Goal: Task Accomplishment & Management: Manage account settings

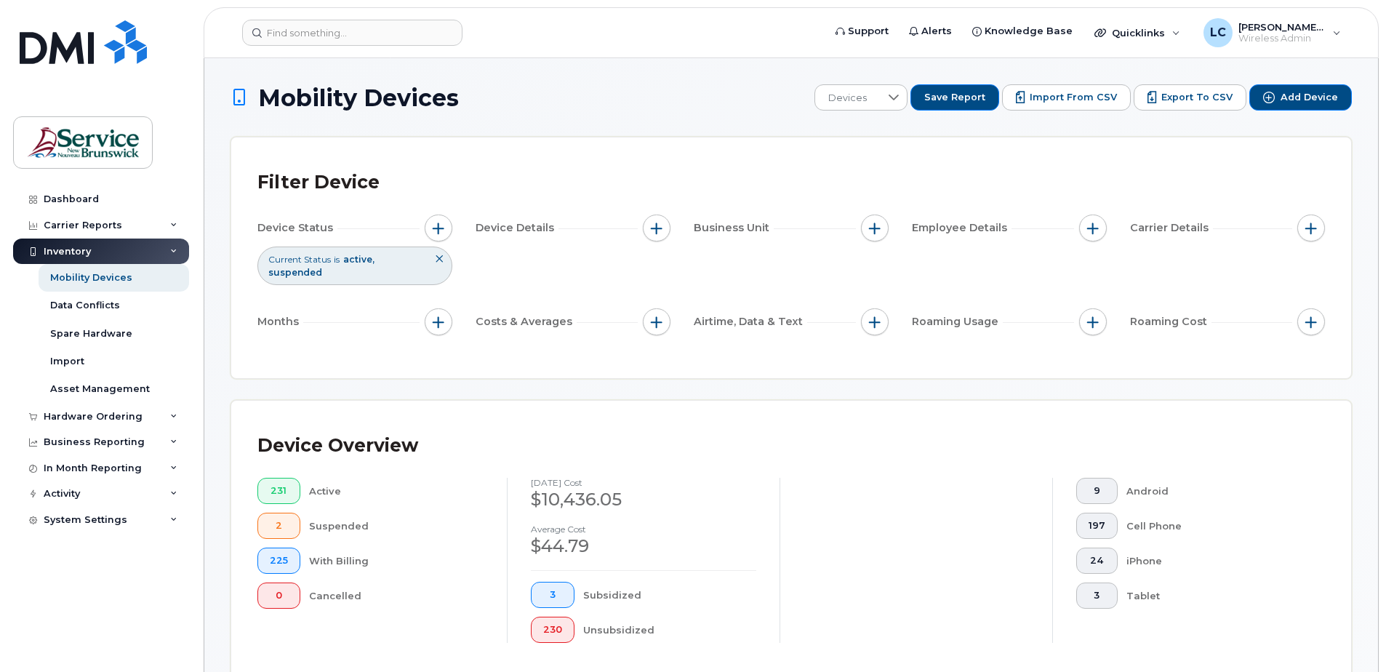
scroll to position [2469, 0]
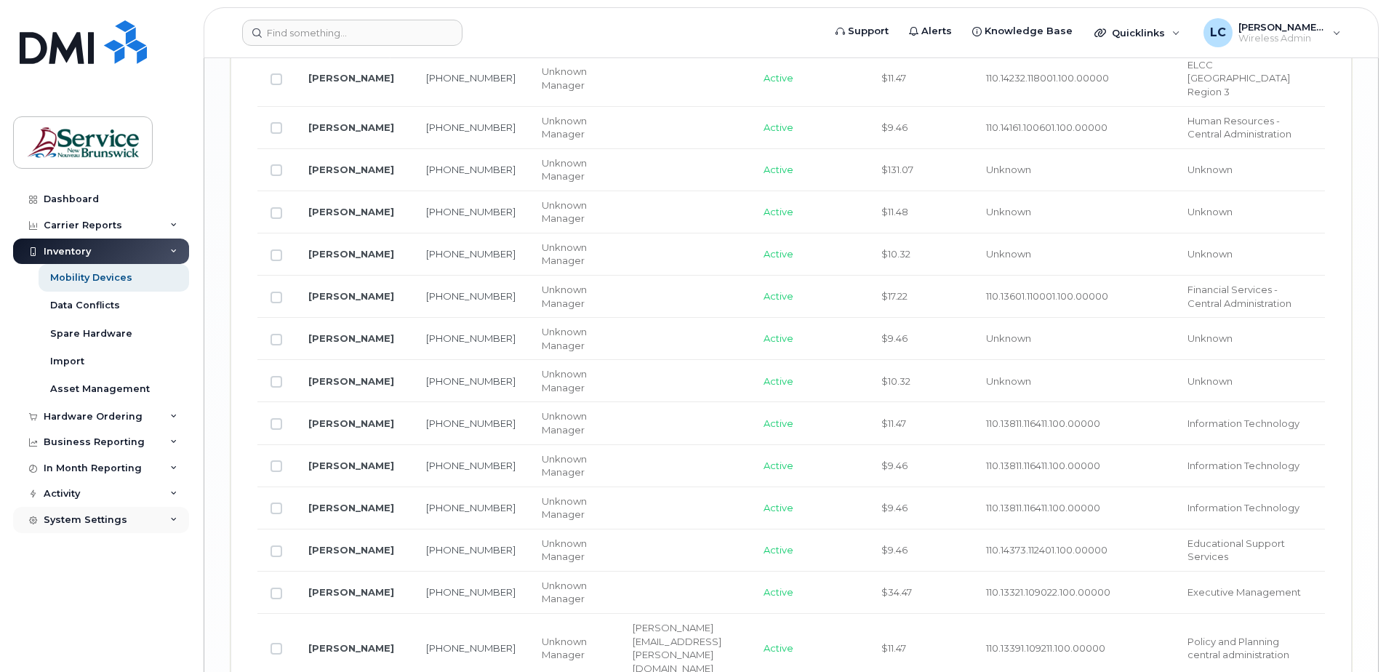
click at [178, 518] on div "System Settings" at bounding box center [101, 520] width 176 height 26
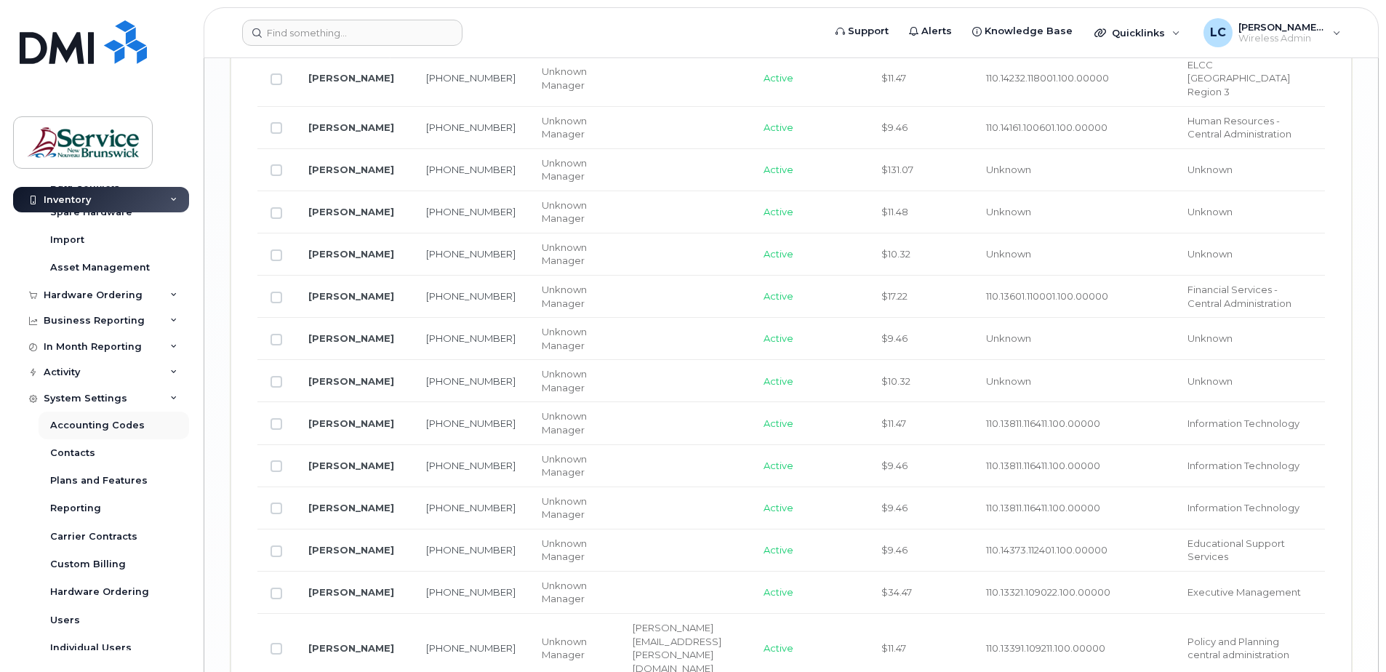
scroll to position [133, 0]
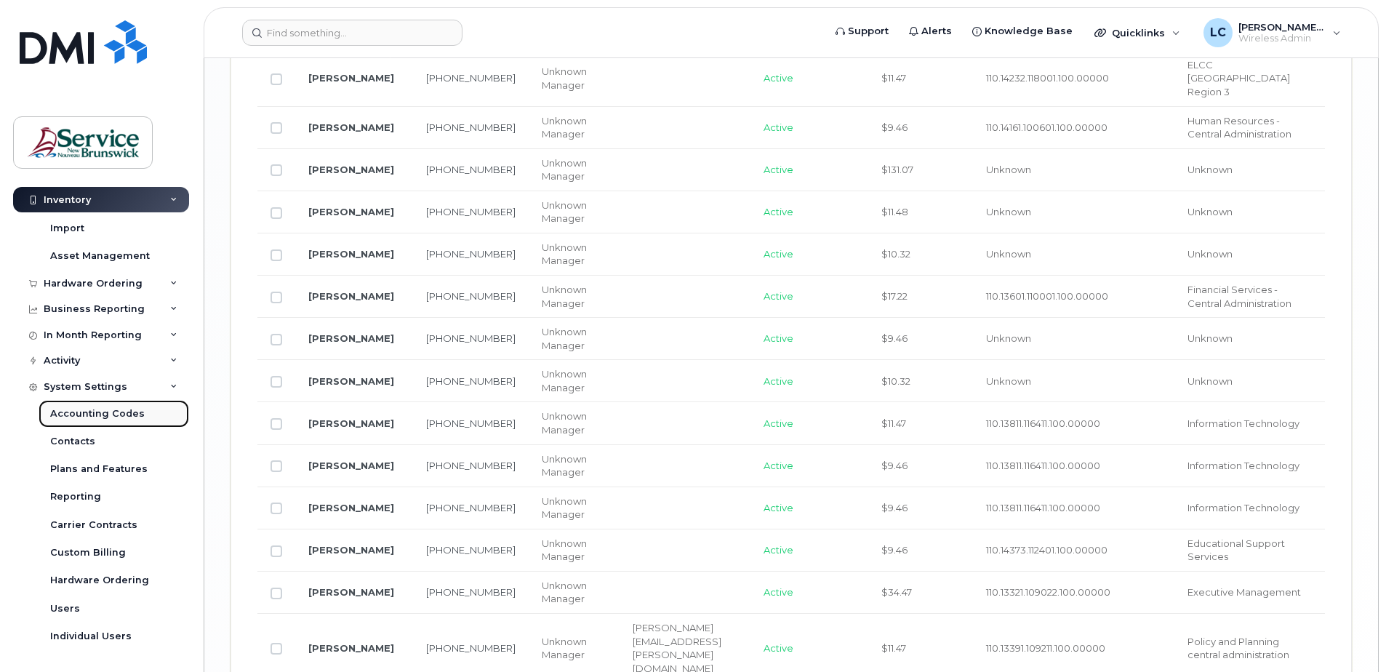
click at [122, 416] on div "Accounting Codes" at bounding box center [97, 413] width 95 height 13
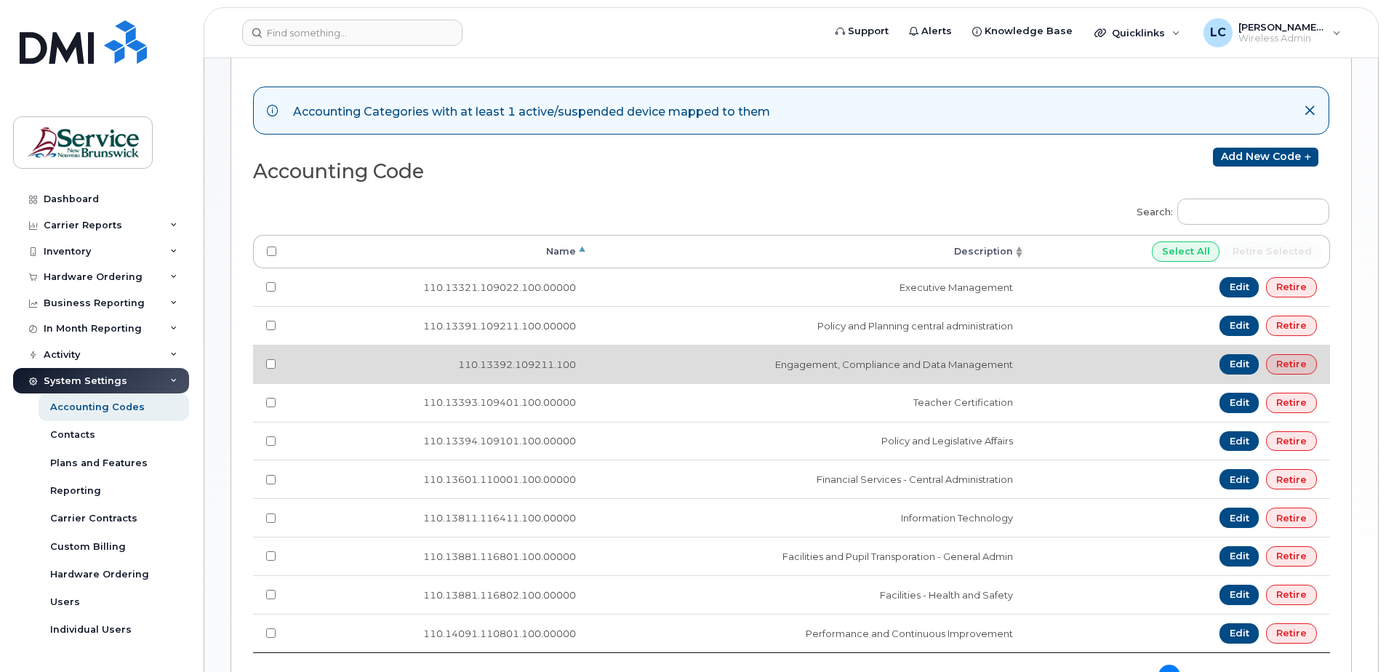
scroll to position [218, 0]
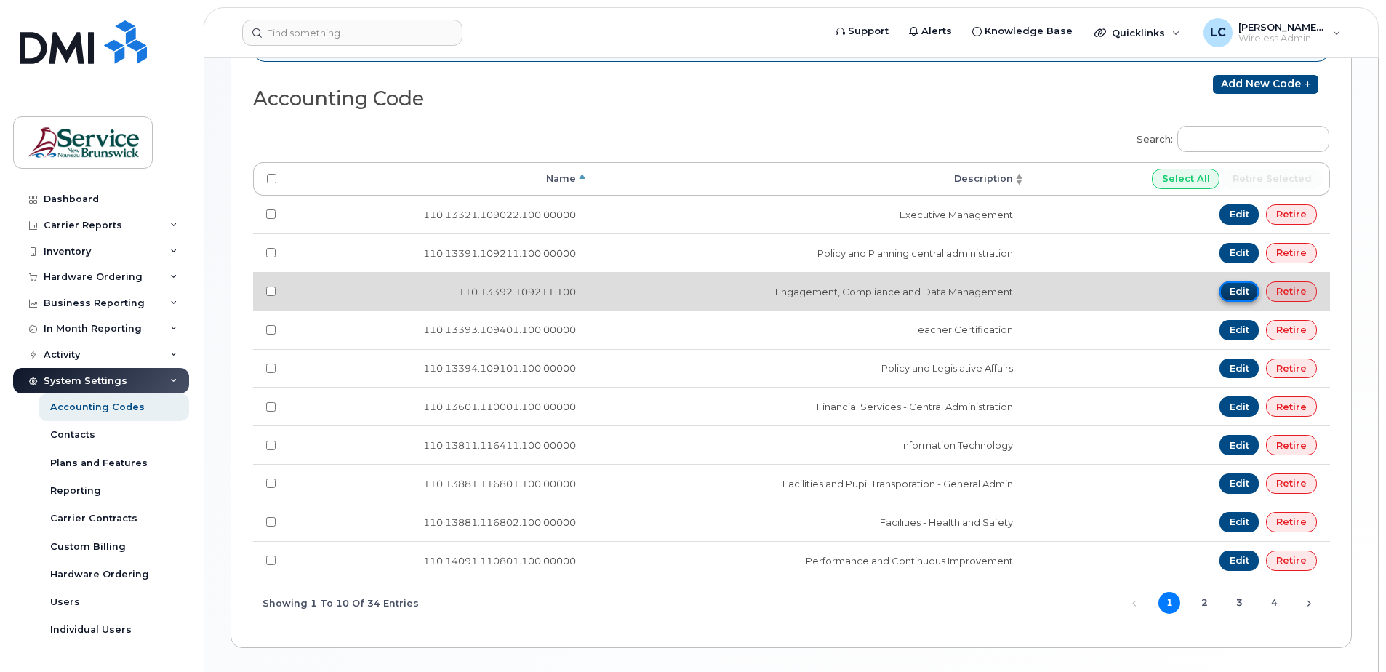
click at [1244, 288] on link "Edit" at bounding box center [1240, 291] width 40 height 20
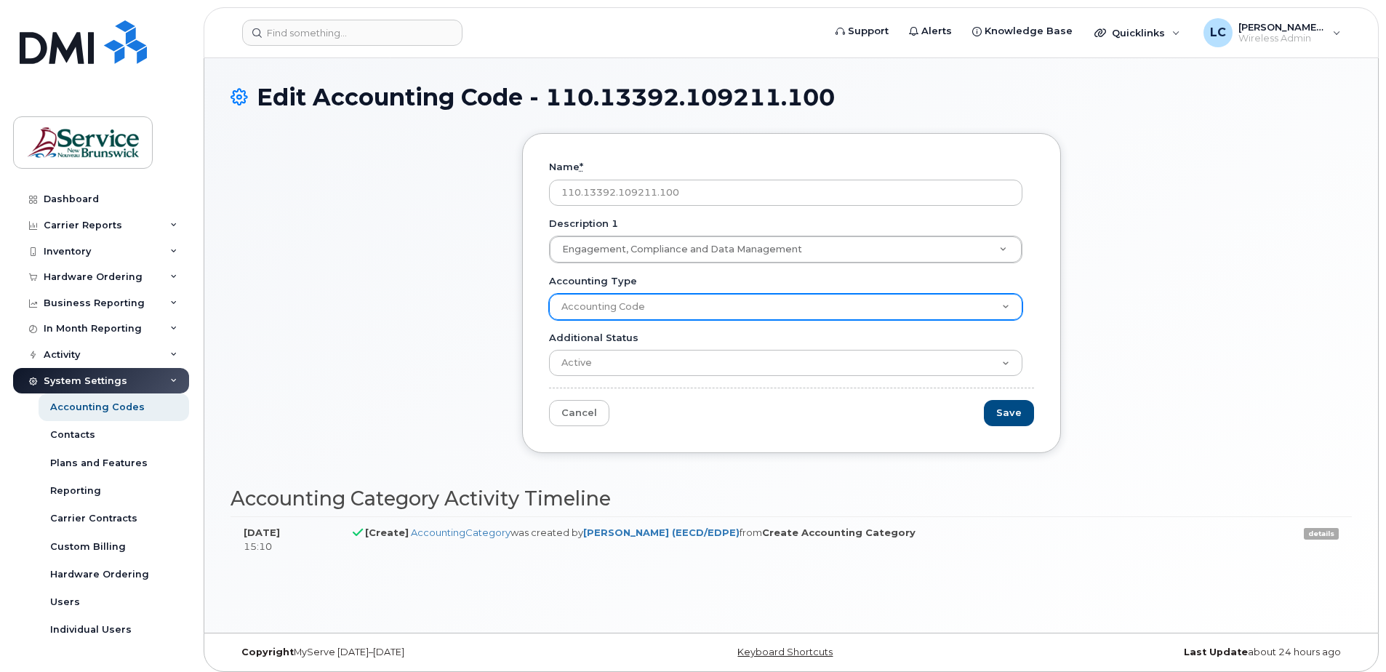
click at [770, 308] on select "Accounting Code" at bounding box center [785, 307] width 473 height 26
click at [755, 312] on select "Accounting Code" at bounding box center [785, 307] width 473 height 26
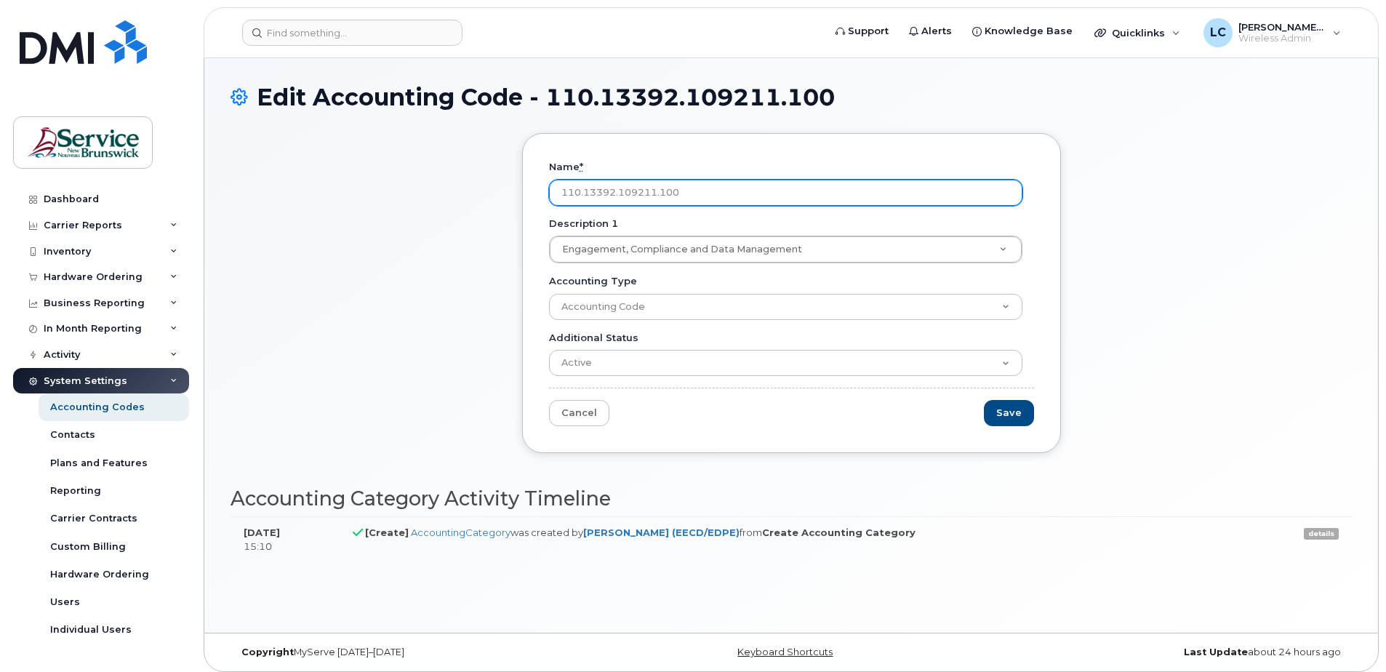
click at [703, 198] on input "110.13392.109211.100" at bounding box center [785, 193] width 473 height 26
type input "110.13392.109211.100.00000"
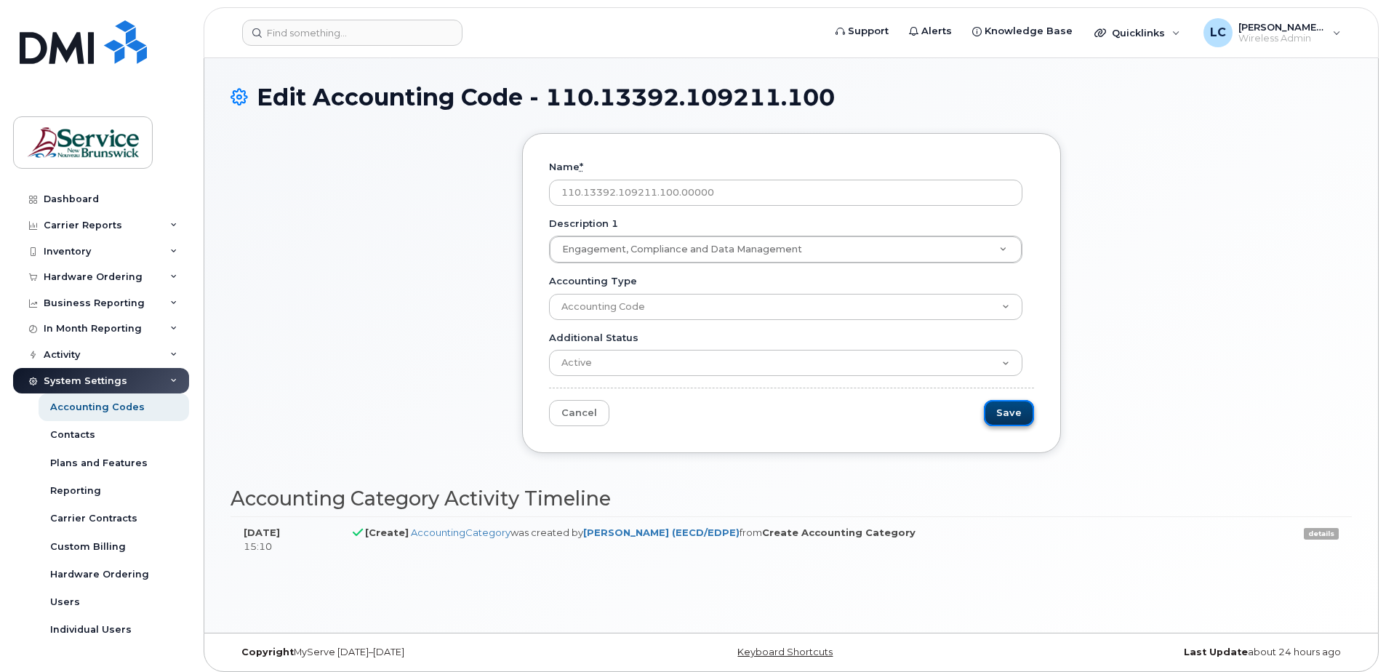
click at [1003, 417] on input "Save" at bounding box center [1009, 413] width 50 height 27
type input "Saving..."
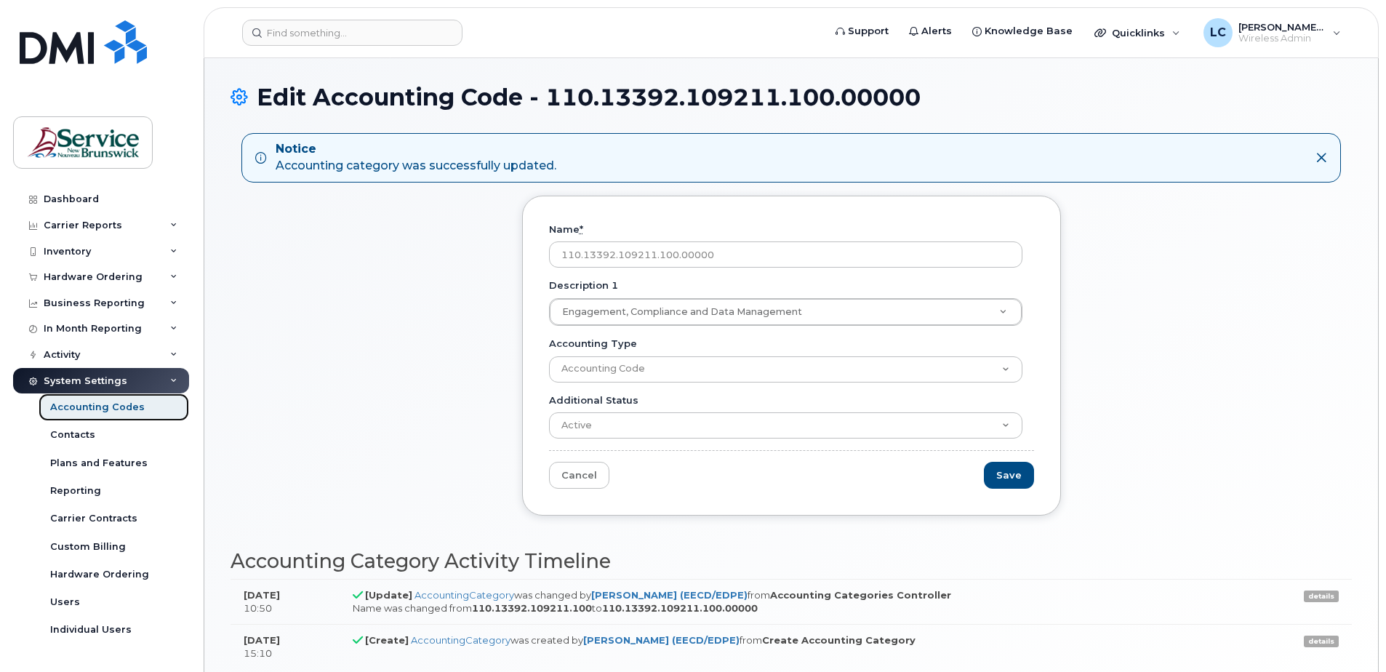
click at [100, 407] on div "Accounting Codes" at bounding box center [97, 407] width 95 height 13
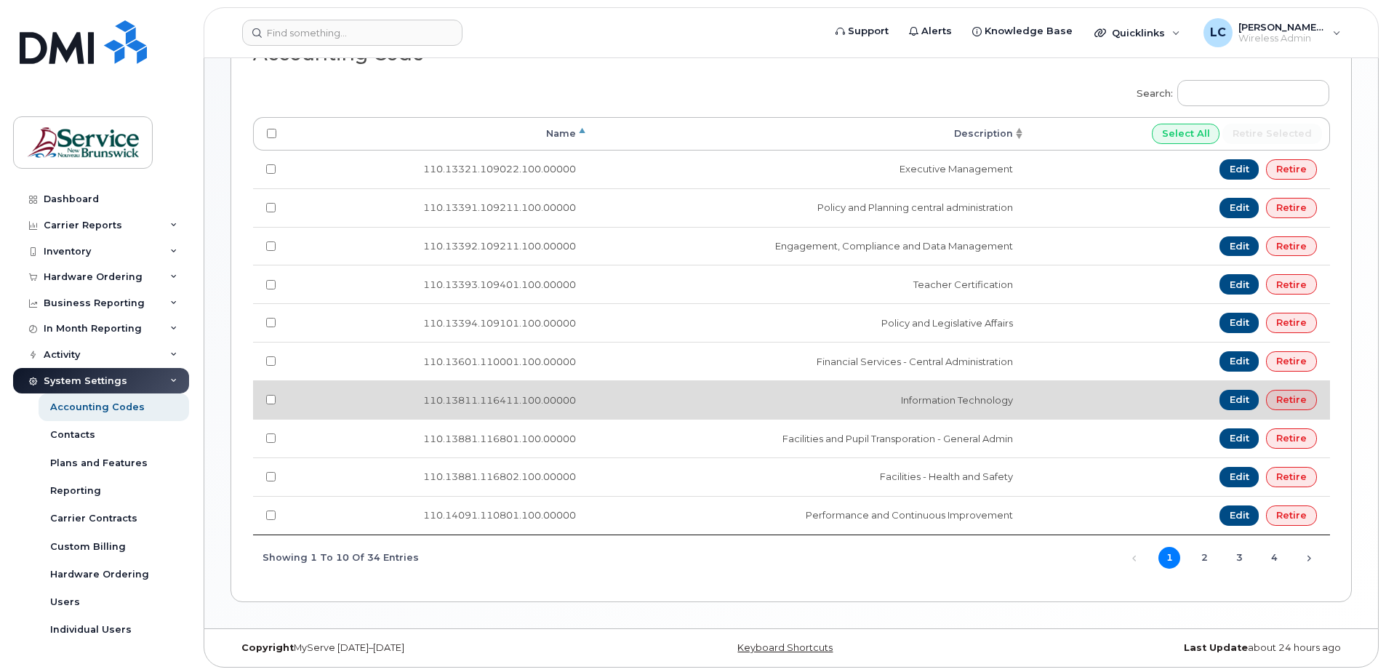
scroll to position [329, 0]
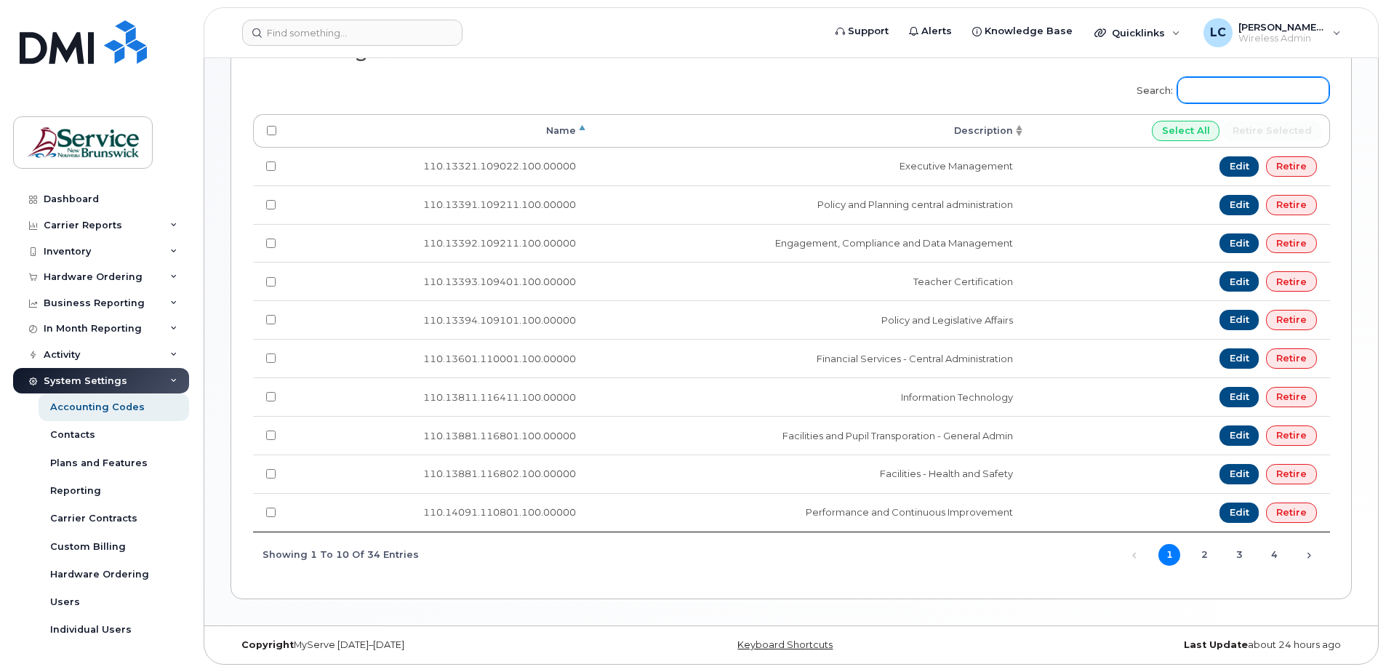
click at [1234, 92] on input "Search:" at bounding box center [1254, 90] width 152 height 26
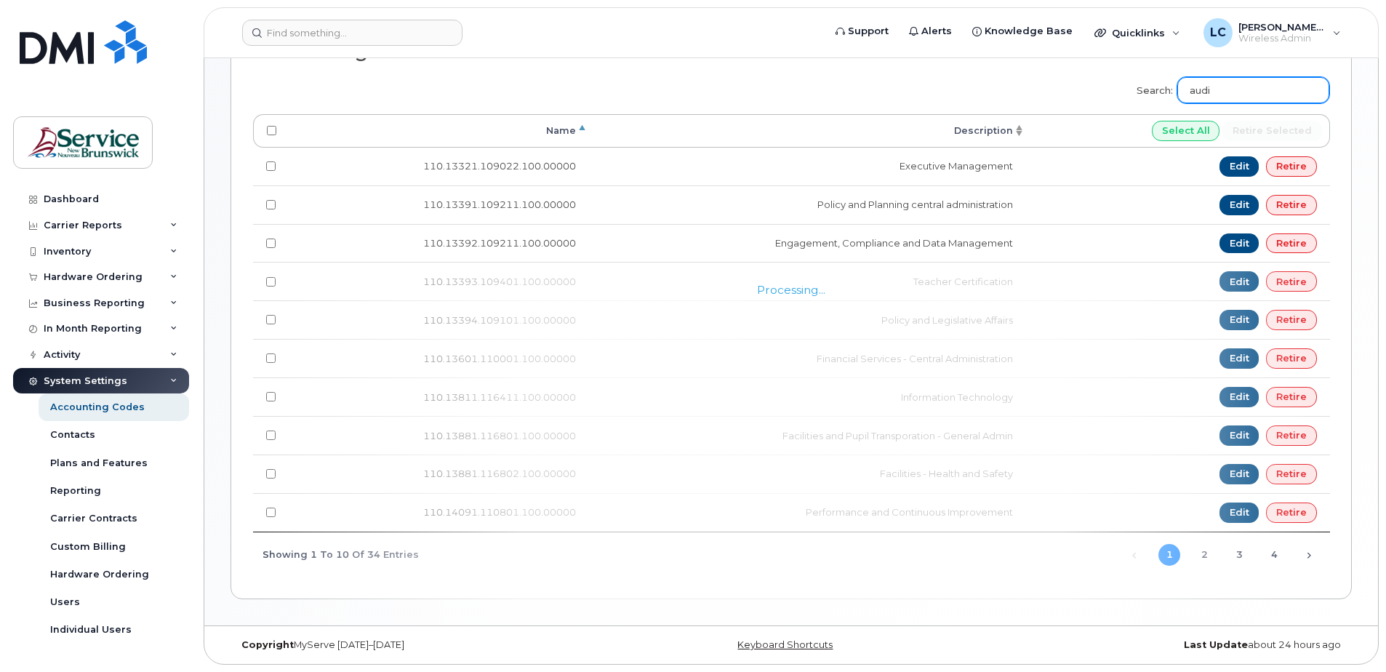
scroll to position [7, 0]
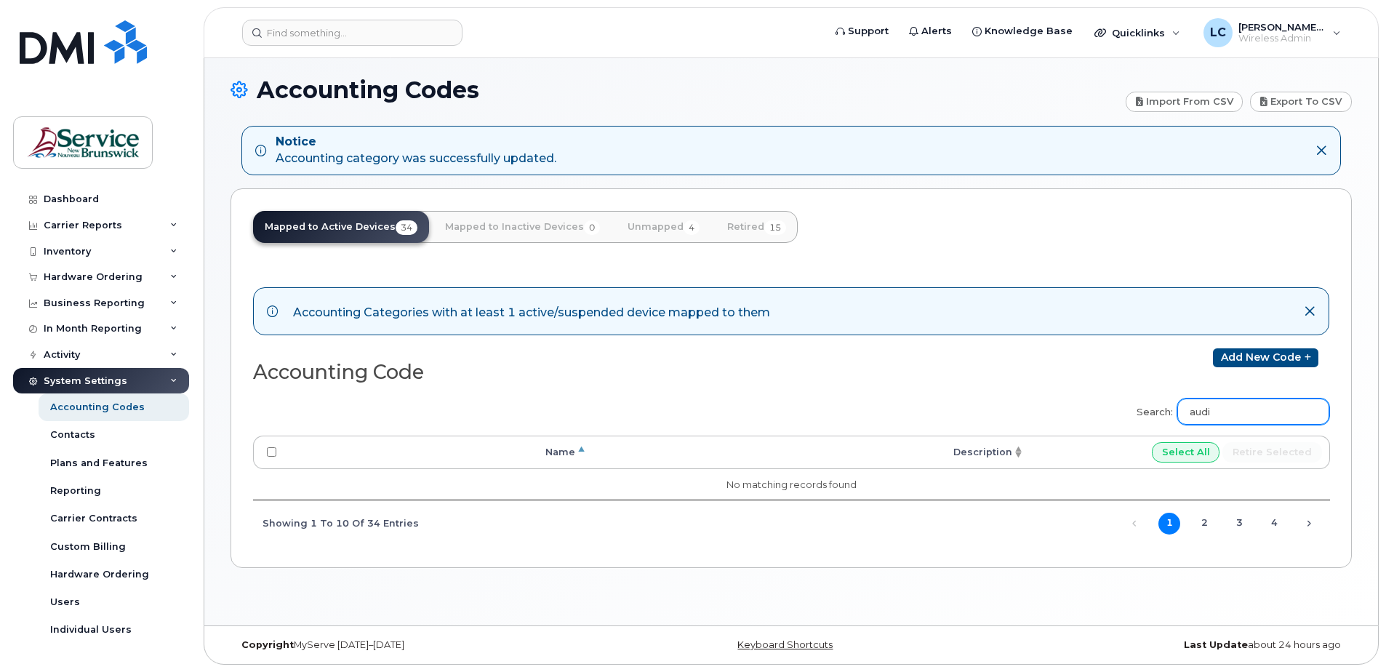
type input "audi"
click at [129, 407] on div "Accounting Codes" at bounding box center [97, 407] width 95 height 13
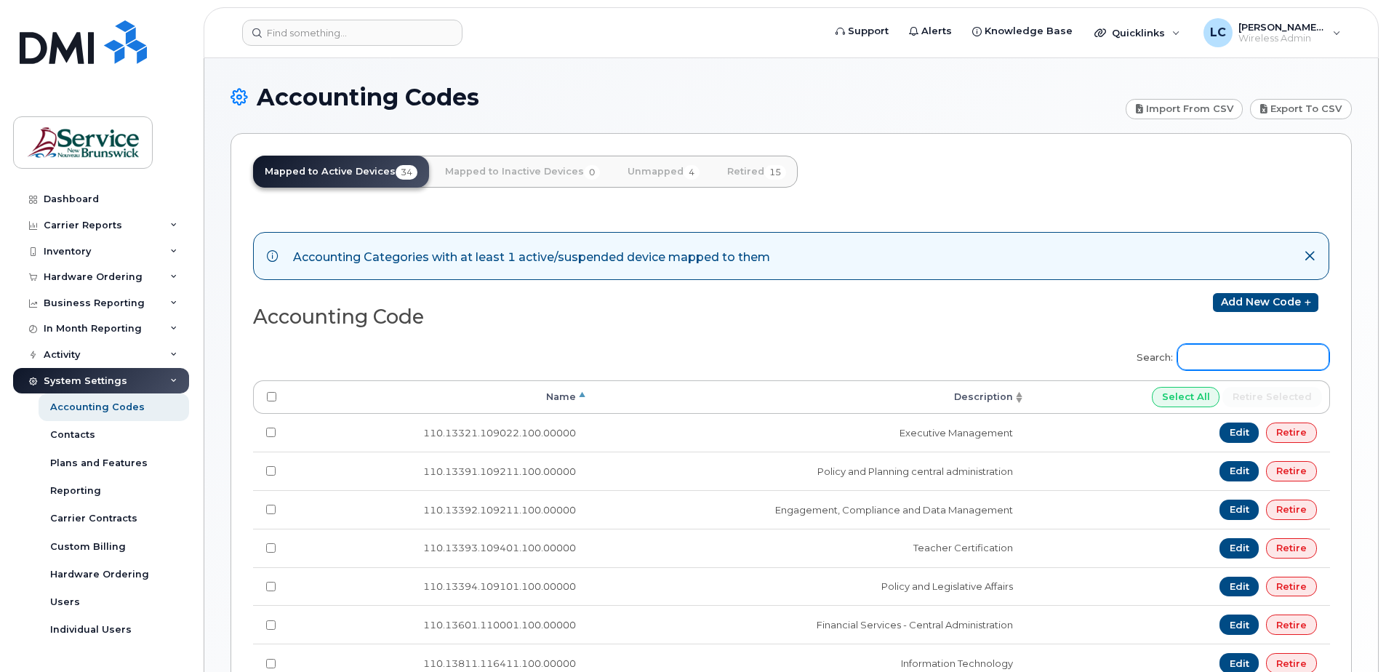
click at [1257, 353] on input "Search:" at bounding box center [1254, 357] width 152 height 26
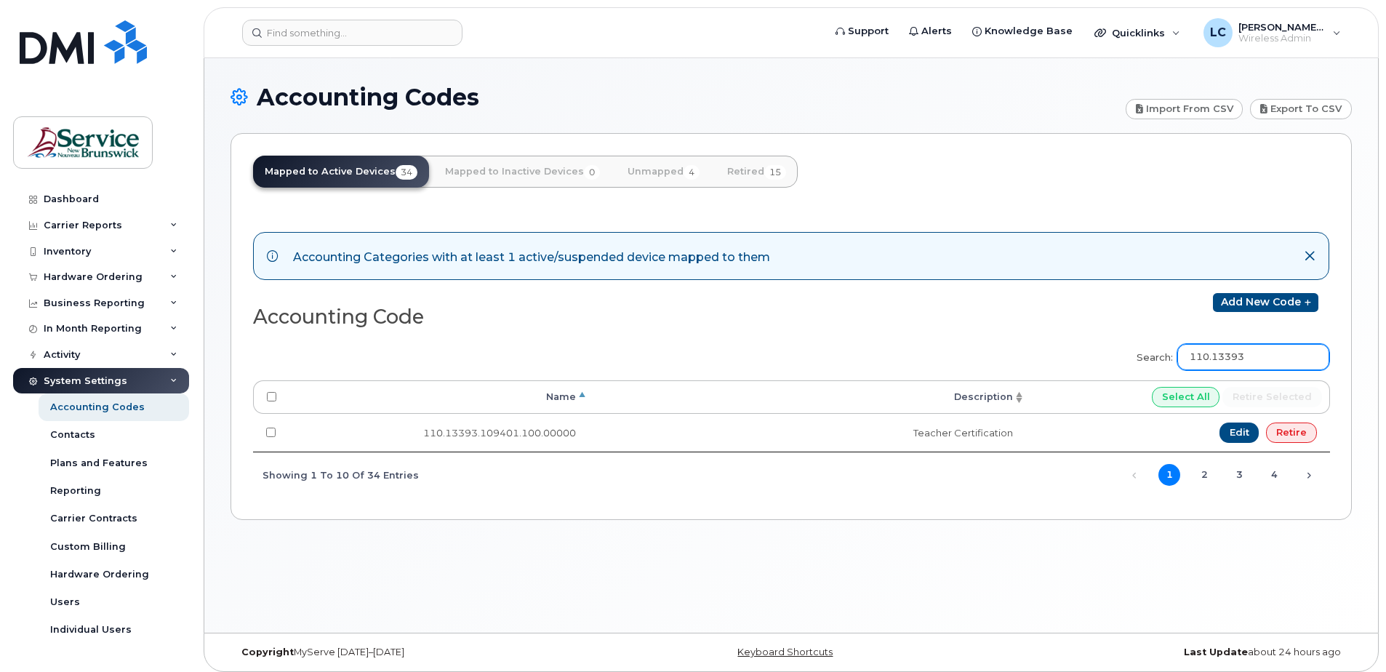
click at [1267, 354] on input "110.13393" at bounding box center [1254, 357] width 152 height 26
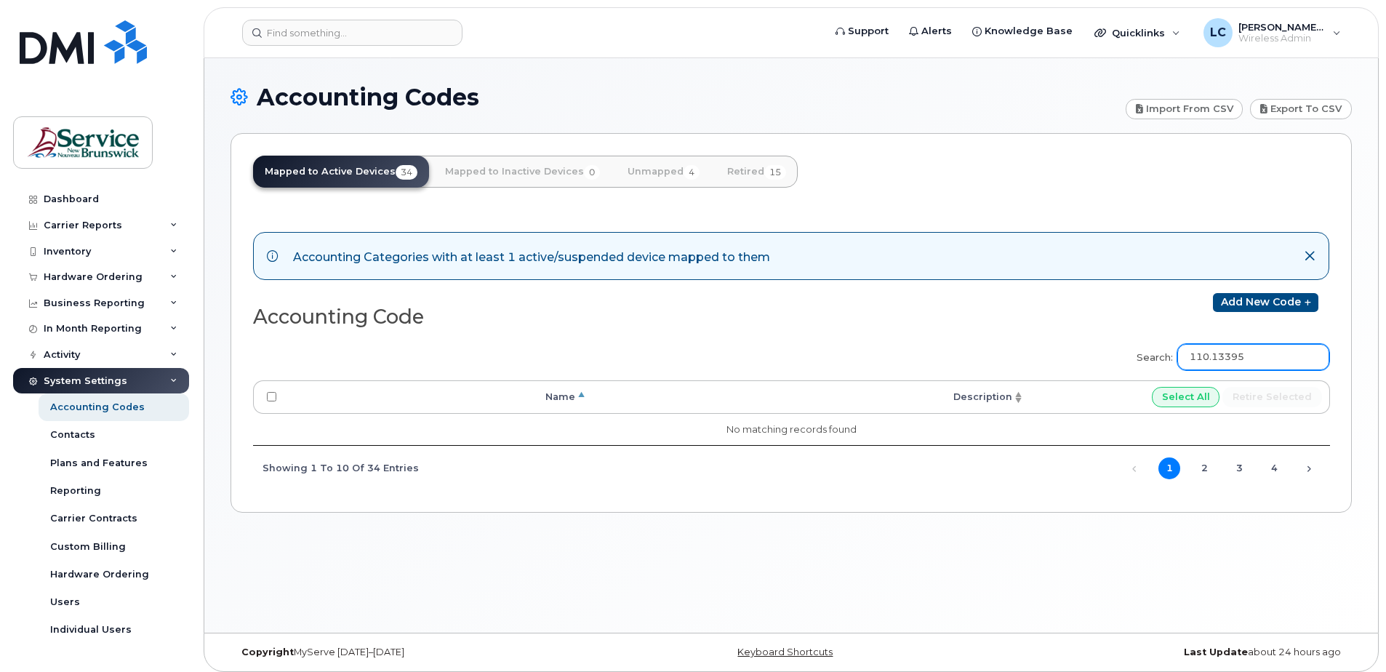
drag, startPoint x: 1268, startPoint y: 355, endPoint x: 1236, endPoint y: 355, distance: 32.7
click at [1236, 355] on input "110.13395" at bounding box center [1254, 357] width 152 height 26
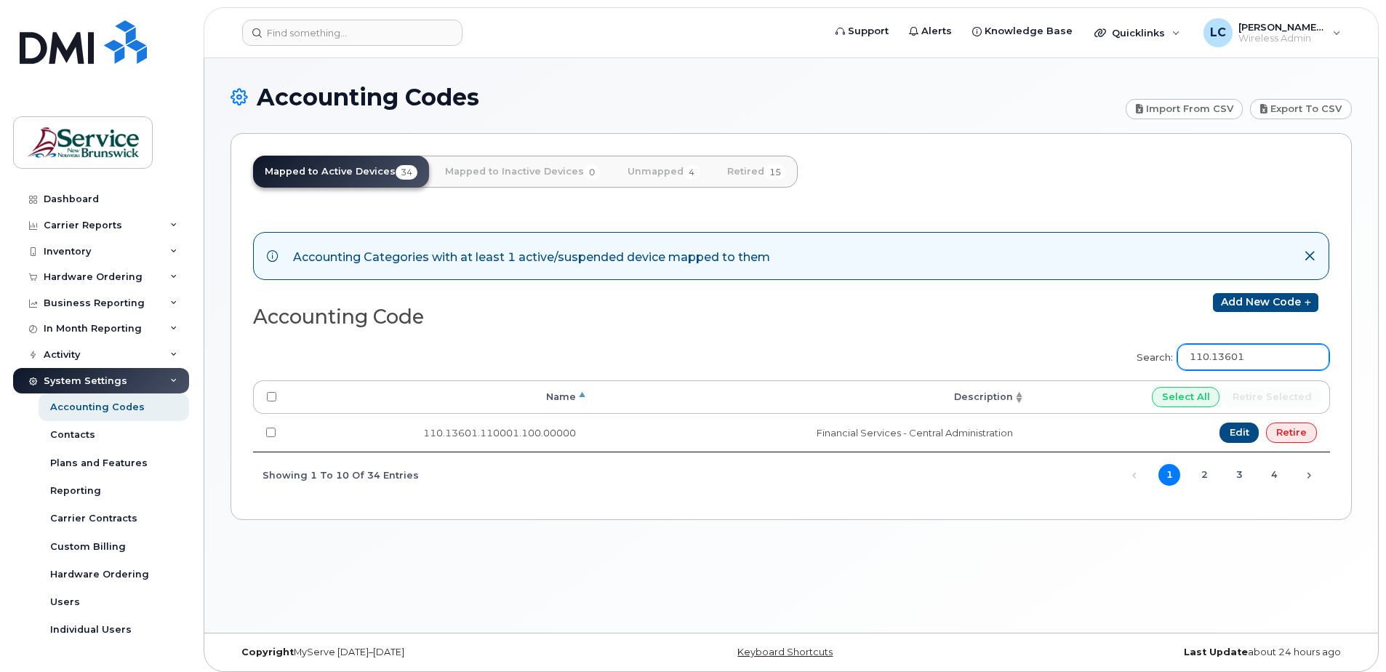
drag, startPoint x: 1263, startPoint y: 357, endPoint x: 1234, endPoint y: 358, distance: 29.8
click at [1234, 358] on input "110.13601" at bounding box center [1254, 357] width 152 height 26
drag, startPoint x: 1271, startPoint y: 360, endPoint x: 1237, endPoint y: 357, distance: 33.6
click at [1237, 357] on input "110.14091" at bounding box center [1254, 357] width 152 height 26
drag, startPoint x: 1276, startPoint y: 359, endPoint x: 1250, endPoint y: 358, distance: 26.2
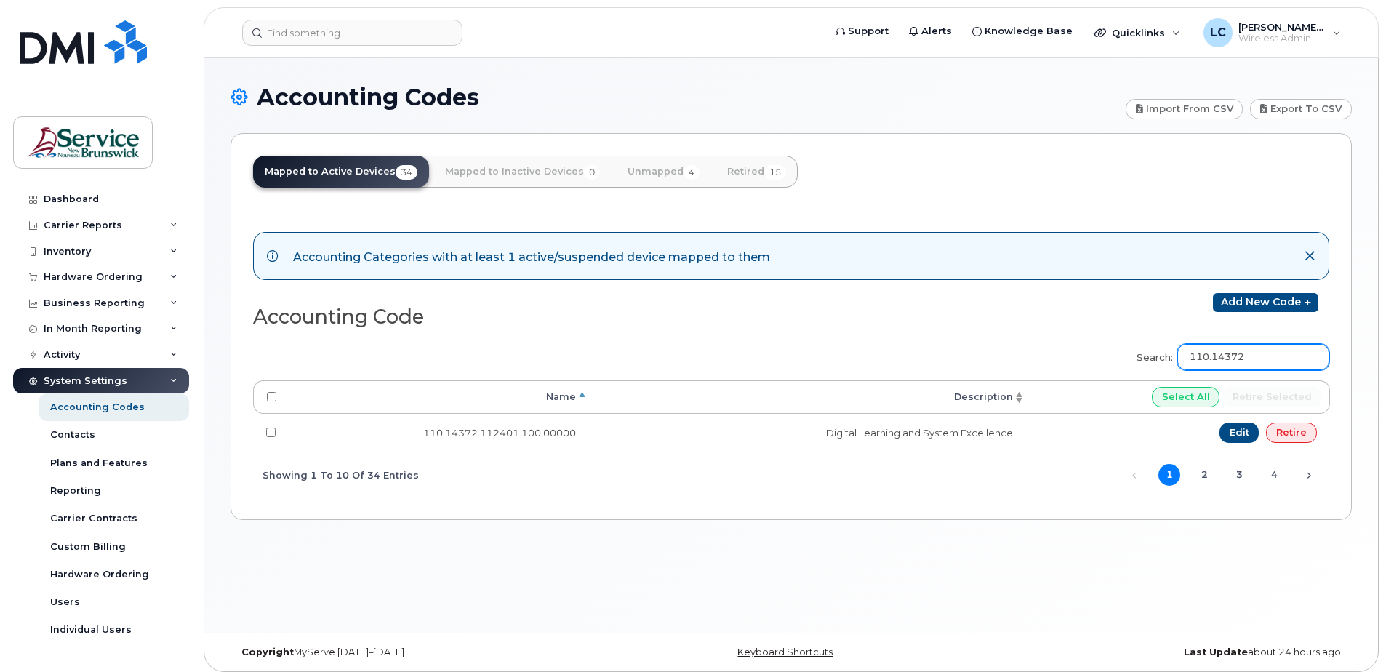
click at [1250, 358] on input "110.14372" at bounding box center [1254, 357] width 152 height 26
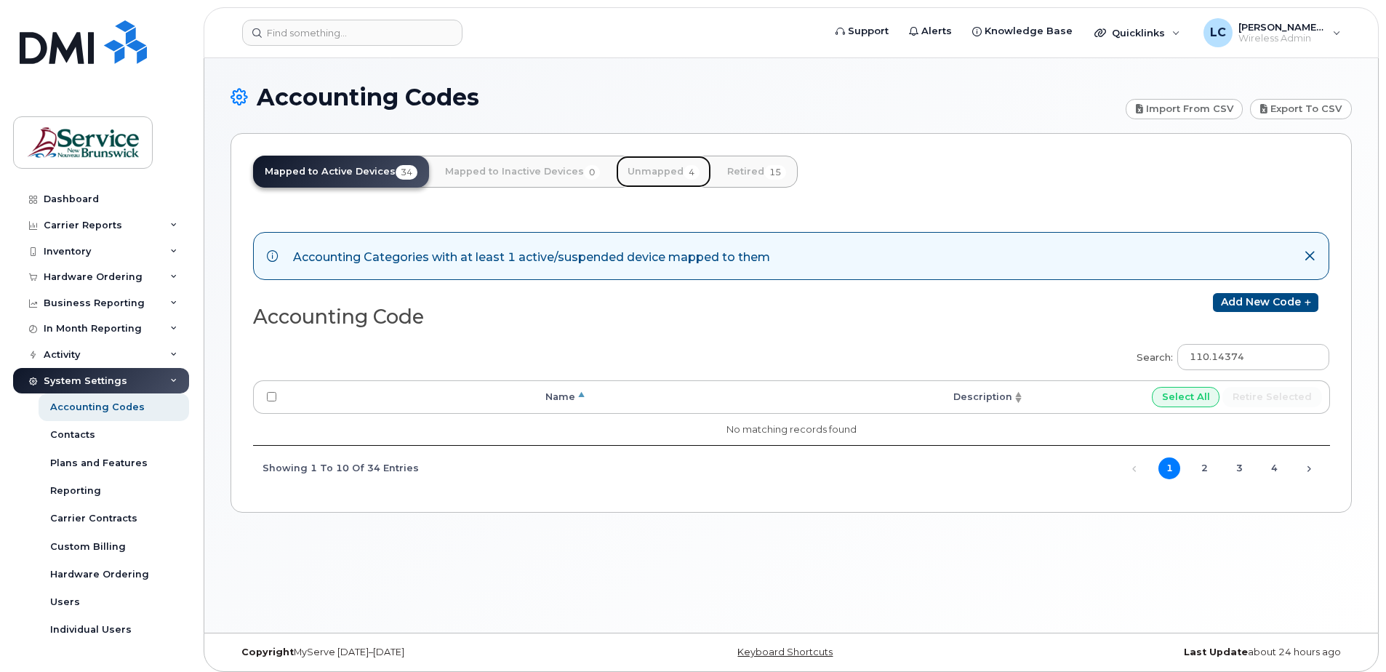
click at [638, 168] on link "Unmapped 4" at bounding box center [663, 172] width 95 height 32
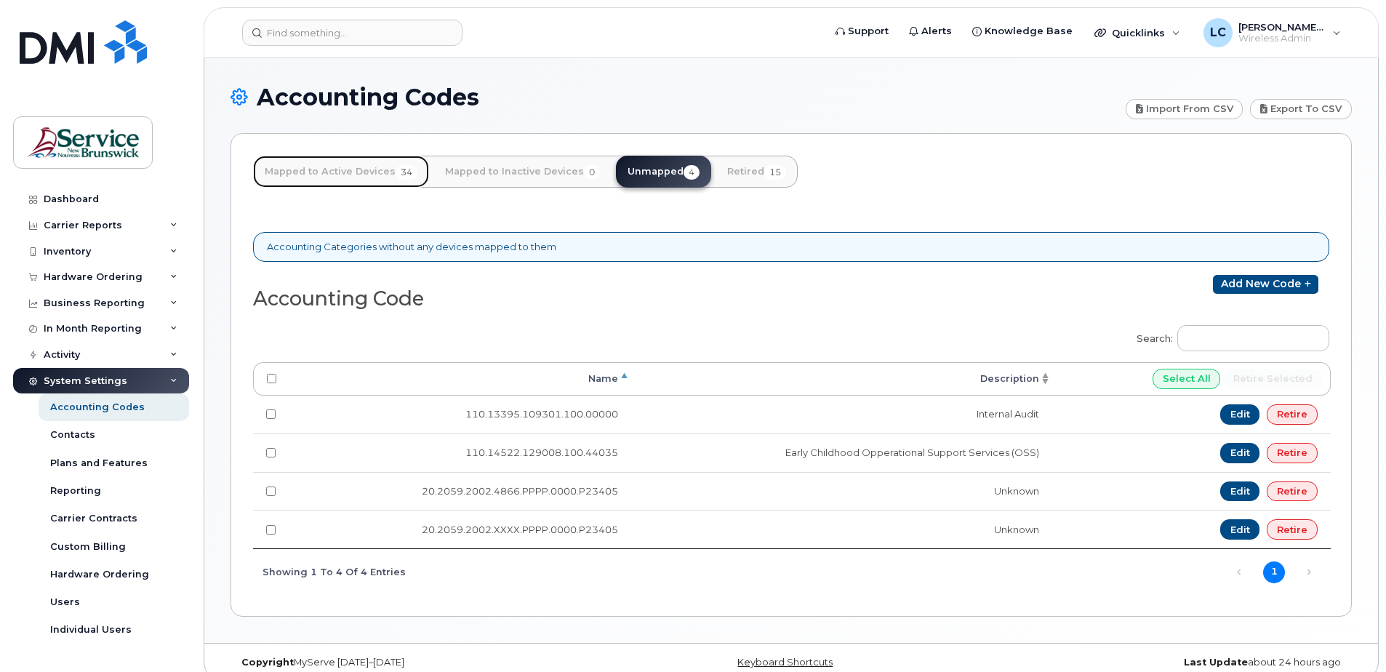
click at [339, 168] on link "Mapped to Active Devices 34" at bounding box center [341, 172] width 176 height 32
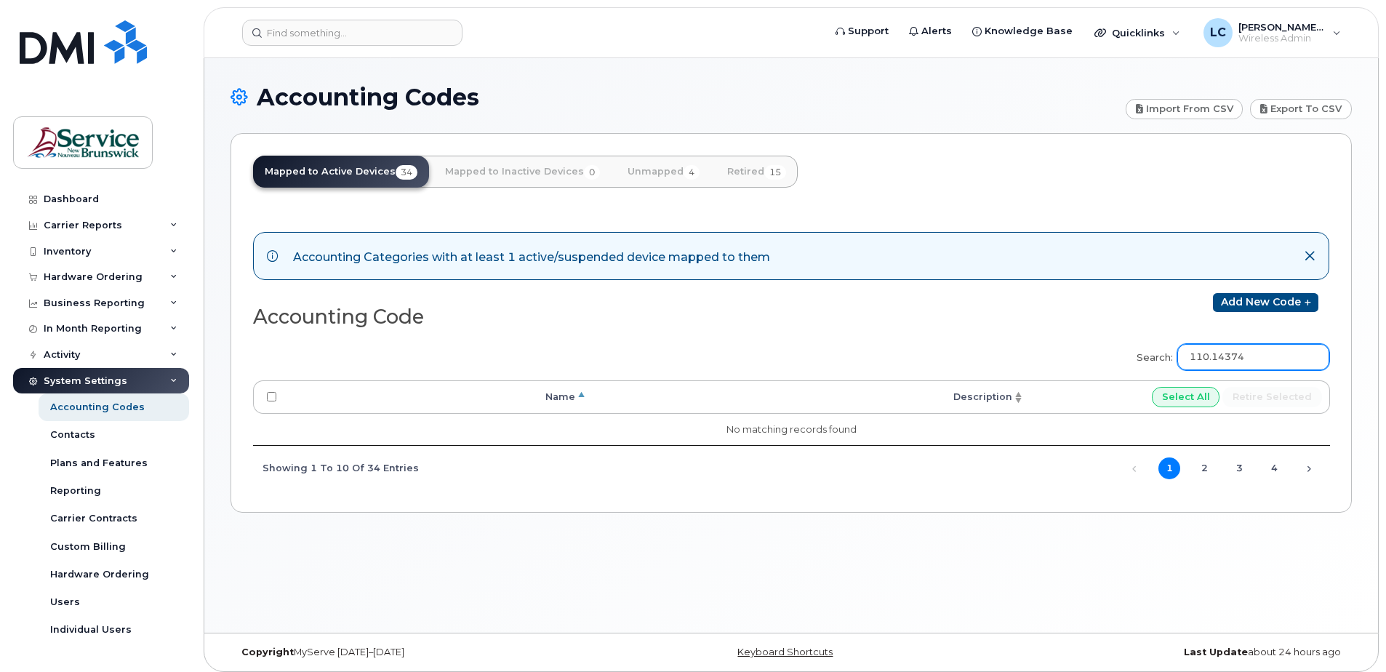
drag, startPoint x: 1261, startPoint y: 356, endPoint x: 1191, endPoint y: 346, distance: 70.6
click at [1192, 347] on input "110.14374" at bounding box center [1254, 357] width 152 height 26
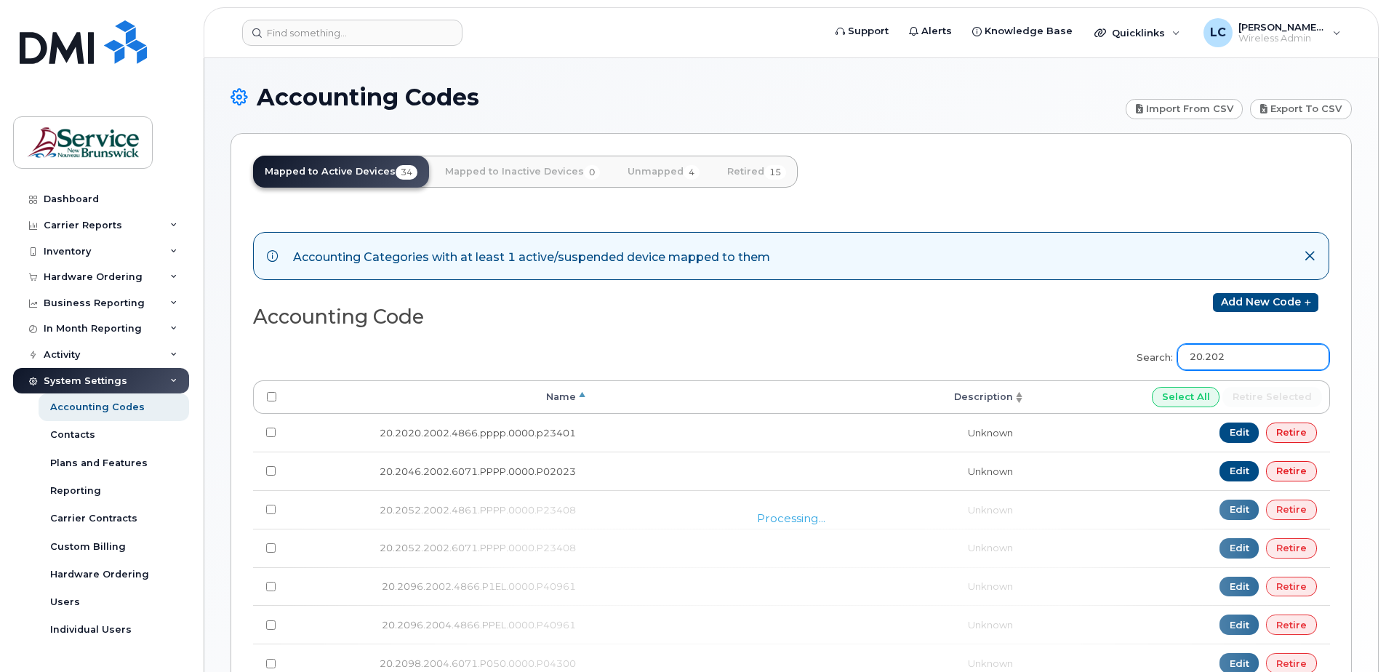
type input "20.2025"
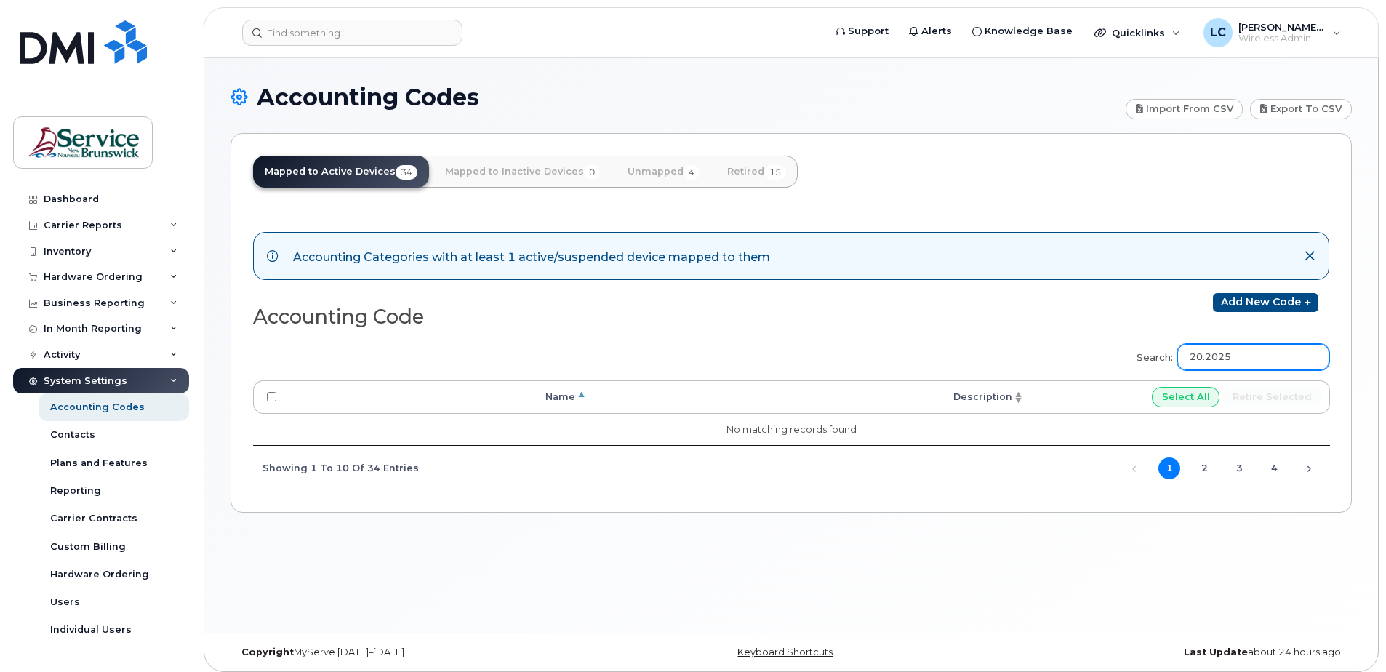
drag, startPoint x: 1255, startPoint y: 356, endPoint x: 1203, endPoint y: 356, distance: 52.4
click at [1201, 356] on input "20.2025" at bounding box center [1254, 357] width 152 height 26
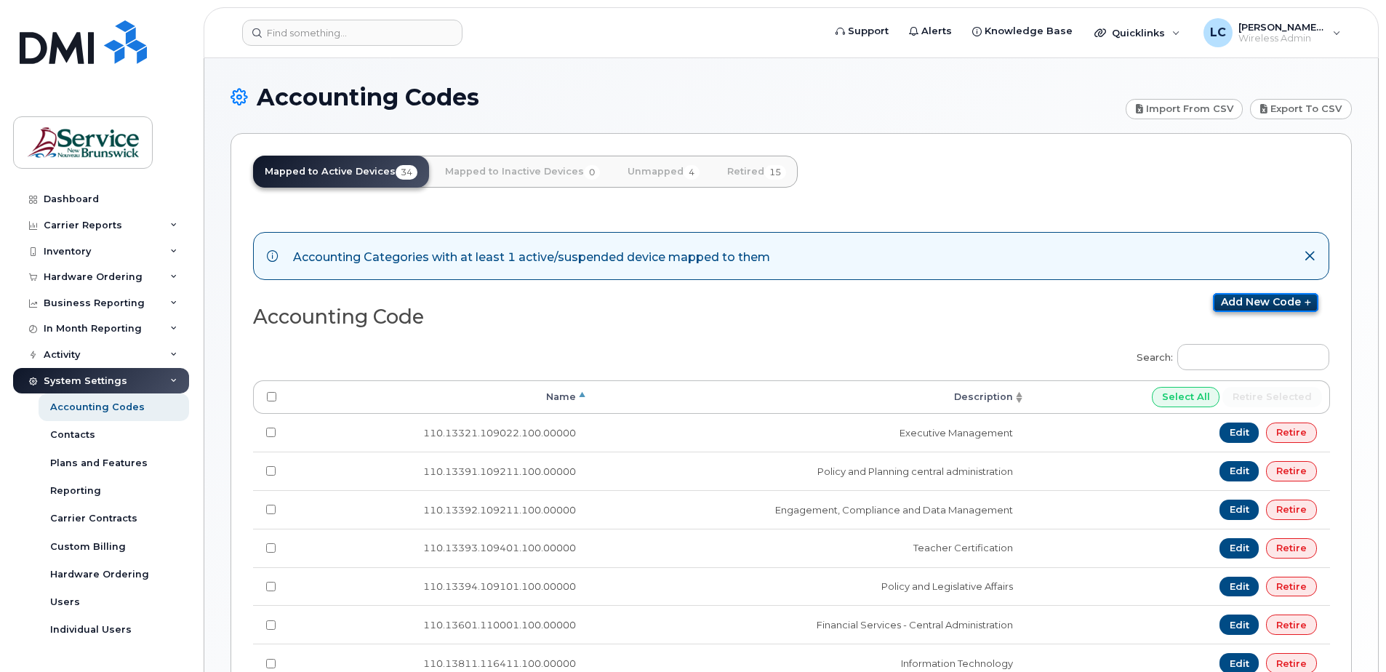
click at [1282, 297] on link "Add new code" at bounding box center [1265, 302] width 105 height 19
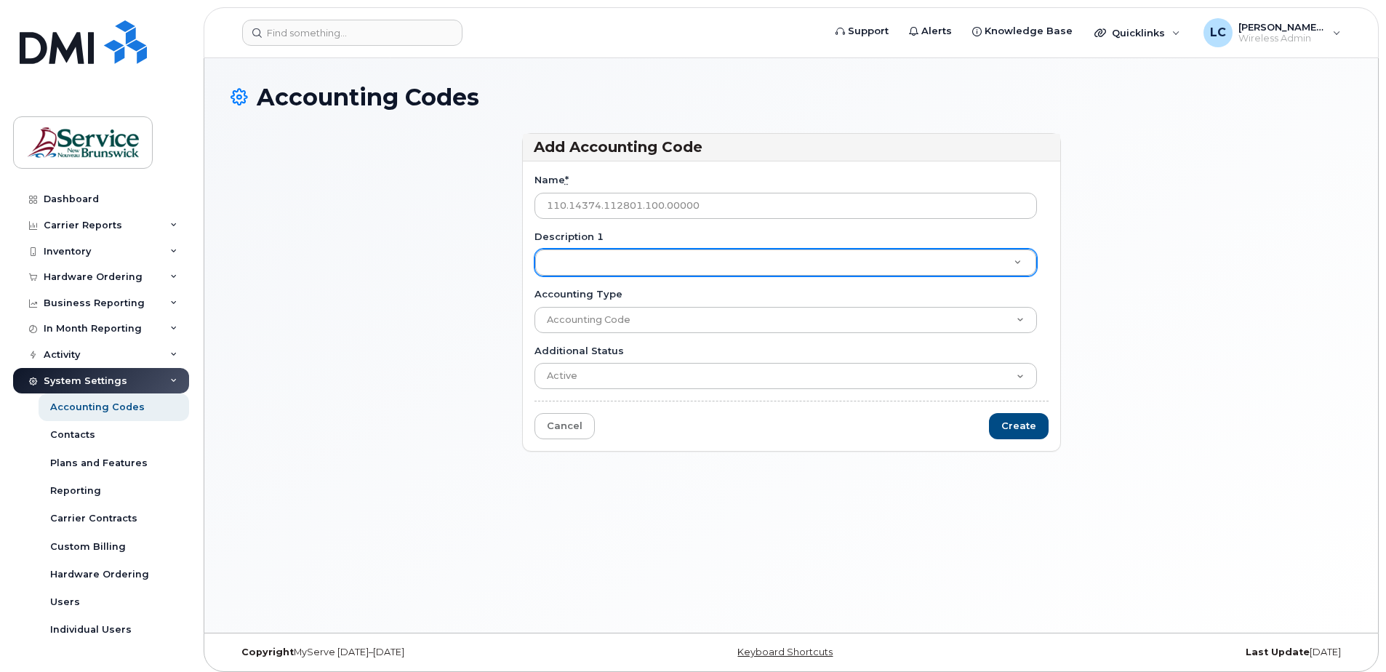
type input "110.14374.112801.100.00000"
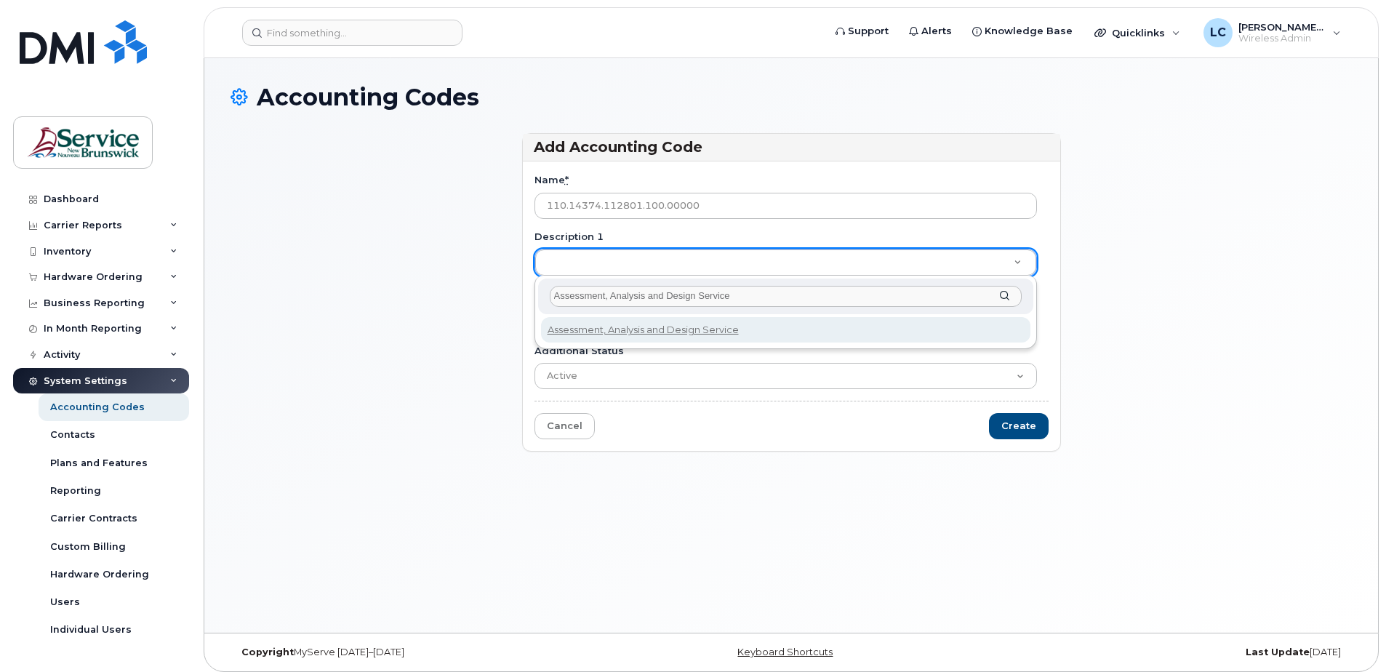
type input "Assessment, Analysis and Design Services"
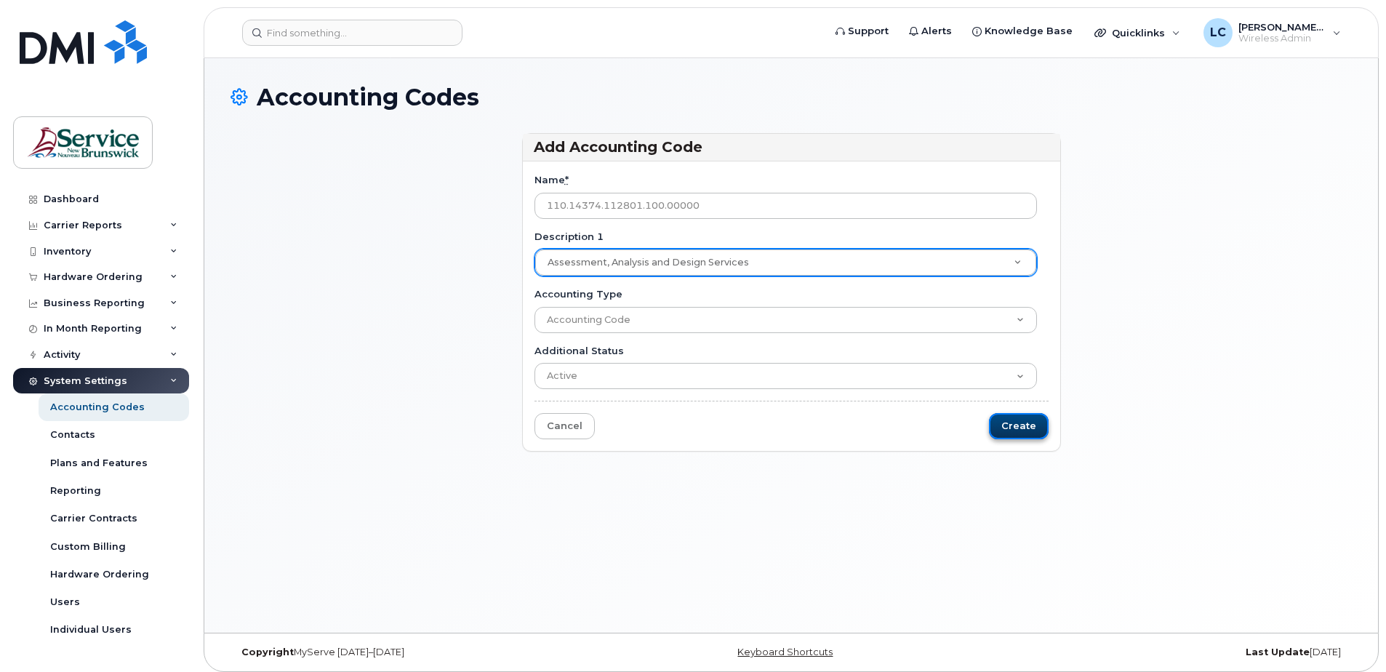
click at [1021, 420] on input "Create" at bounding box center [1019, 426] width 60 height 27
type input "Saving..."
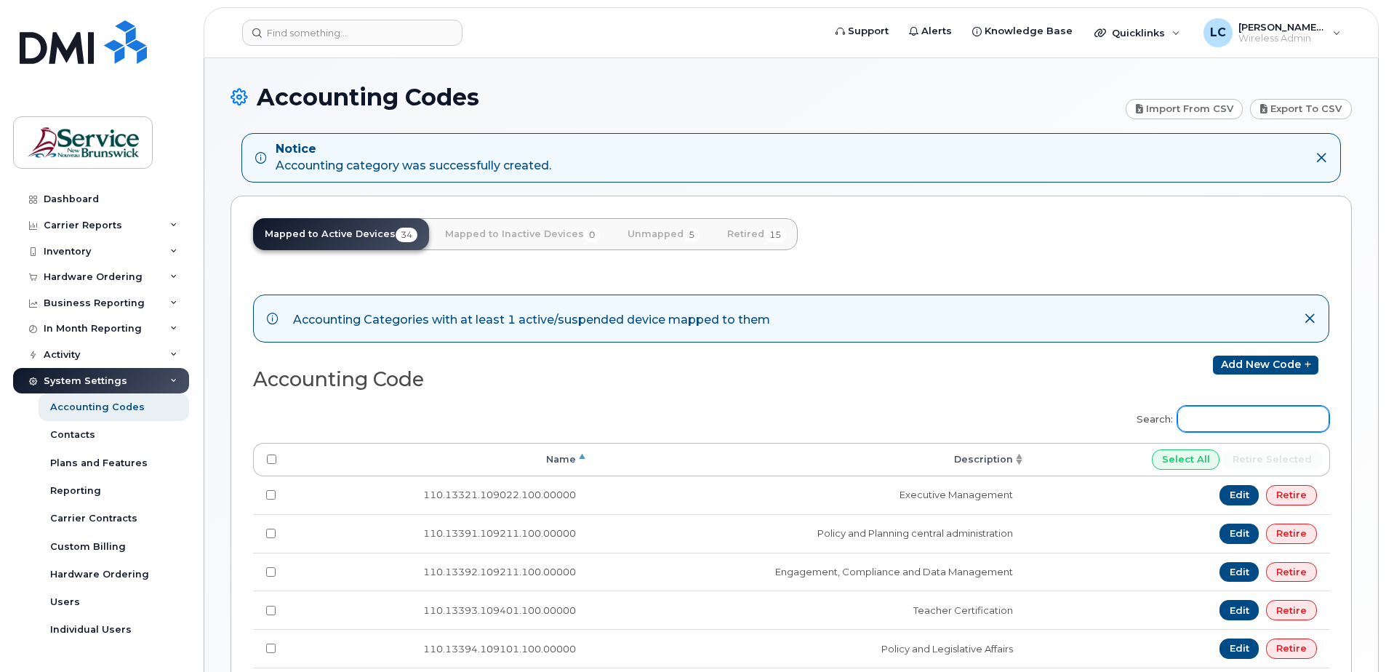
click at [1223, 408] on input "Search:" at bounding box center [1254, 419] width 152 height 26
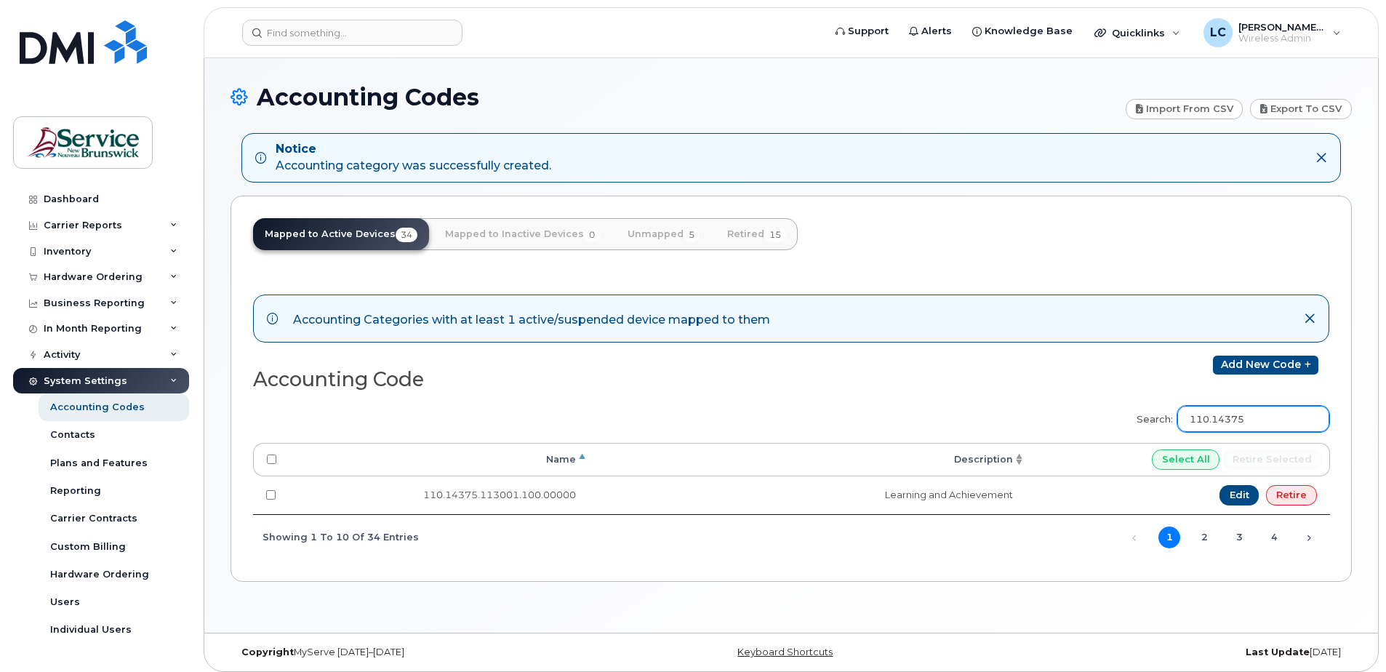
click at [1264, 416] on input "110.14375" at bounding box center [1254, 419] width 152 height 26
type input "110.14378"
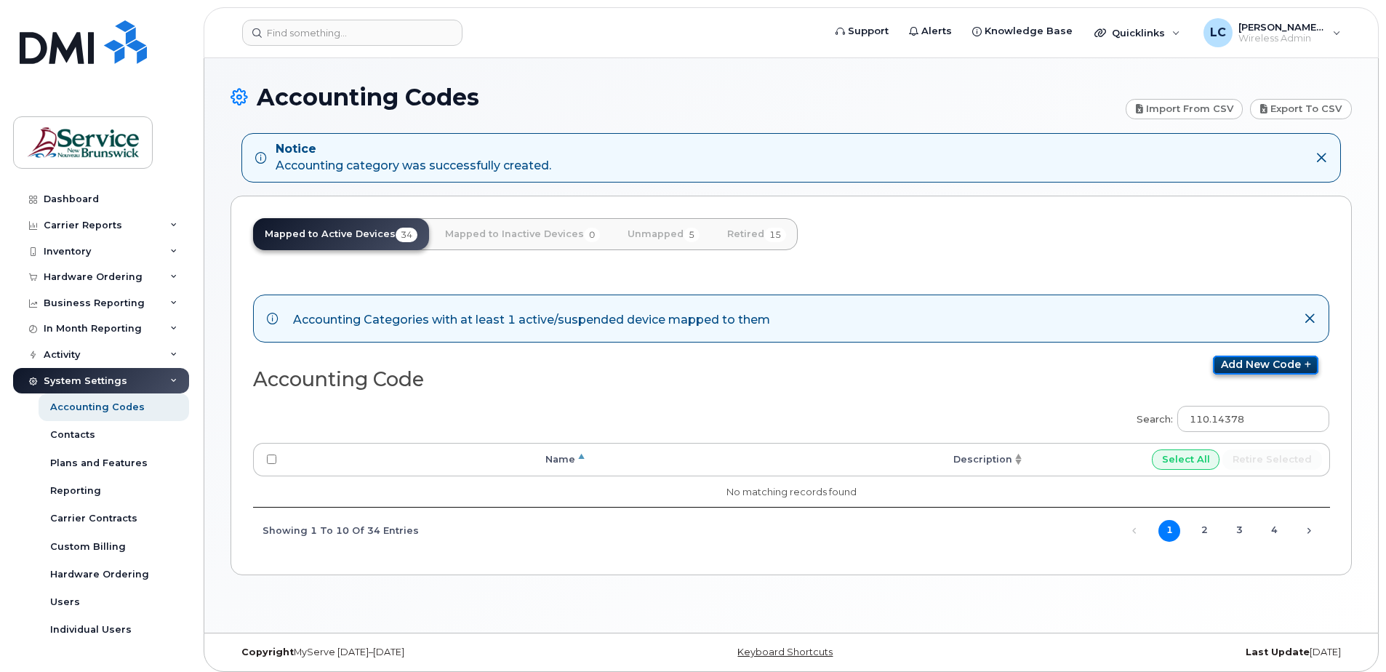
click at [1300, 358] on link "Add new code" at bounding box center [1265, 365] width 105 height 19
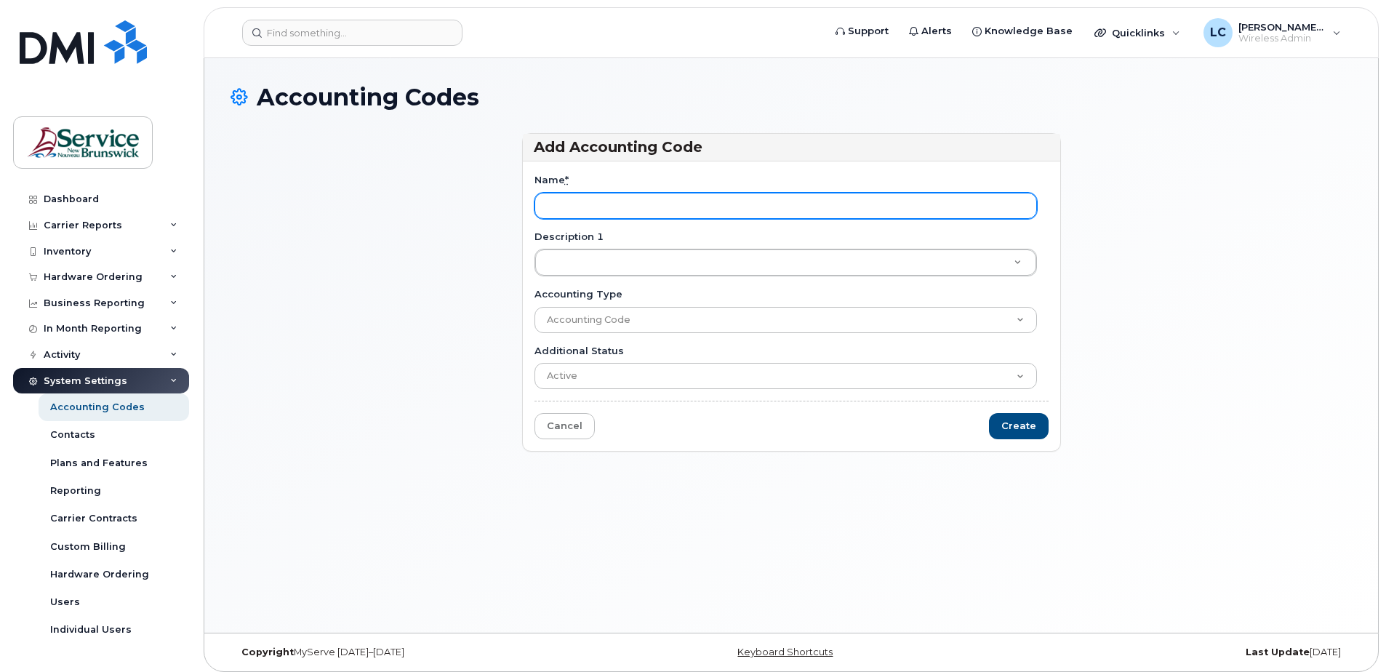
click at [634, 205] on input "Name *" at bounding box center [786, 206] width 503 height 26
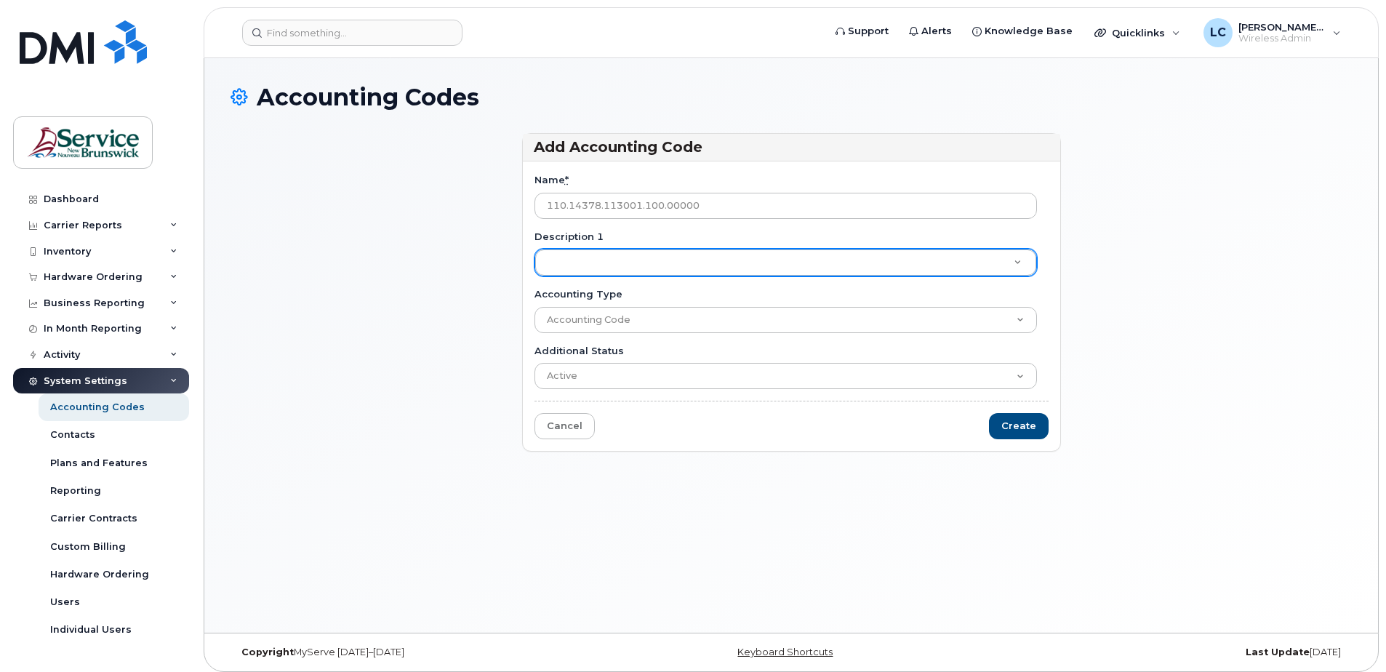
type input "110.14378.113001.100.00000"
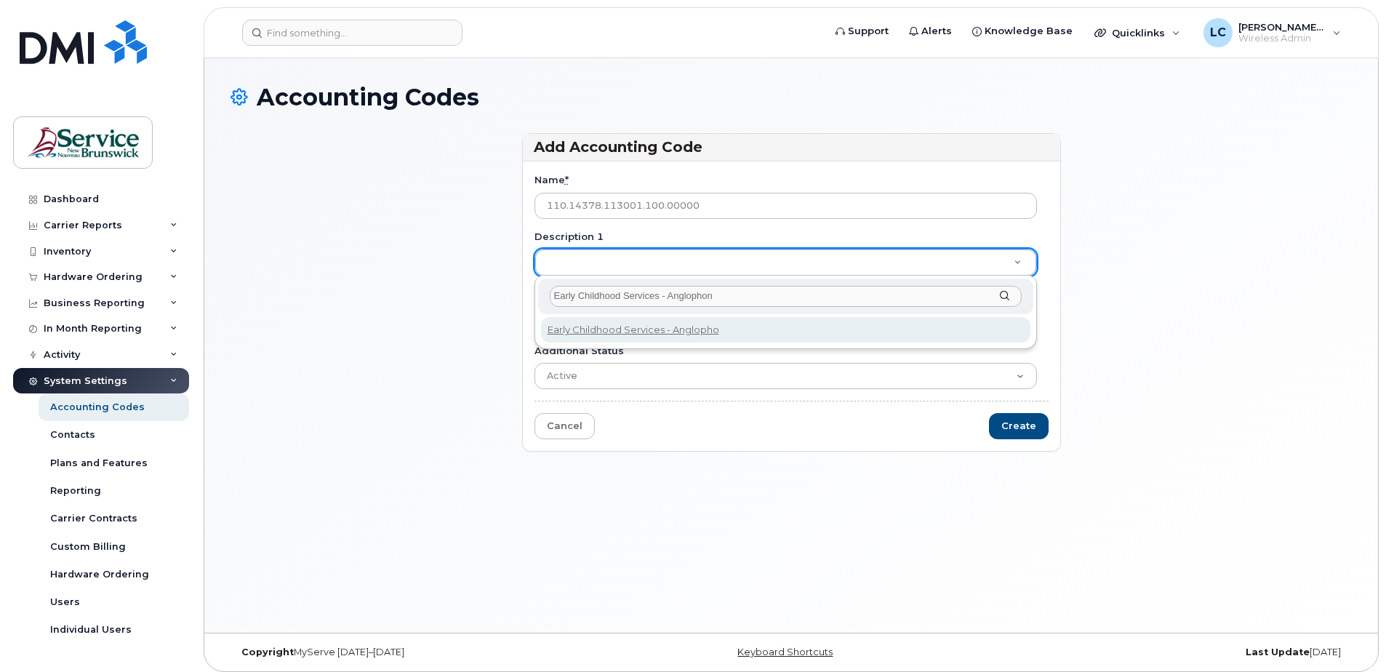
type input "Early Childhood Services - Anglophone"
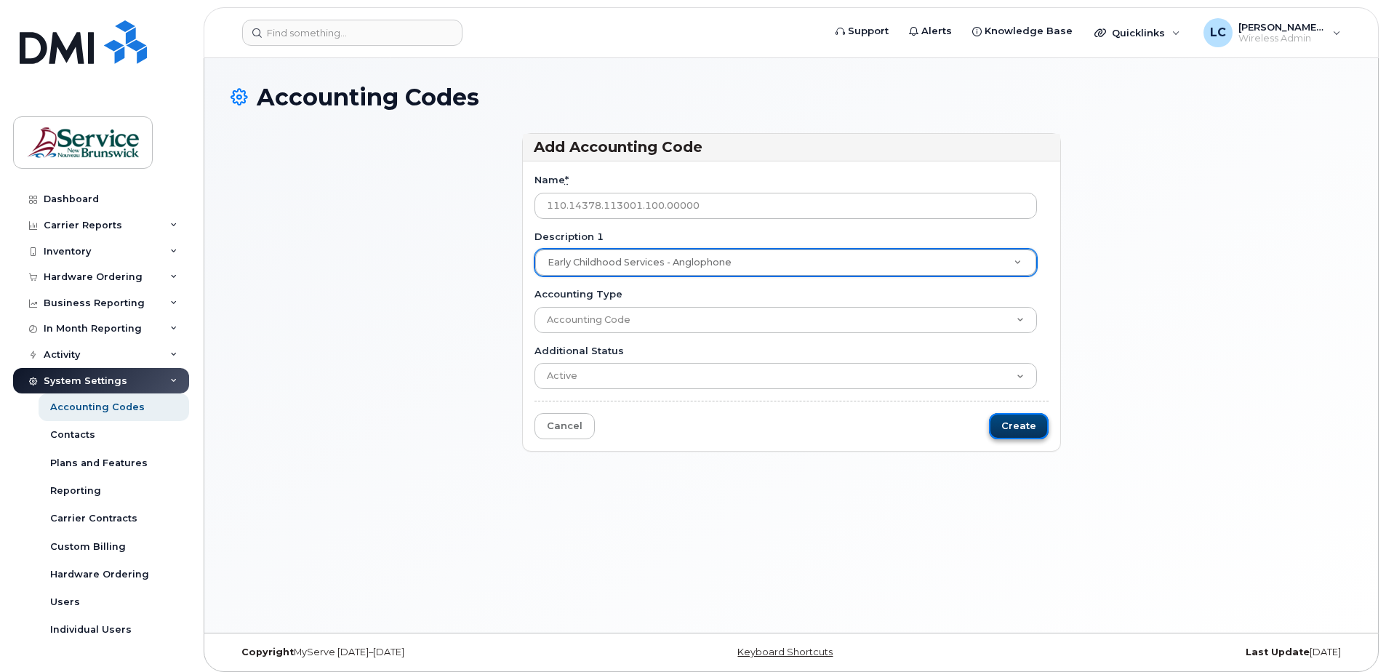
click at [999, 425] on input "Create" at bounding box center [1019, 426] width 60 height 27
type input "Saving..."
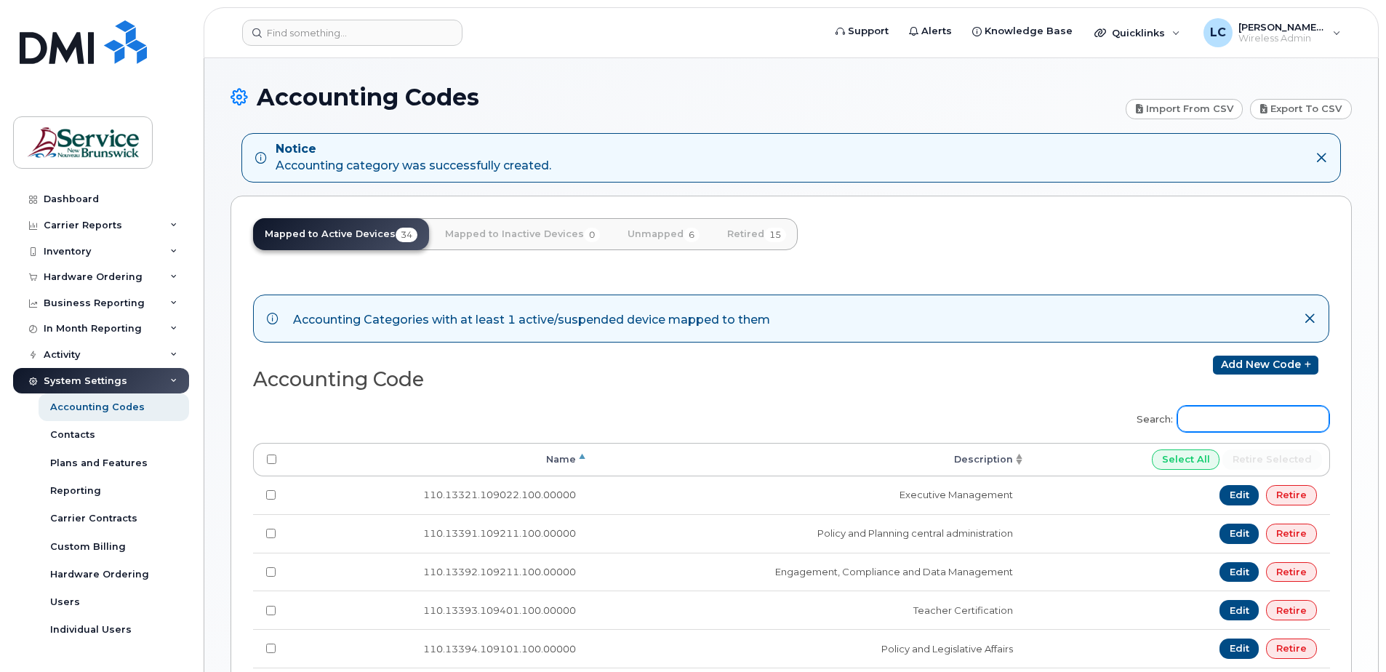
click at [1248, 416] on input "Search:" at bounding box center [1254, 419] width 152 height 26
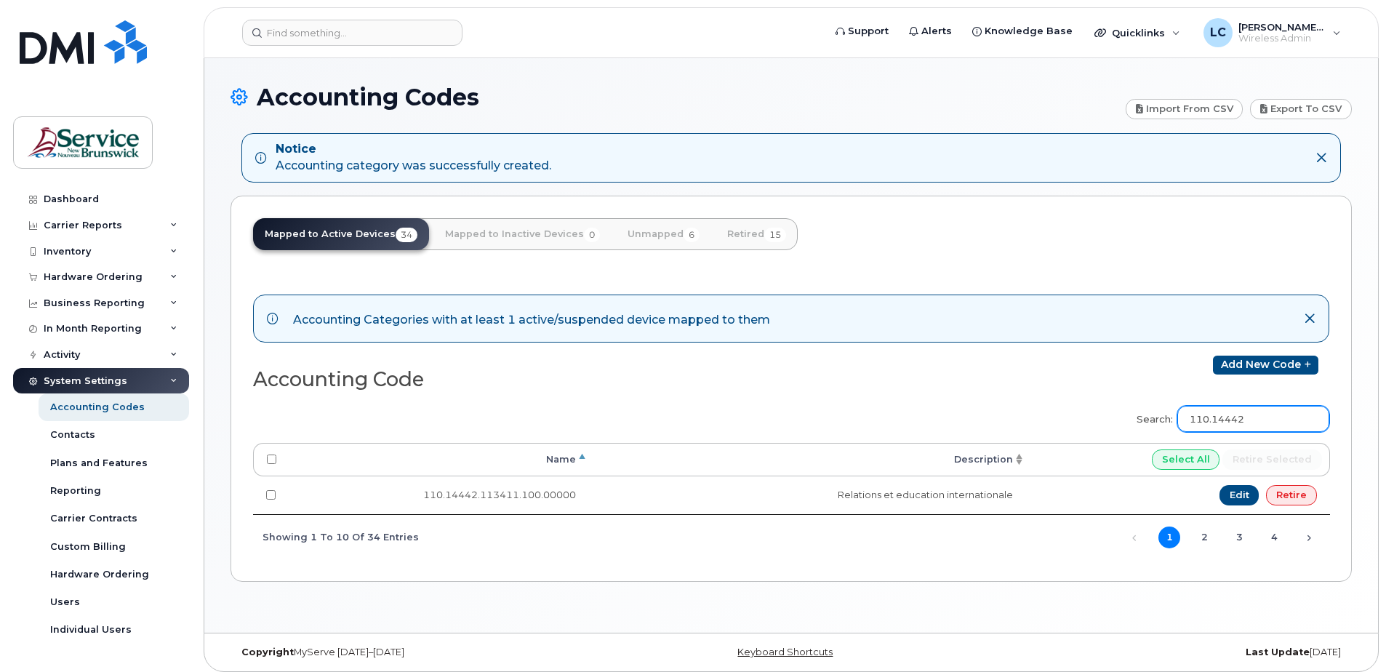
click at [1260, 417] on input "110.14442" at bounding box center [1254, 419] width 152 height 26
click at [1260, 417] on input "110.14444" at bounding box center [1254, 419] width 152 height 26
click at [1272, 417] on input "110.14447" at bounding box center [1254, 419] width 152 height 26
click at [1266, 418] on input "110.14445" at bounding box center [1254, 419] width 152 height 26
click at [1267, 418] on input "110.14452" at bounding box center [1254, 419] width 152 height 26
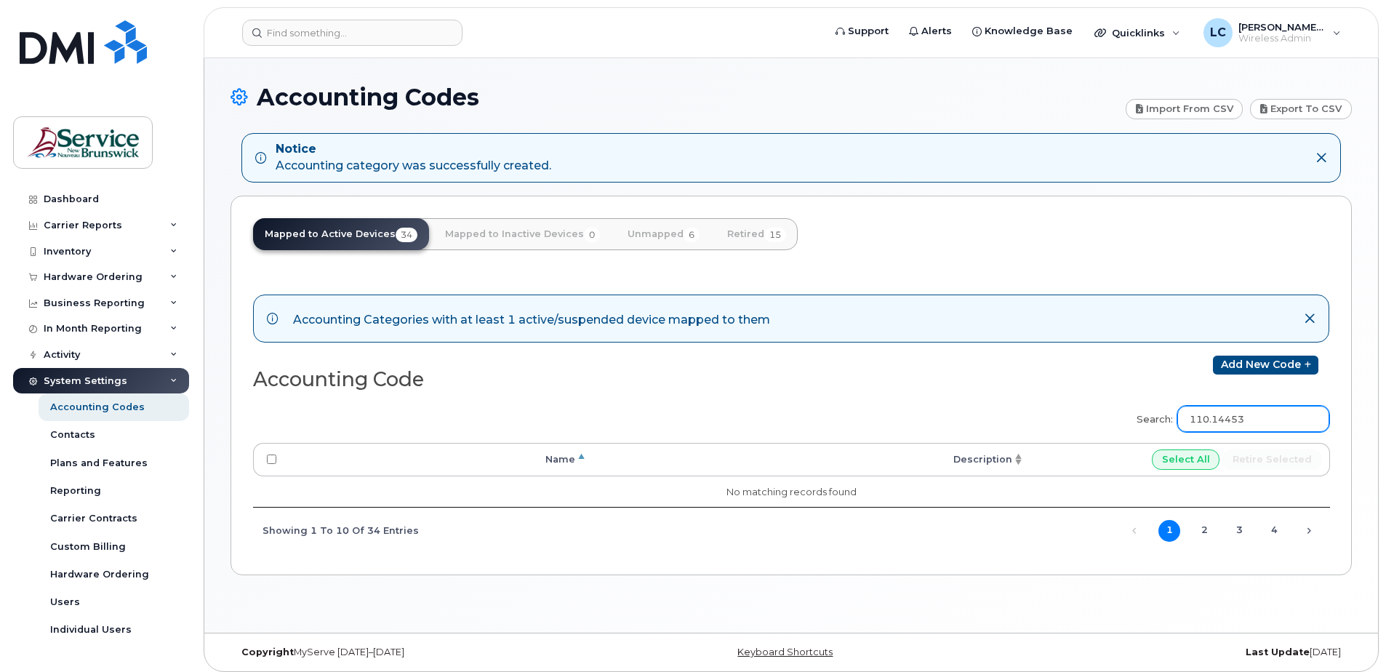
type input "110.14453"
click at [1294, 364] on link "Add new code" at bounding box center [1265, 365] width 105 height 19
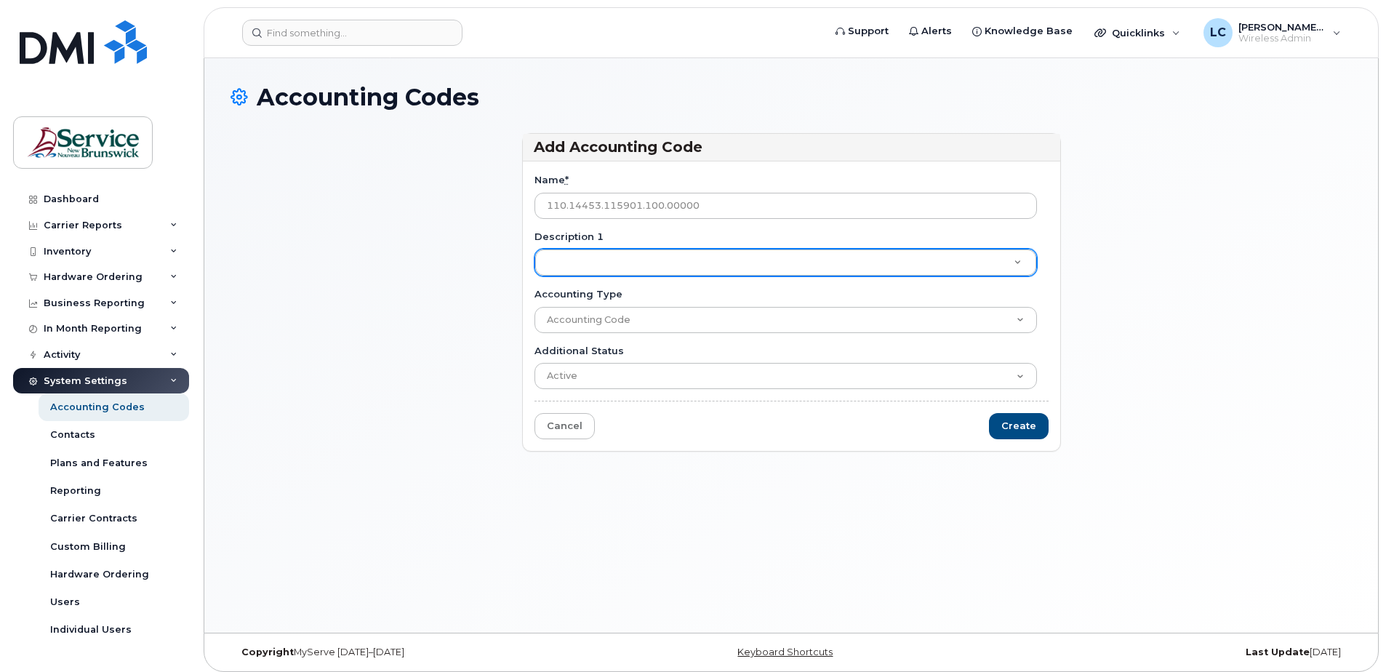
type input "110.14453.115901.100.00000"
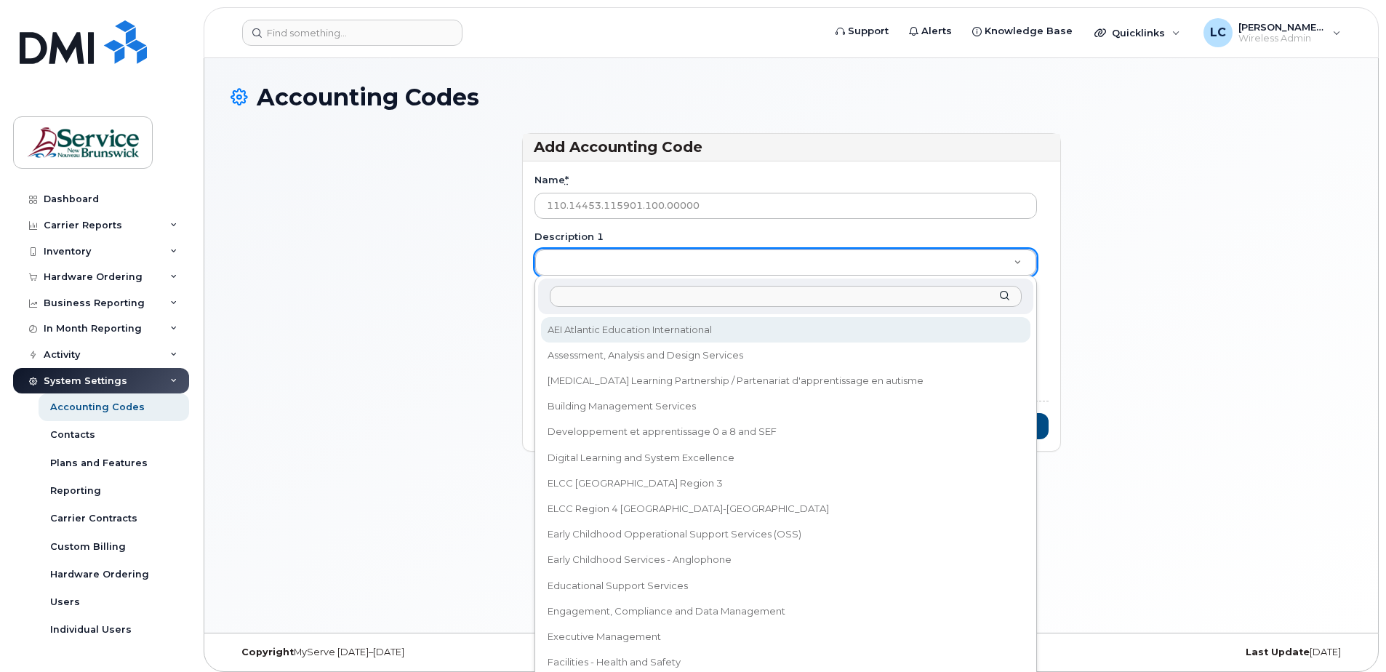
click at [608, 297] on input "Description 1" at bounding box center [786, 296] width 472 height 21
type input "Stratégies et services transformationnels"
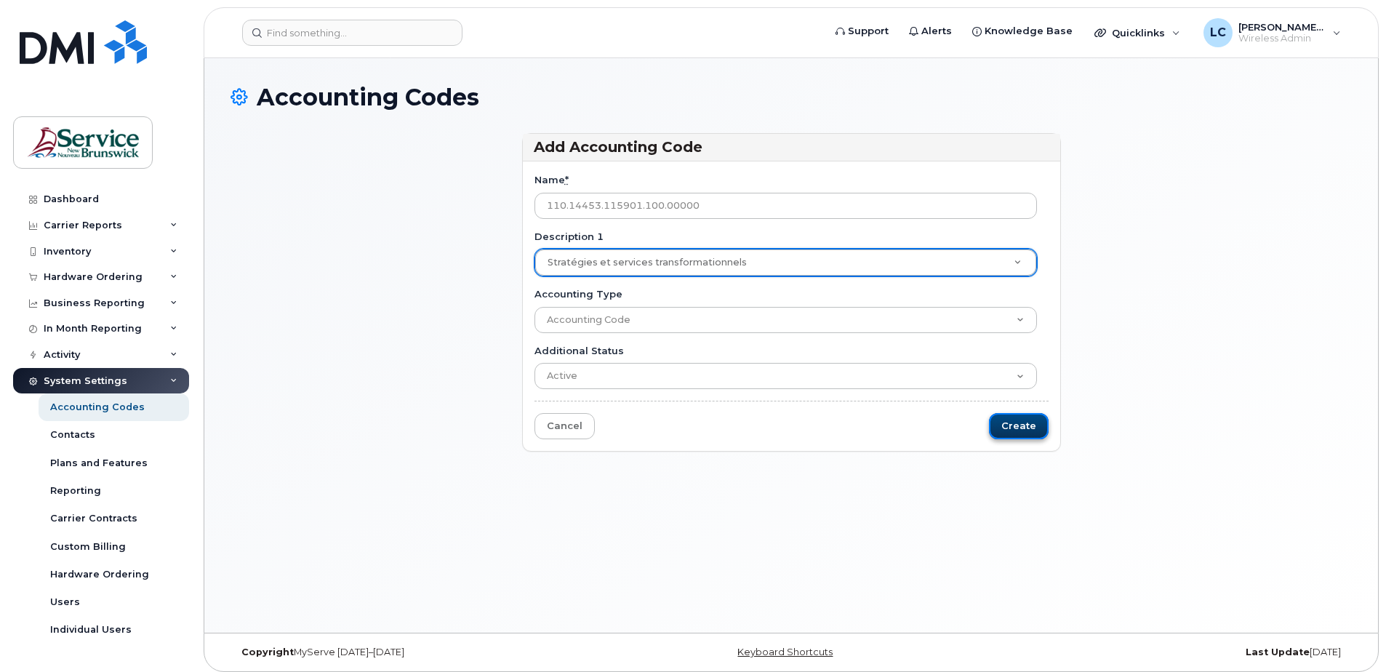
click at [1008, 421] on input "Create" at bounding box center [1019, 426] width 60 height 27
type input "Saving..."
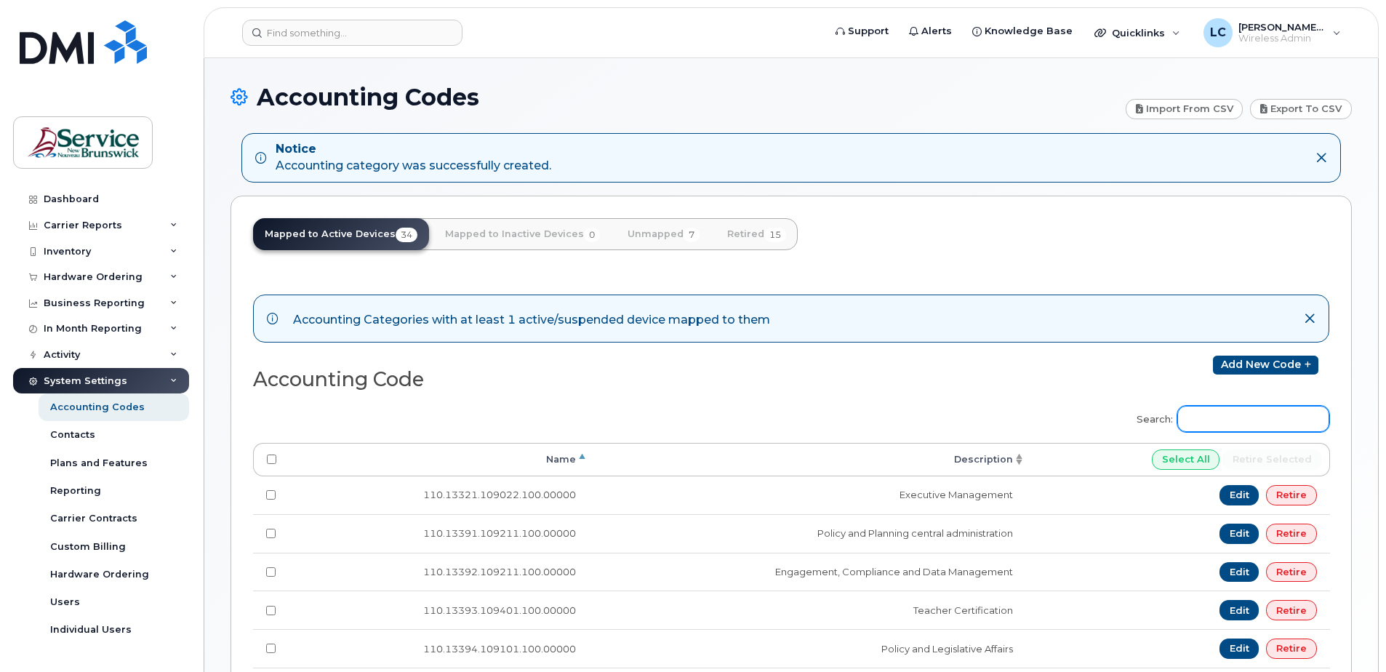
click at [1219, 418] on input "Search:" at bounding box center [1254, 419] width 152 height 26
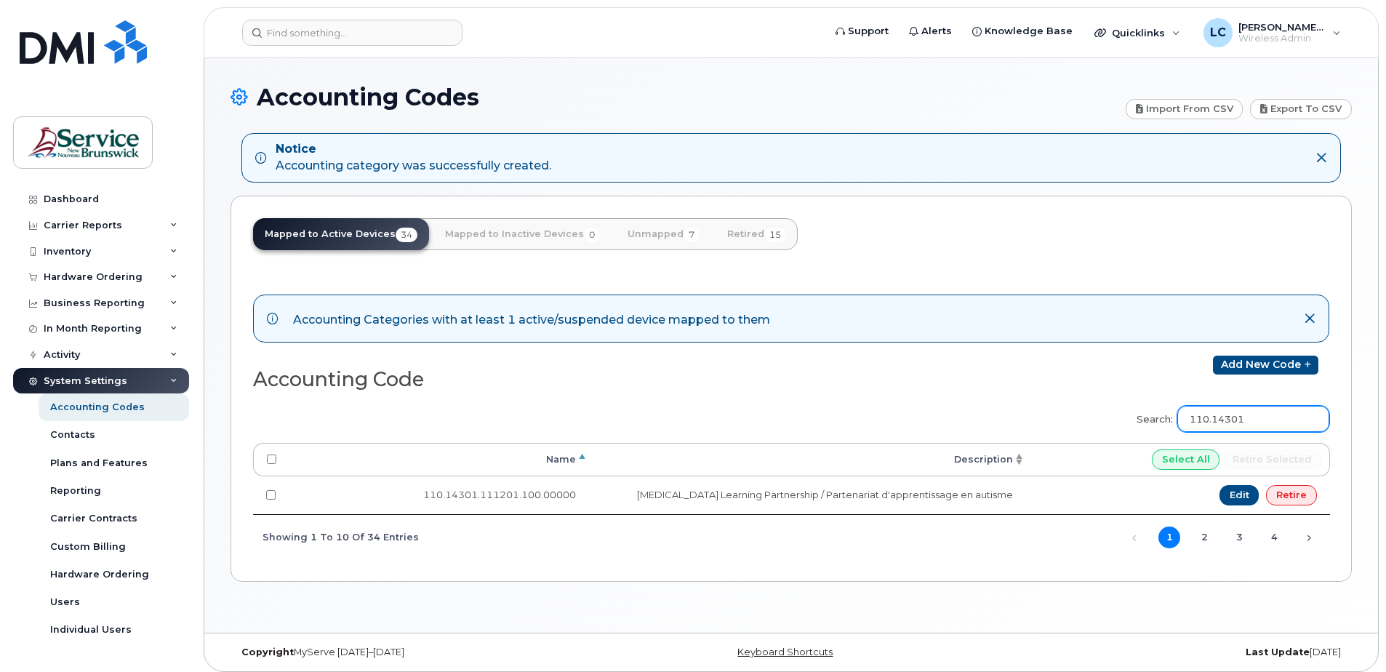
click at [1266, 420] on input "110.14301" at bounding box center [1254, 419] width 152 height 26
type input "110.14302"
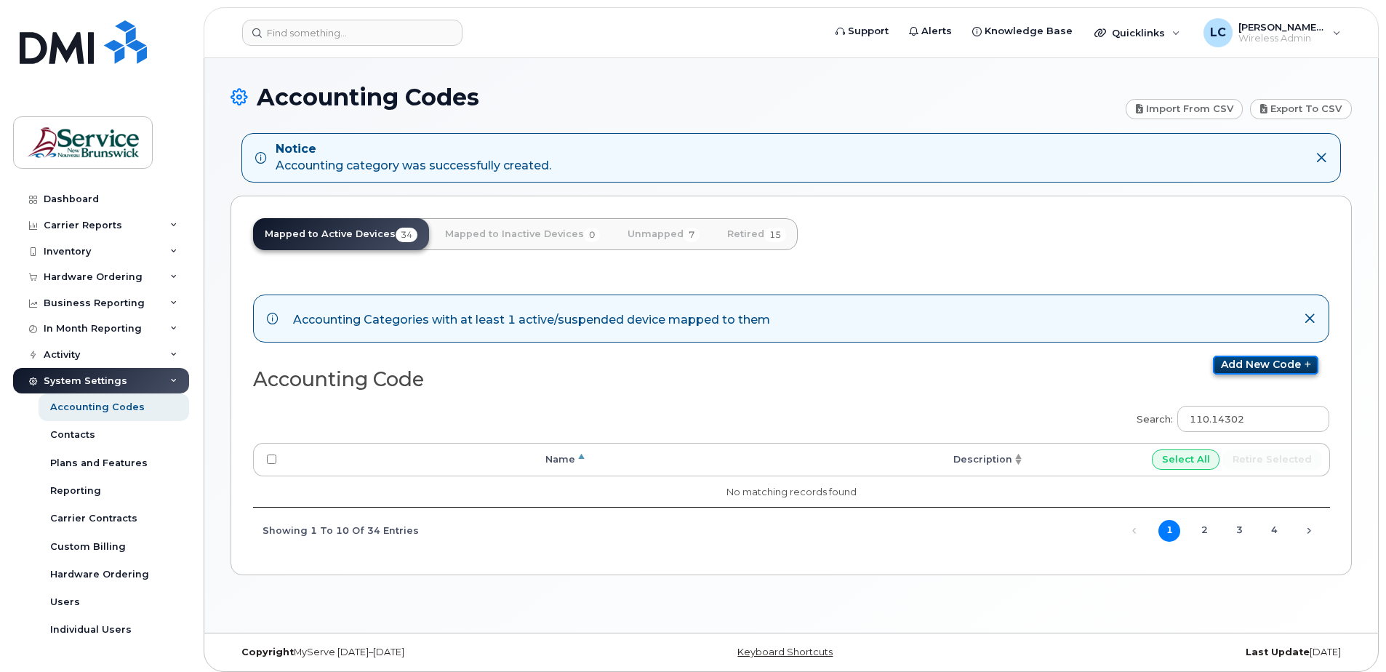
click at [1262, 359] on link "Add new code" at bounding box center [1265, 365] width 105 height 19
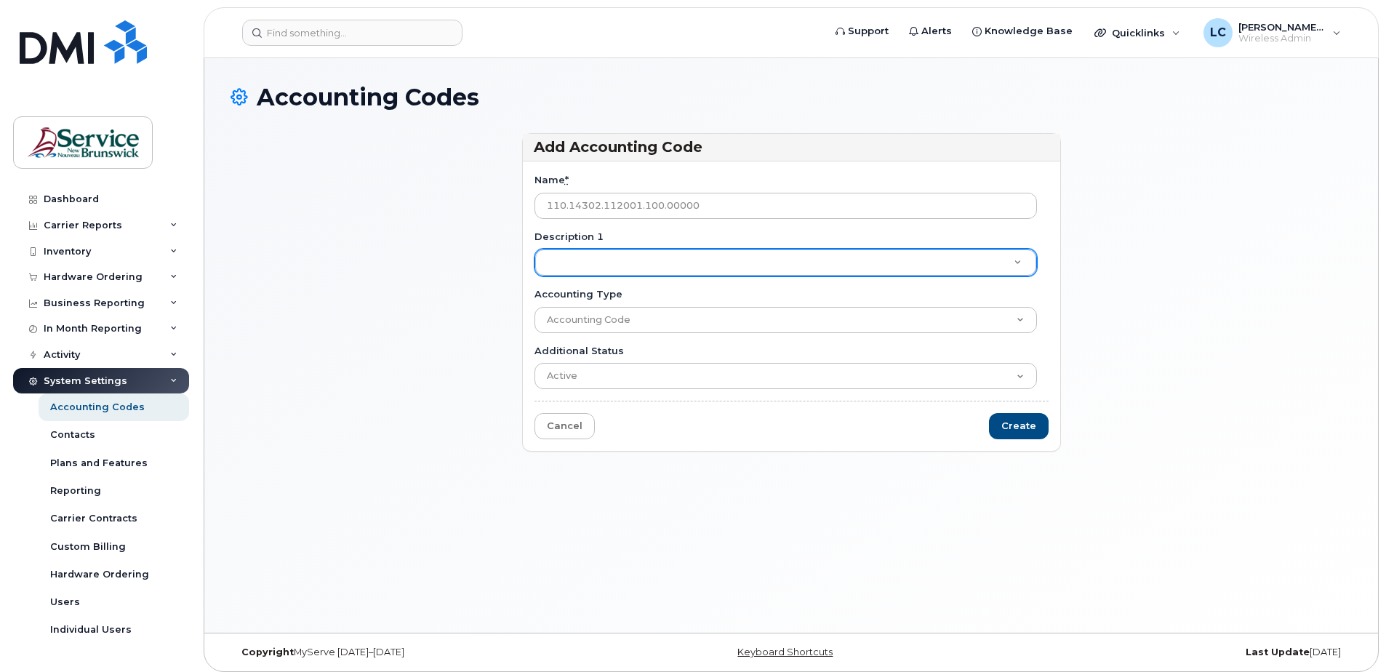
type input "110.14302.112001.100.00000"
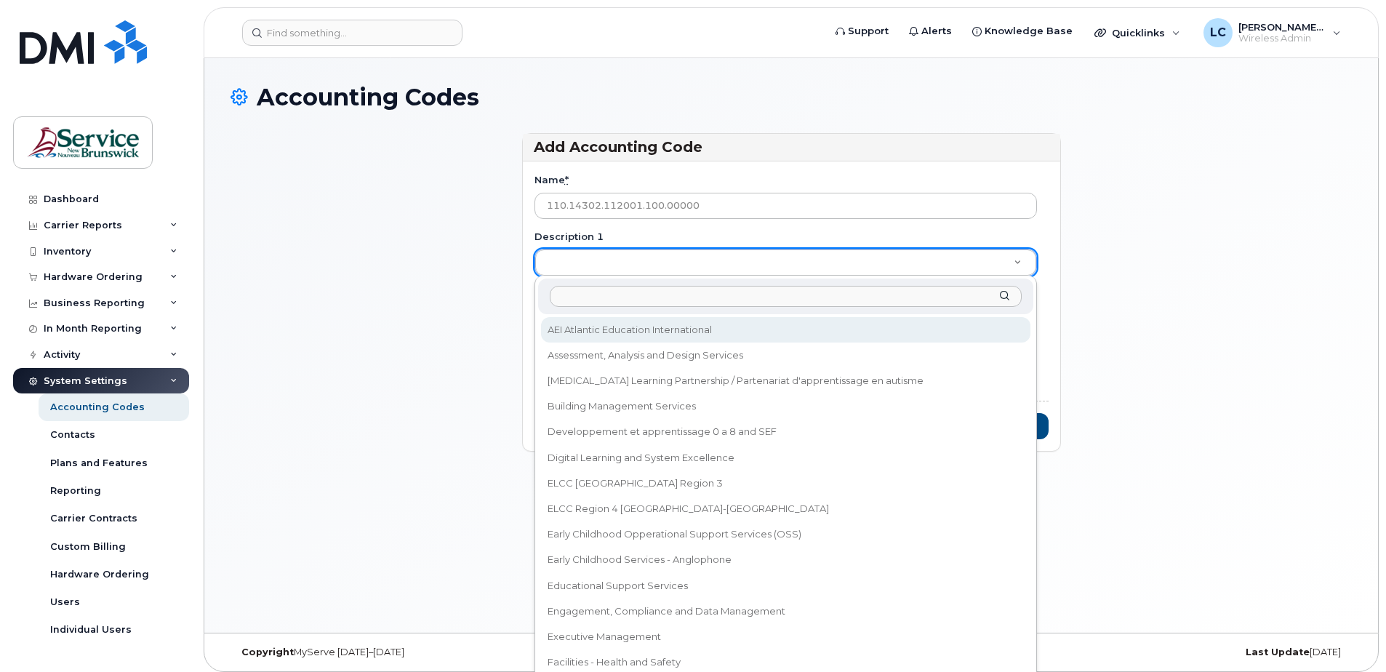
click at [599, 301] on input "Description 1" at bounding box center [786, 296] width 472 height 21
paste input "Integrated Services"
type input "Integrated Services"
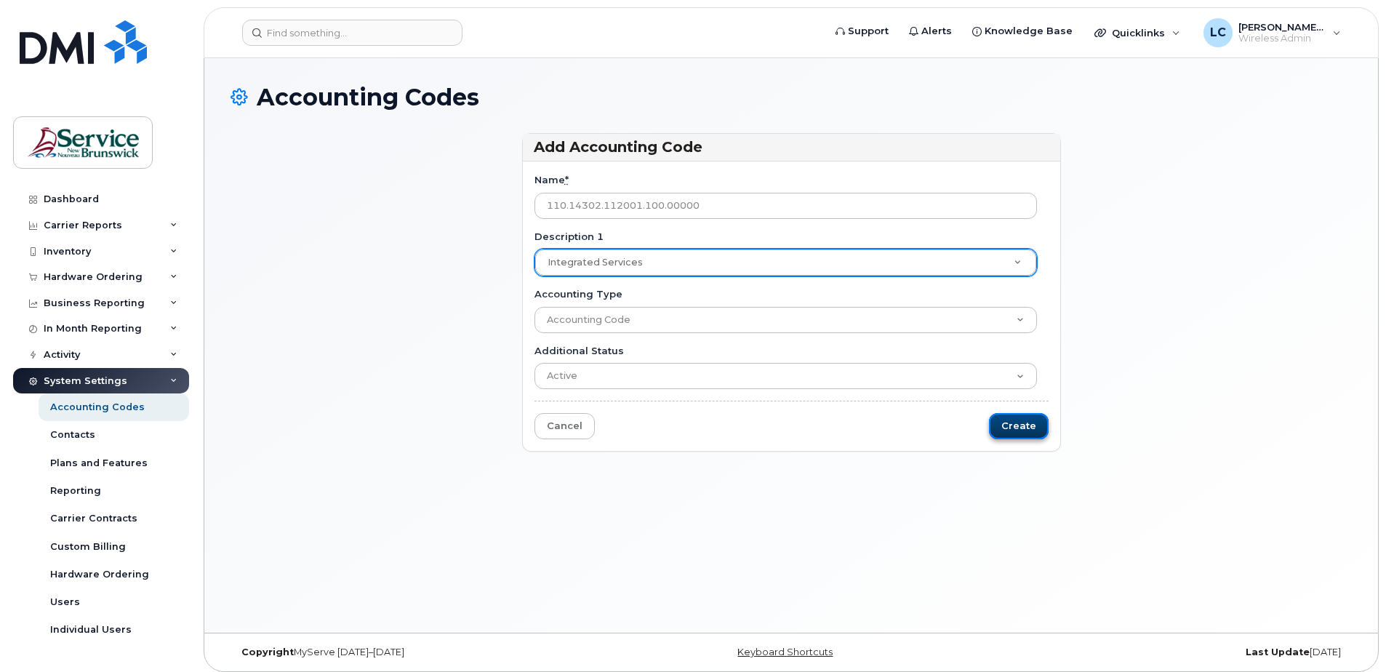
click at [1034, 425] on input "Create" at bounding box center [1019, 426] width 60 height 27
type input "Saving..."
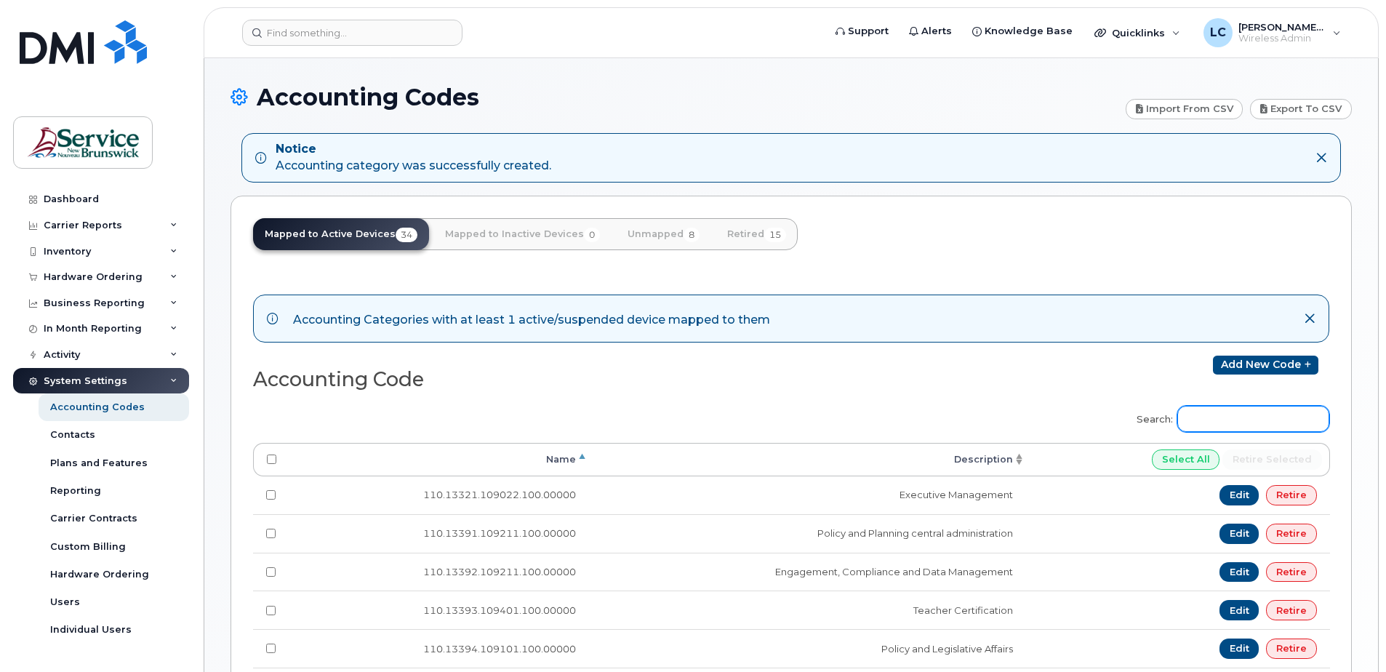
click at [1261, 419] on input "Search:" at bounding box center [1254, 419] width 152 height 26
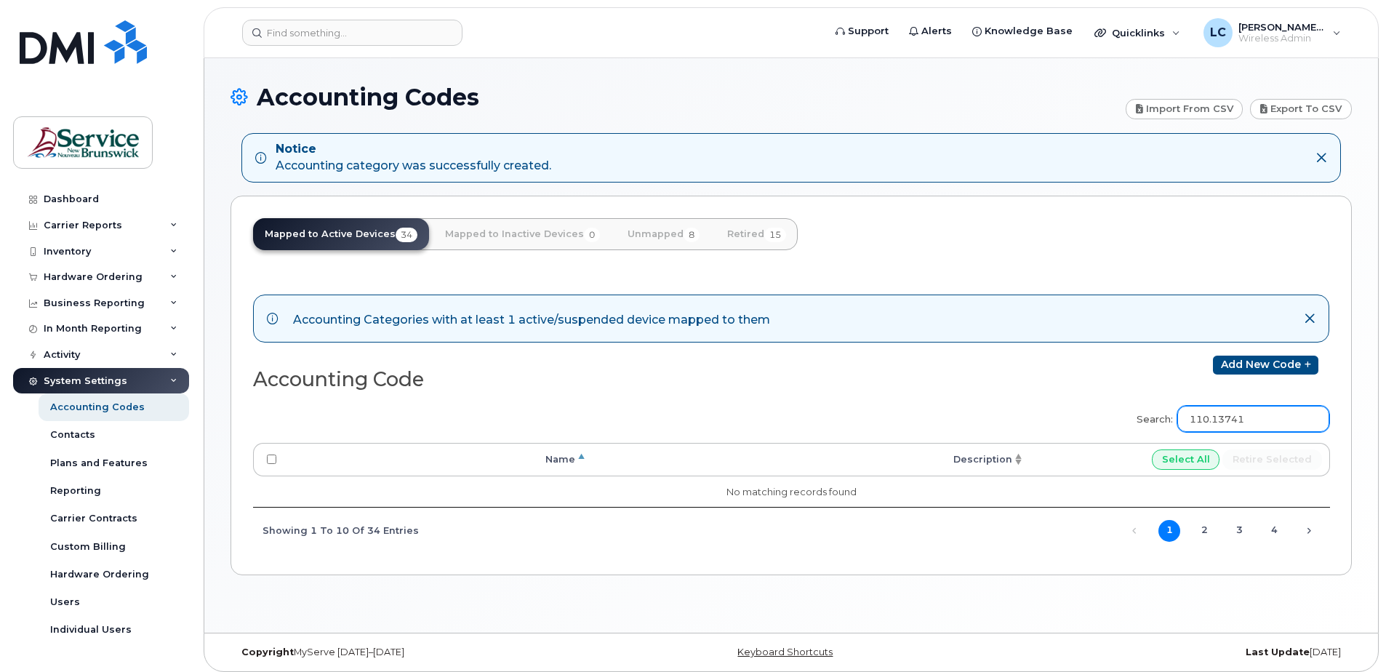
drag, startPoint x: 1268, startPoint y: 417, endPoint x: 1238, endPoint y: 417, distance: 29.8
click at [1238, 417] on input "110.13741" at bounding box center [1254, 419] width 152 height 26
type input "110.13602"
drag, startPoint x: 1268, startPoint y: 425, endPoint x: 1199, endPoint y: 417, distance: 70.2
click at [1199, 417] on input "110.13602" at bounding box center [1254, 419] width 152 height 26
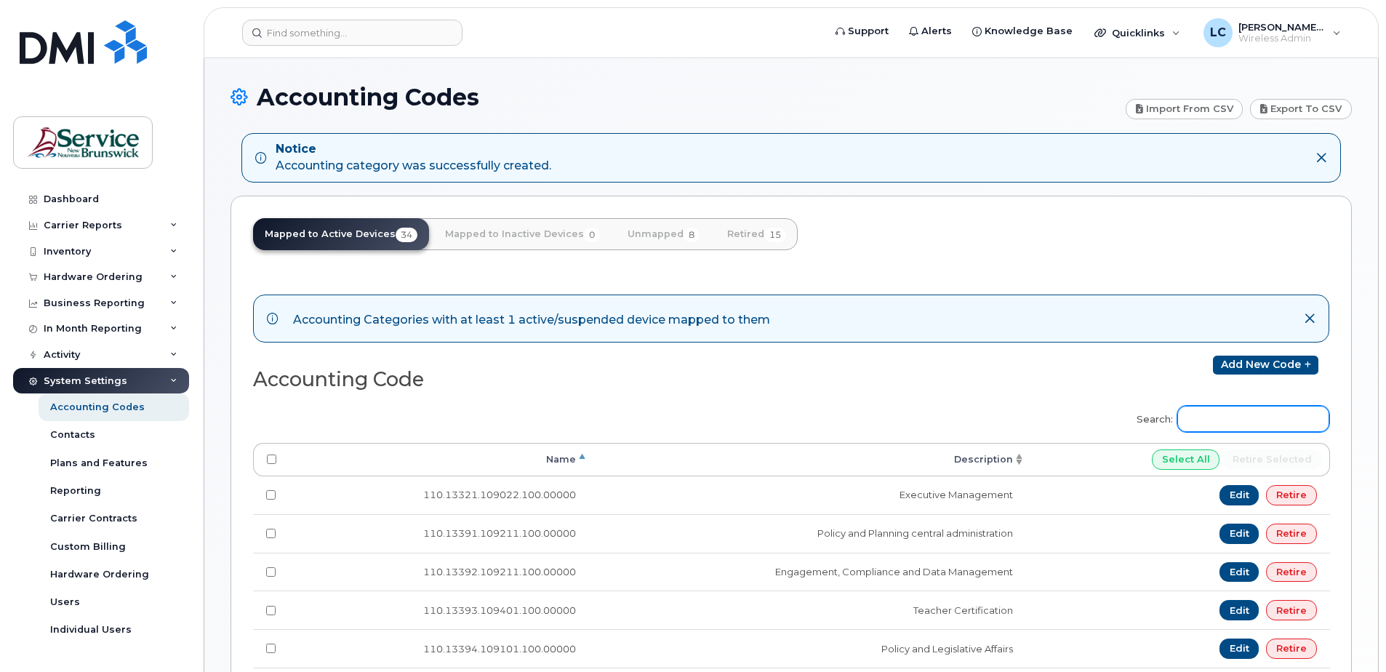
drag, startPoint x: 1240, startPoint y: 423, endPoint x: 1239, endPoint y: 415, distance: 7.4
click at [1239, 417] on input "Search:" at bounding box center [1254, 419] width 152 height 26
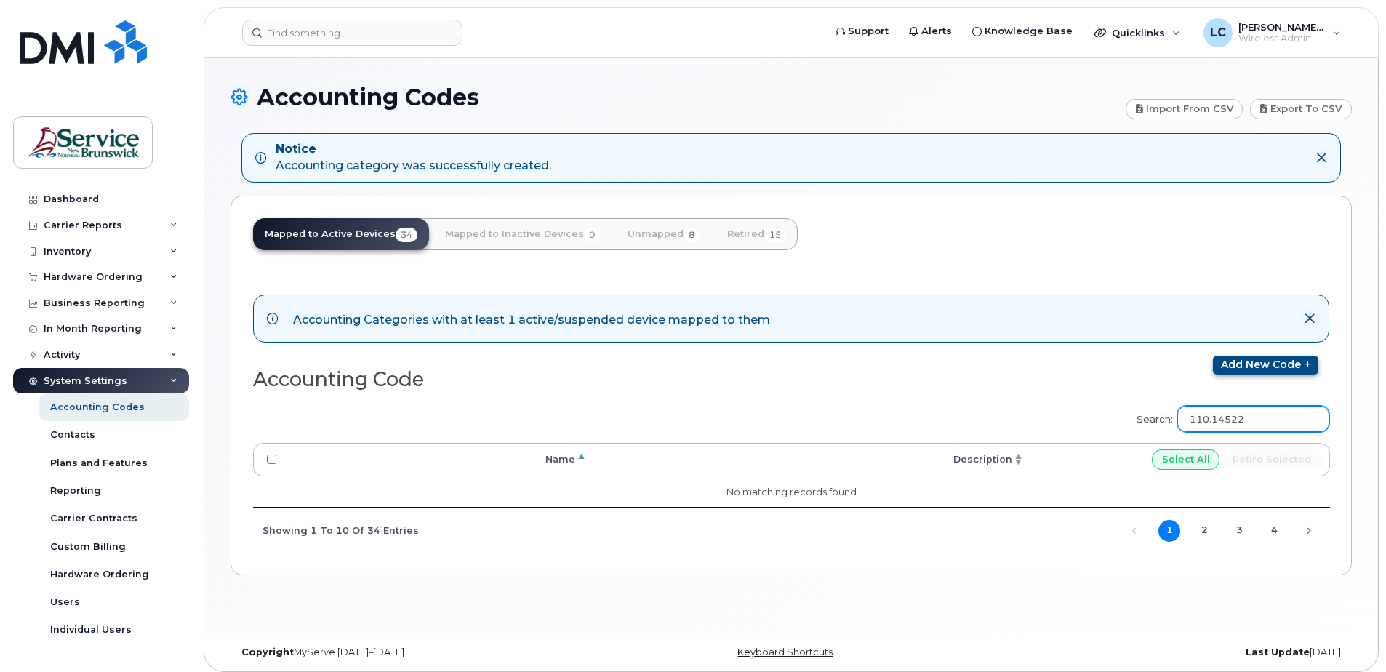
type input "110.14522"
click at [1265, 362] on link "Add new code" at bounding box center [1265, 365] width 105 height 19
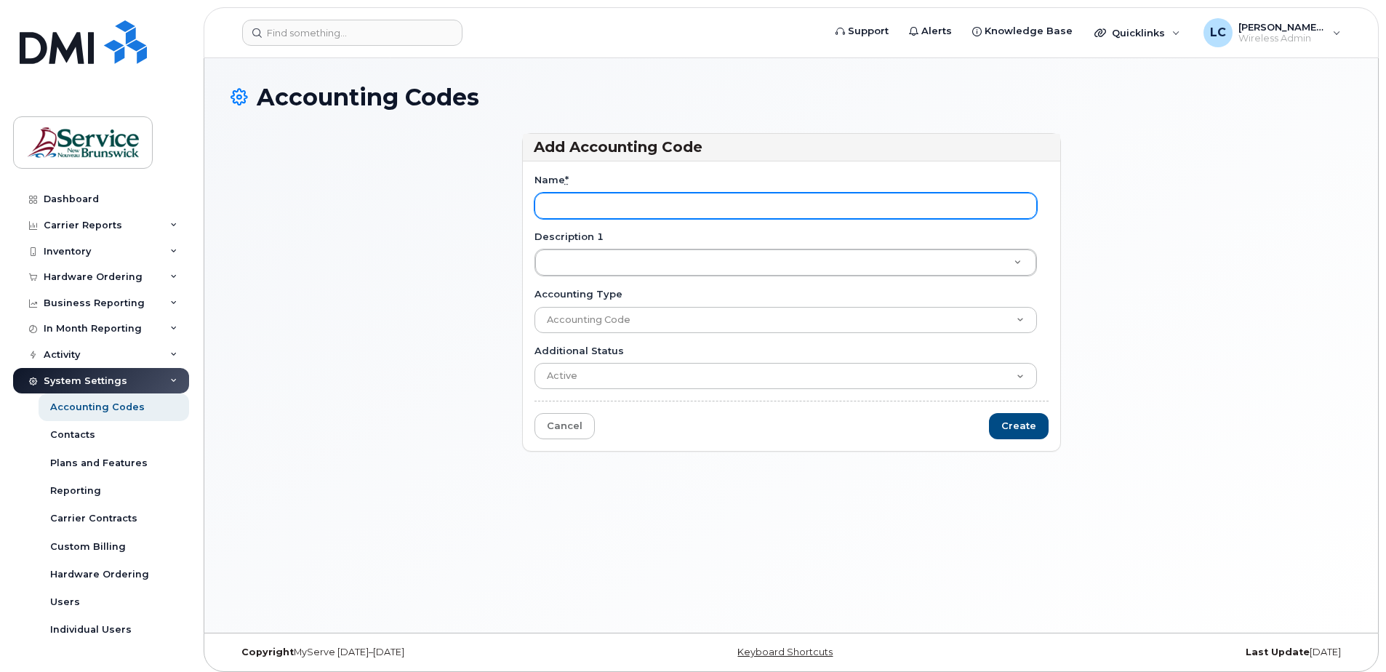
click at [579, 198] on input "Name *" at bounding box center [786, 206] width 503 height 26
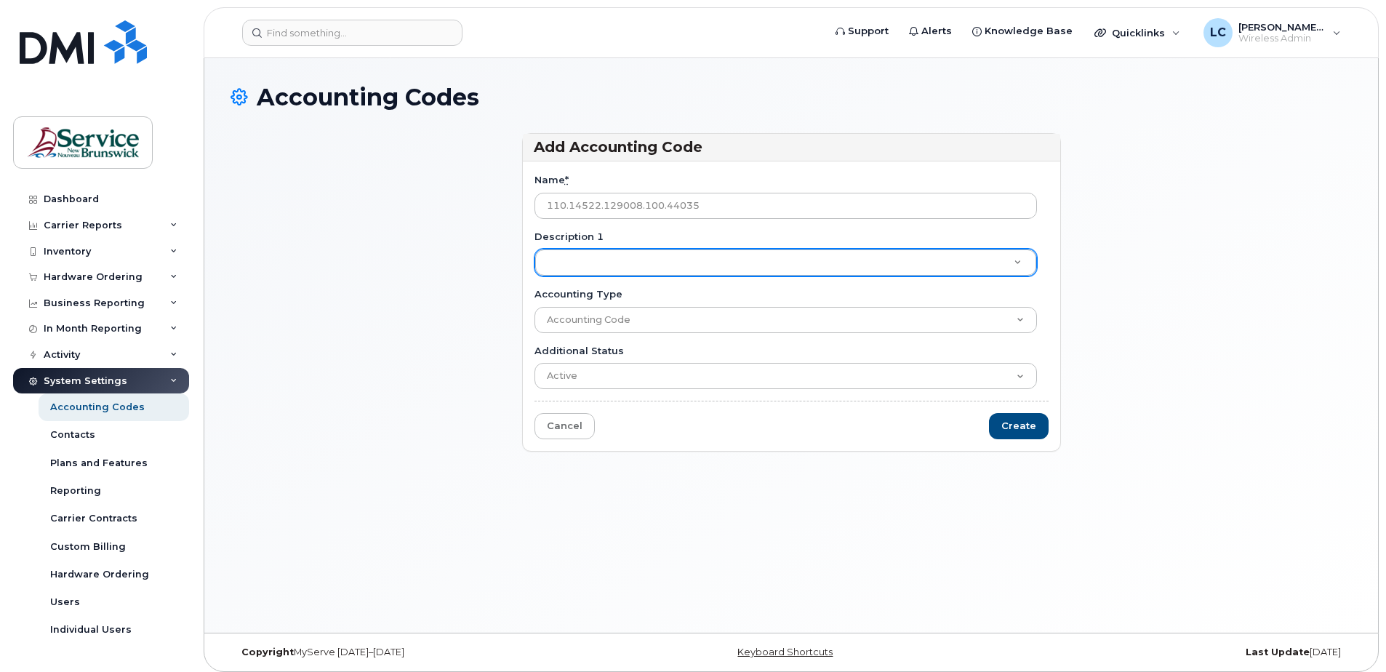
type input "110.14522.129008.100.44035"
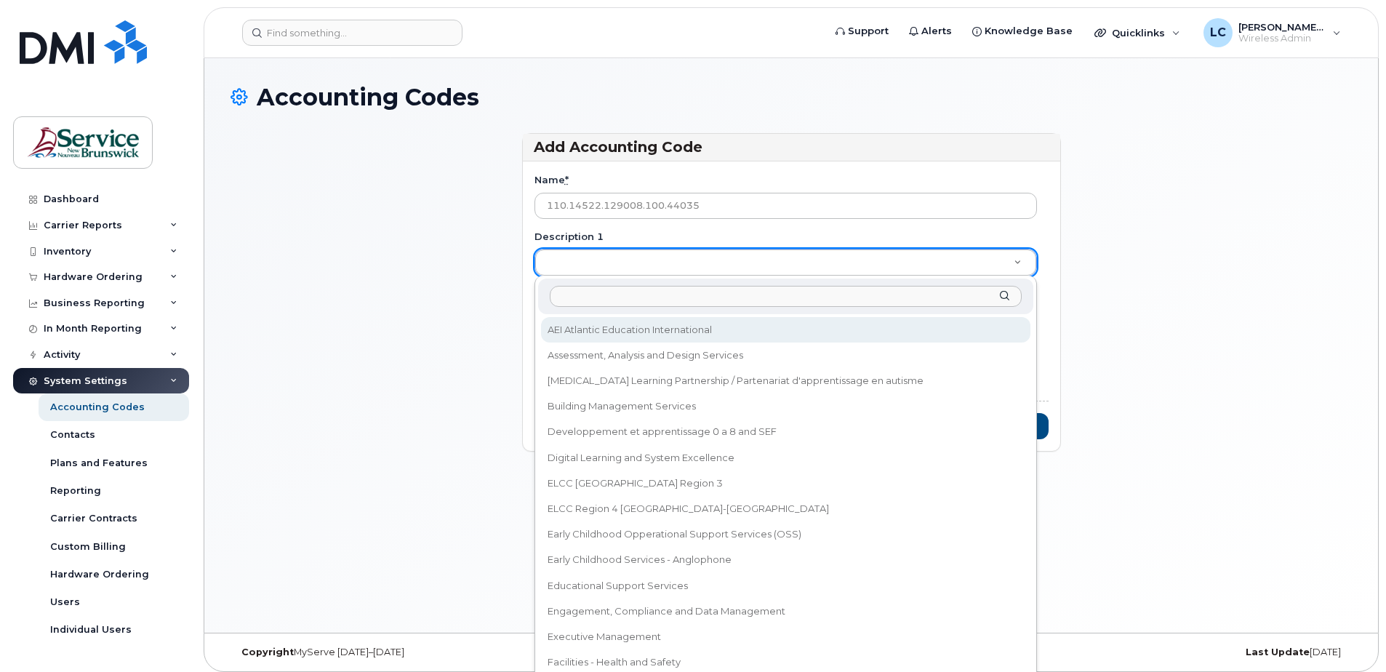
click at [570, 295] on input "Description 1" at bounding box center [786, 296] width 472 height 21
paste input "Early Childhood Operational Support Services - Admin"
type input "Early Childhood Operational Support Services - Admin"
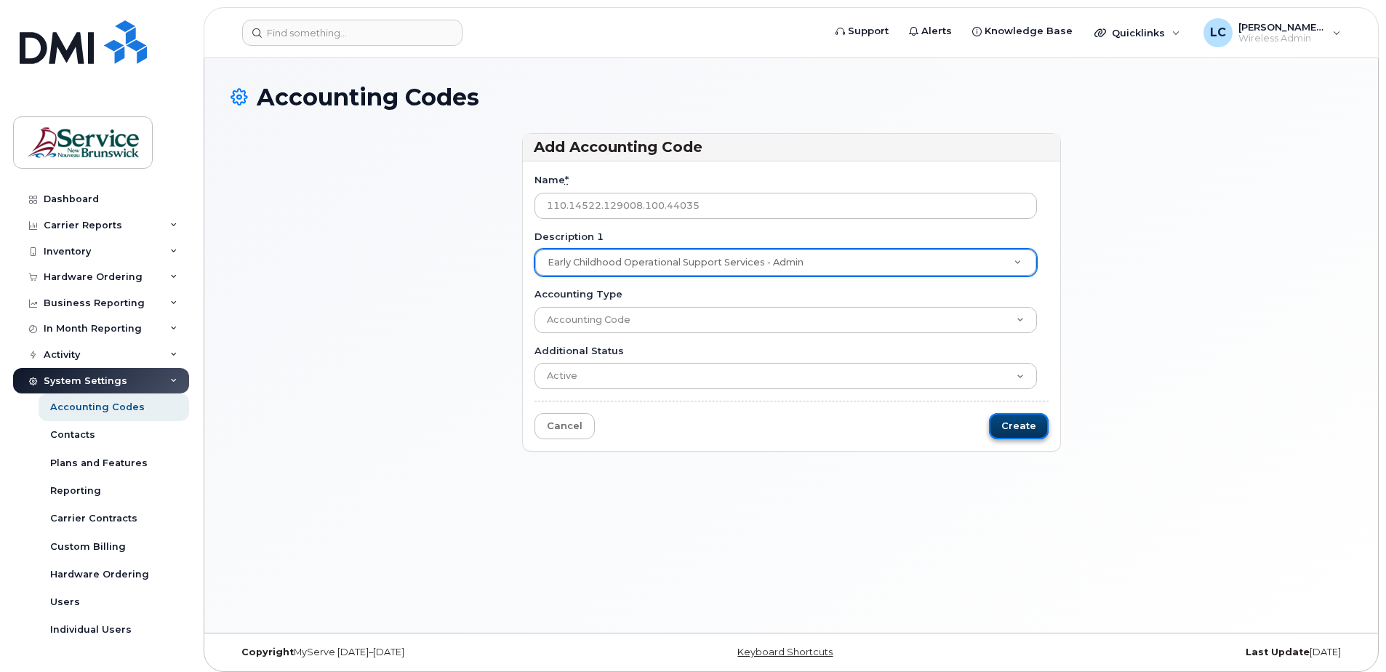
click at [1004, 416] on input "Create" at bounding box center [1019, 426] width 60 height 27
type input "Saving..."
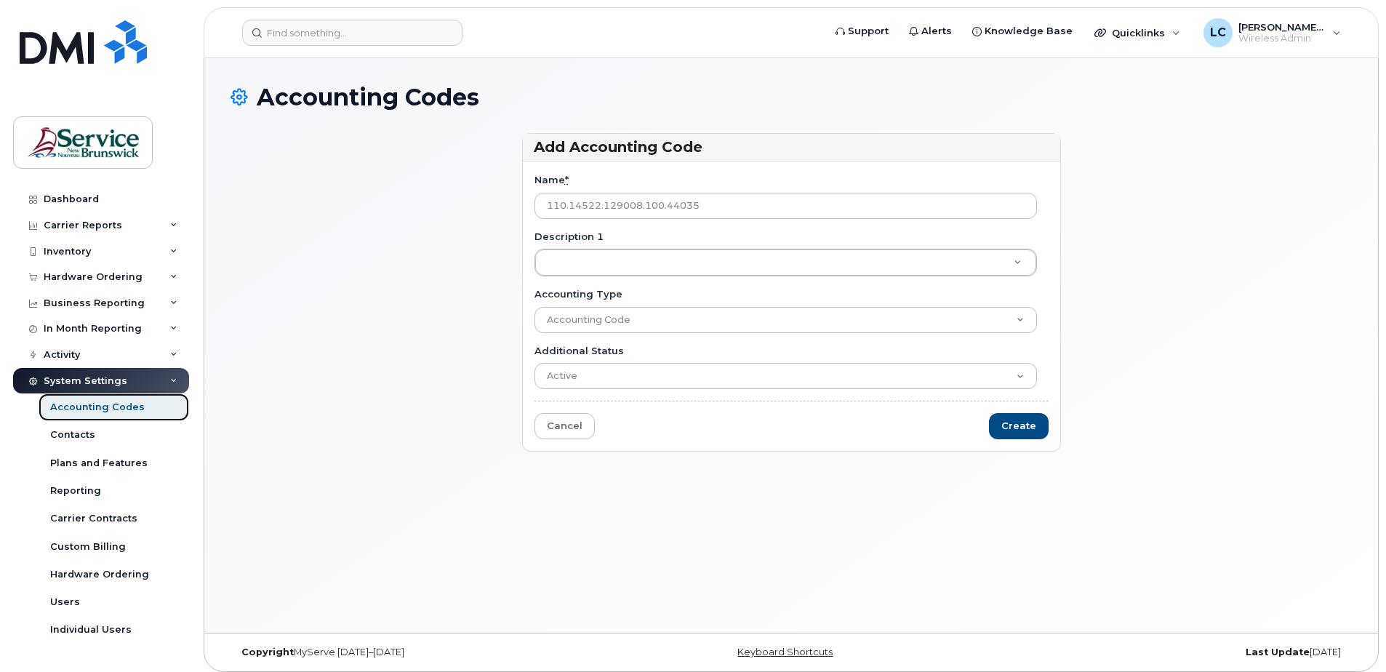
click at [105, 402] on div "Accounting Codes" at bounding box center [97, 407] width 95 height 13
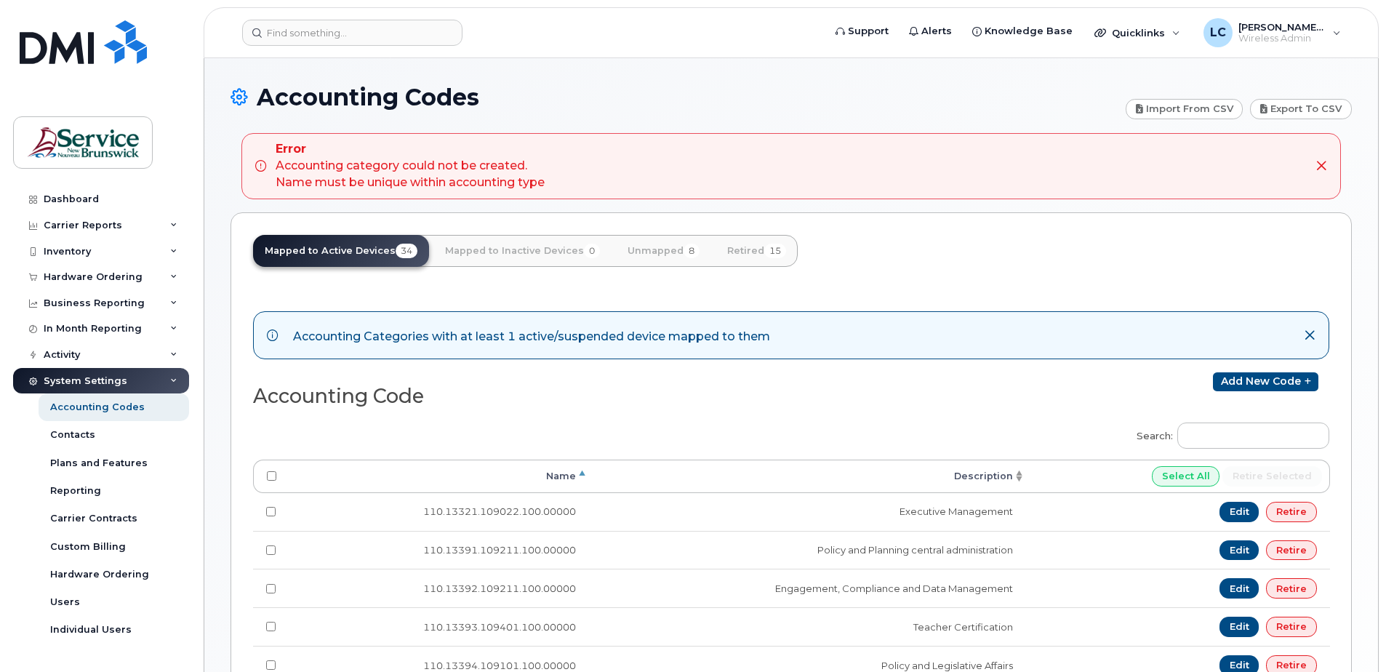
click at [1319, 164] on icon at bounding box center [1322, 166] width 12 height 12
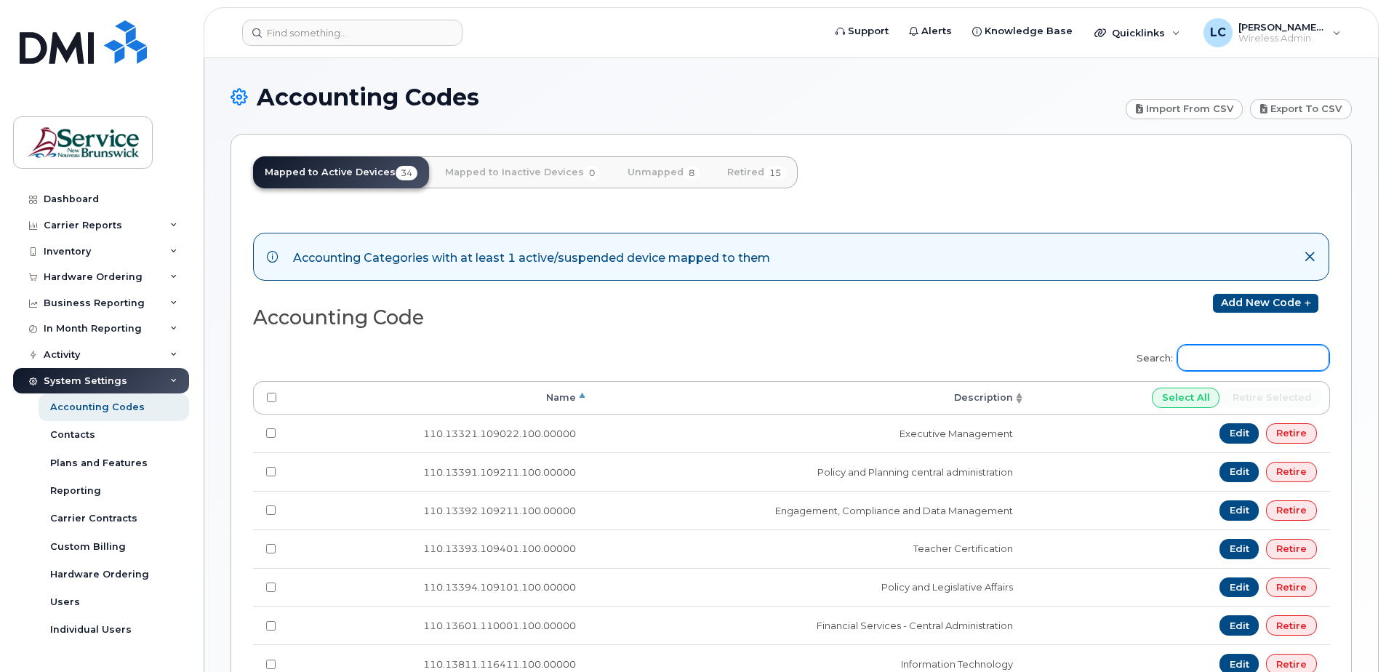
click at [1254, 357] on input "Search:" at bounding box center [1254, 358] width 152 height 26
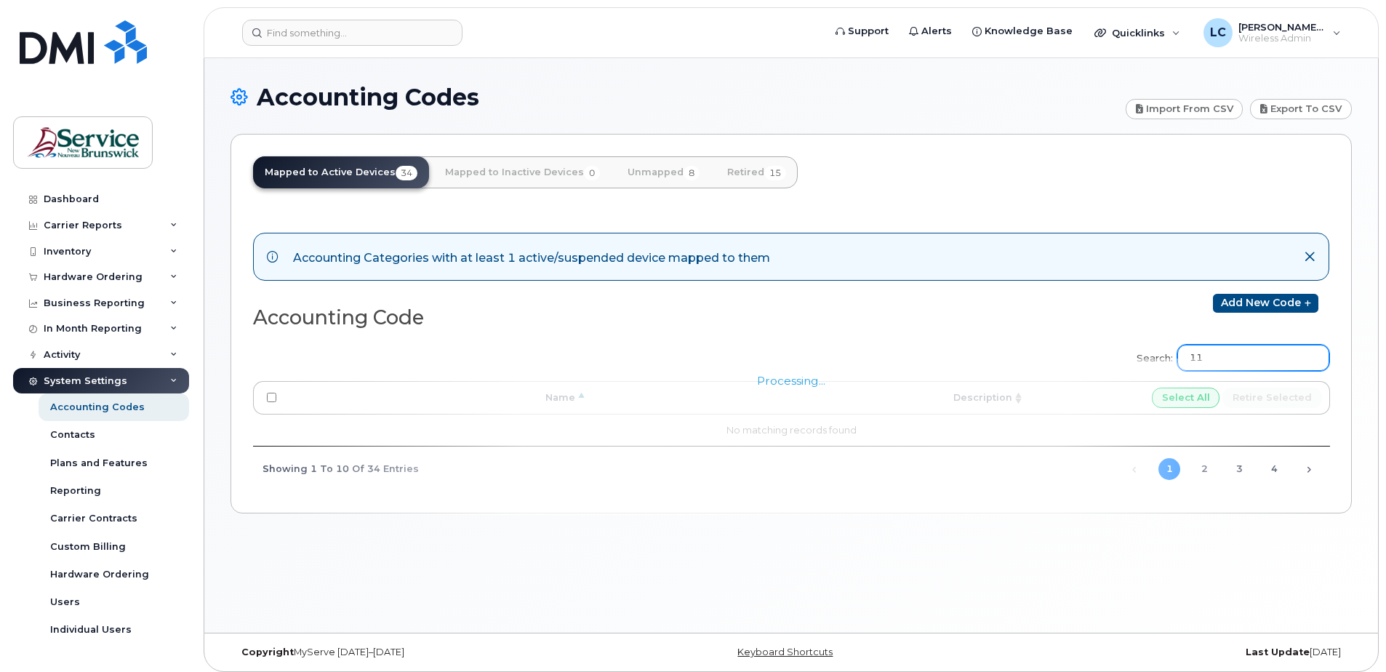
type input "1"
type input "2"
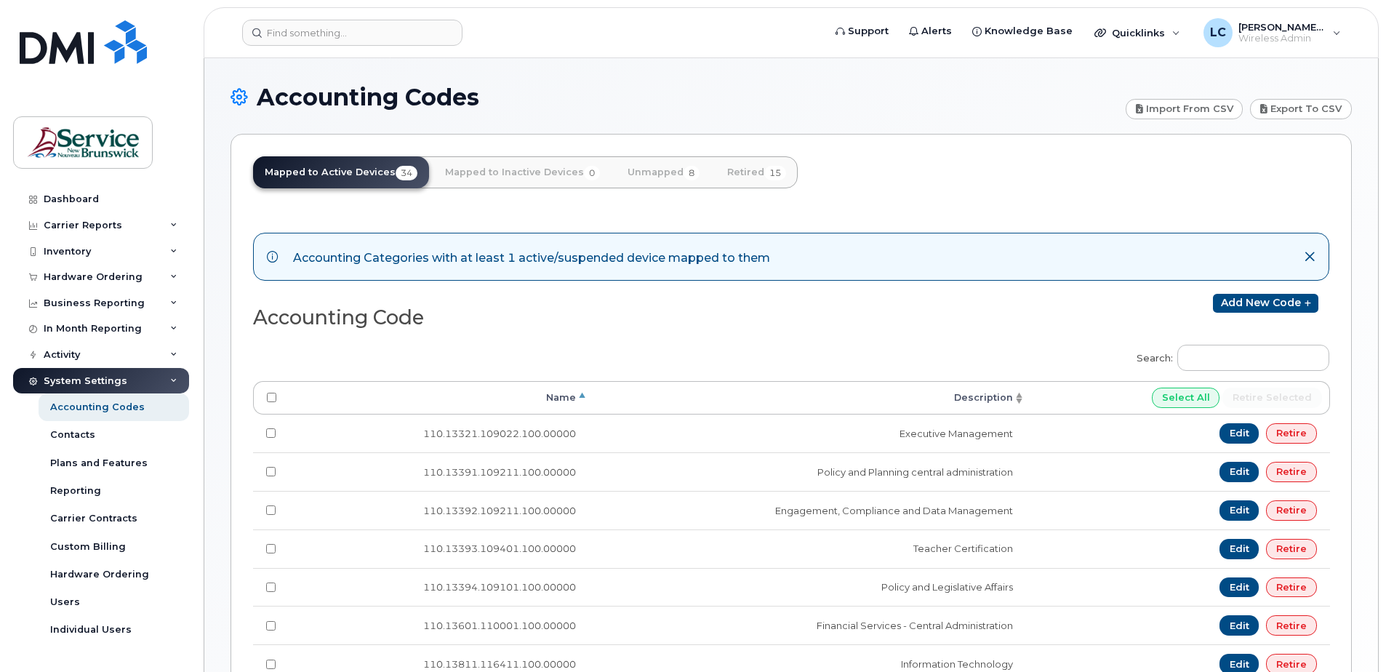
click at [990, 397] on th "Description" at bounding box center [807, 397] width 437 height 33
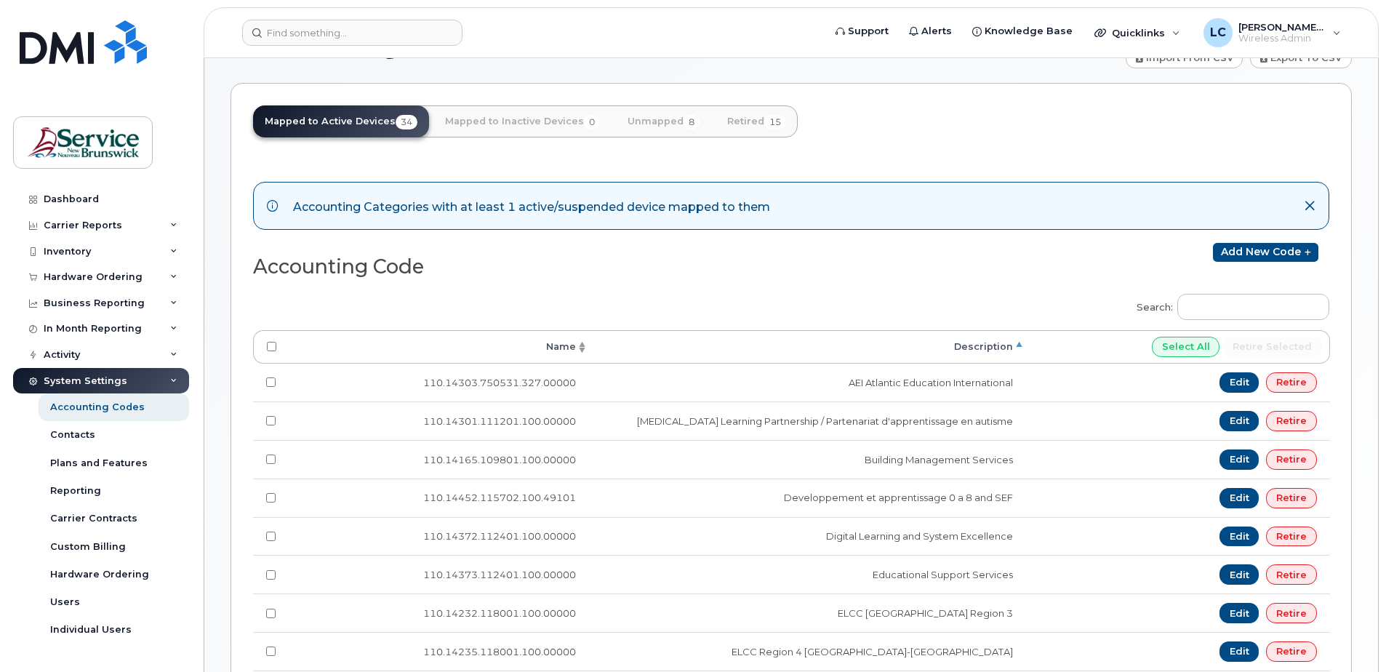
scroll to position [73, 0]
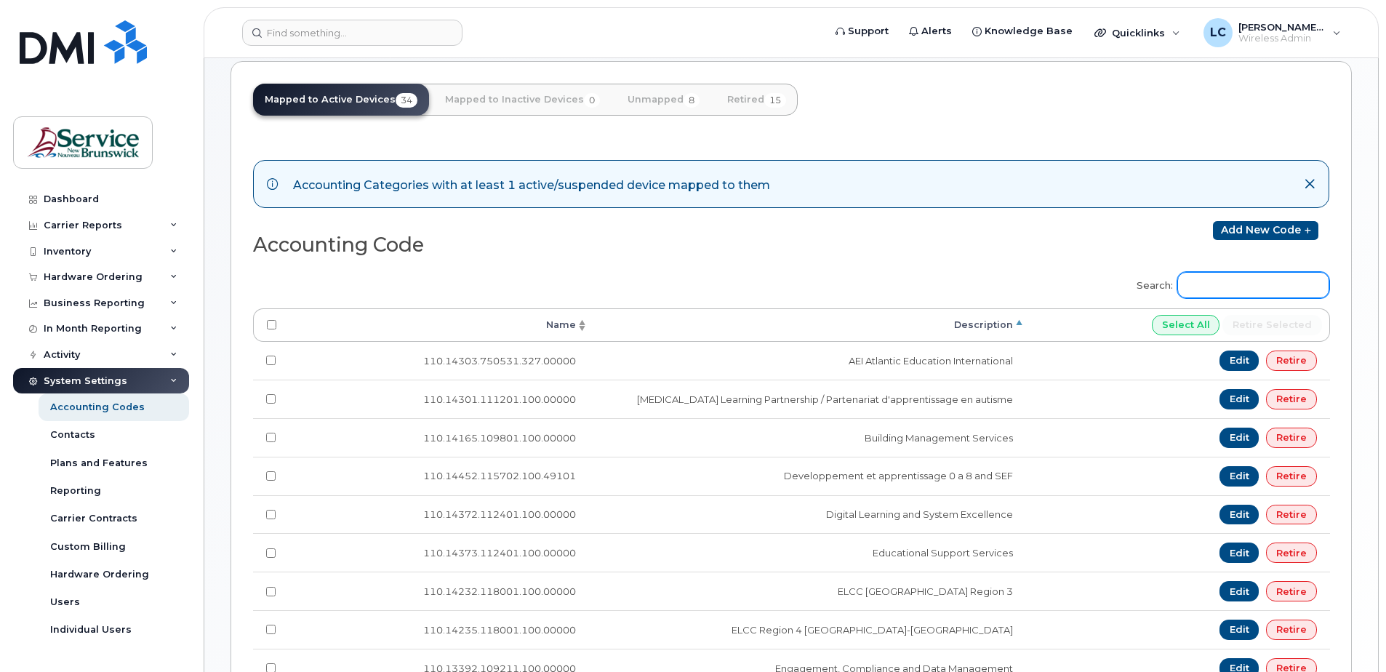
click at [1221, 276] on input "Search:" at bounding box center [1254, 285] width 152 height 26
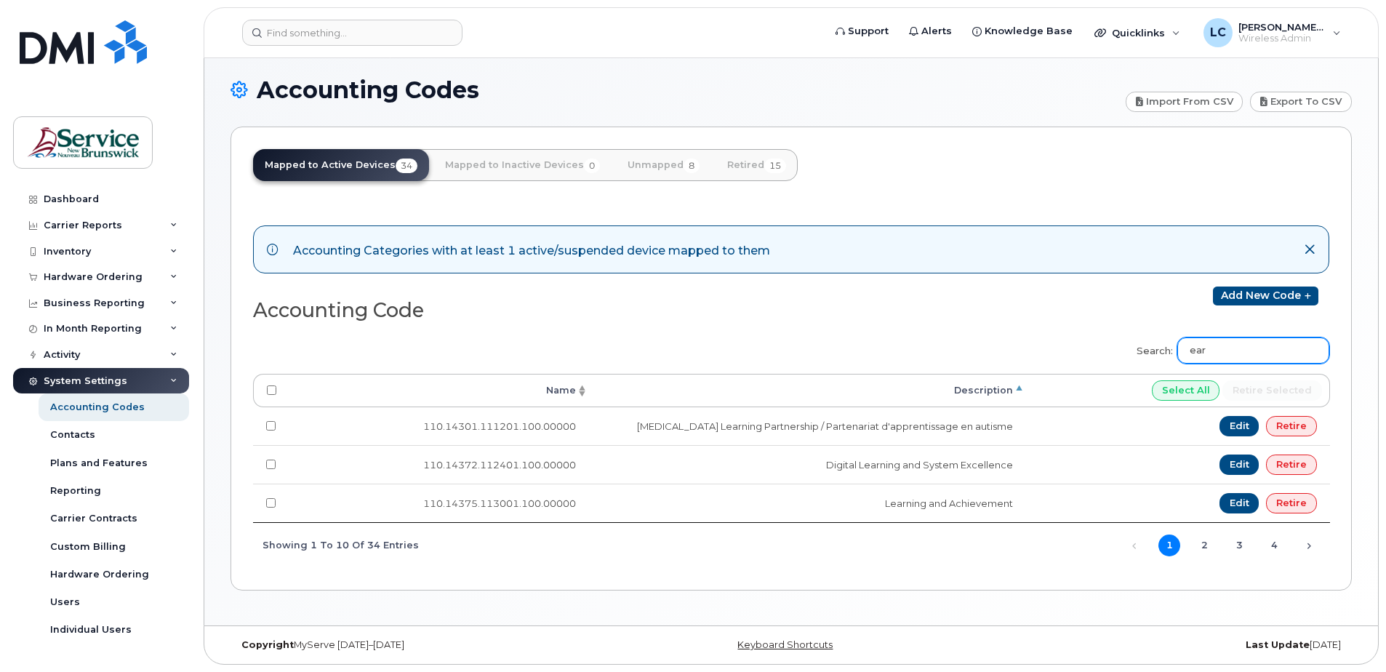
scroll to position [7, 0]
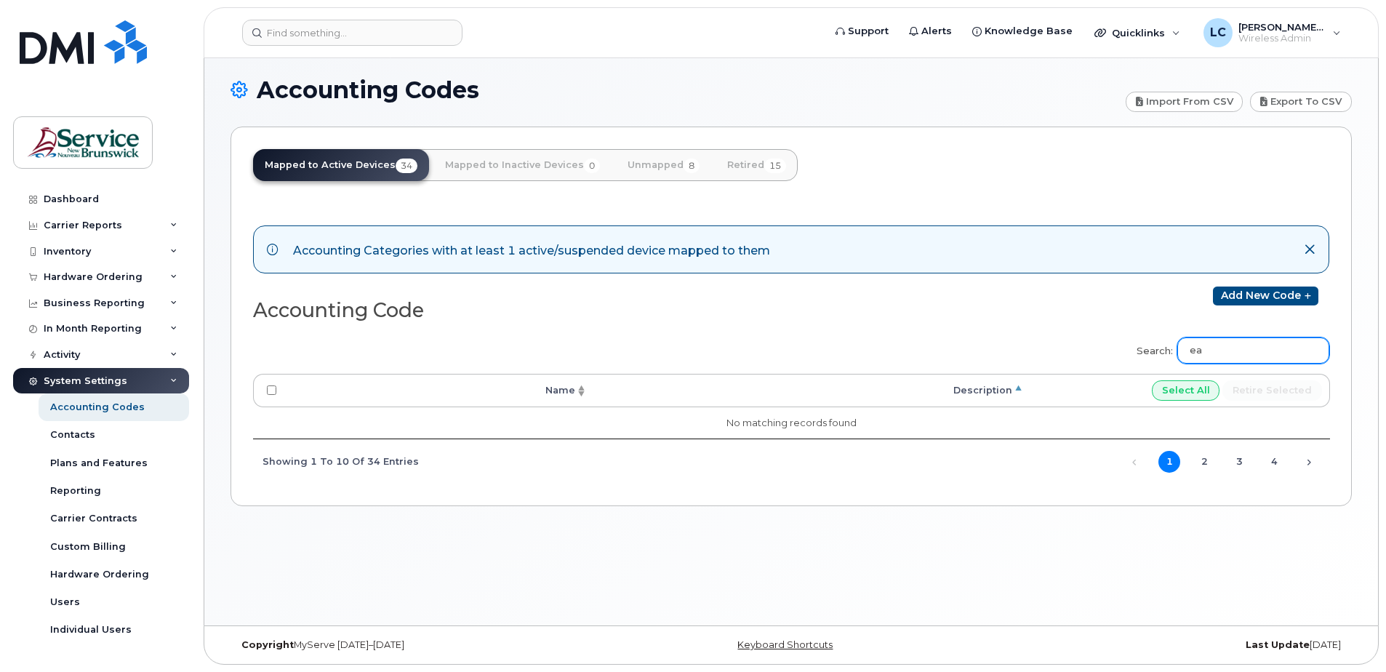
type input "e"
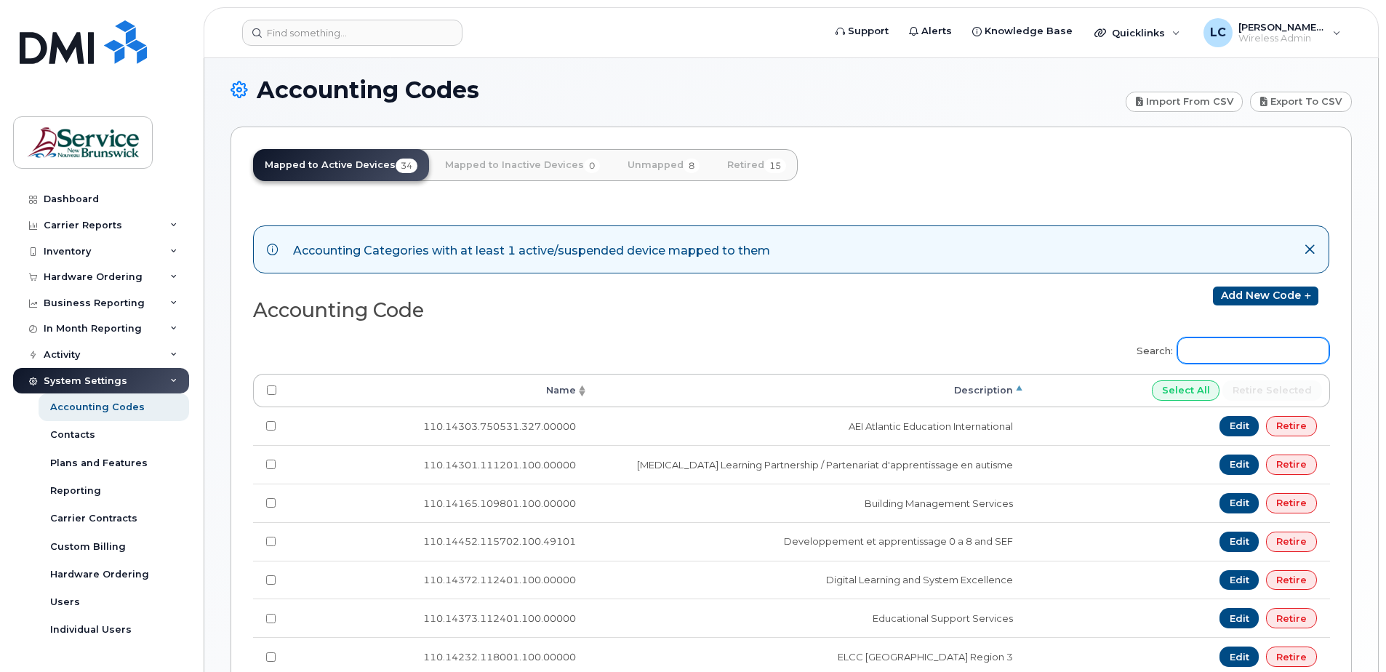
scroll to position [73, 0]
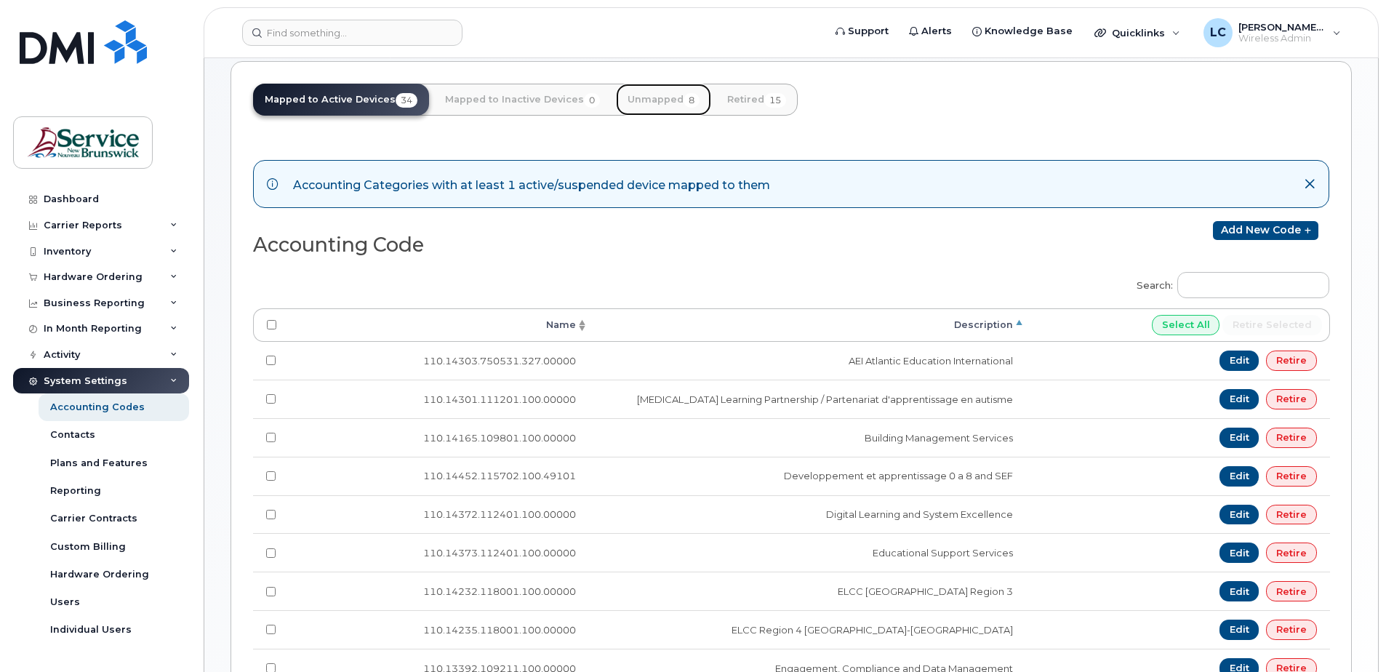
click at [652, 98] on link "Unmapped 8" at bounding box center [663, 100] width 95 height 32
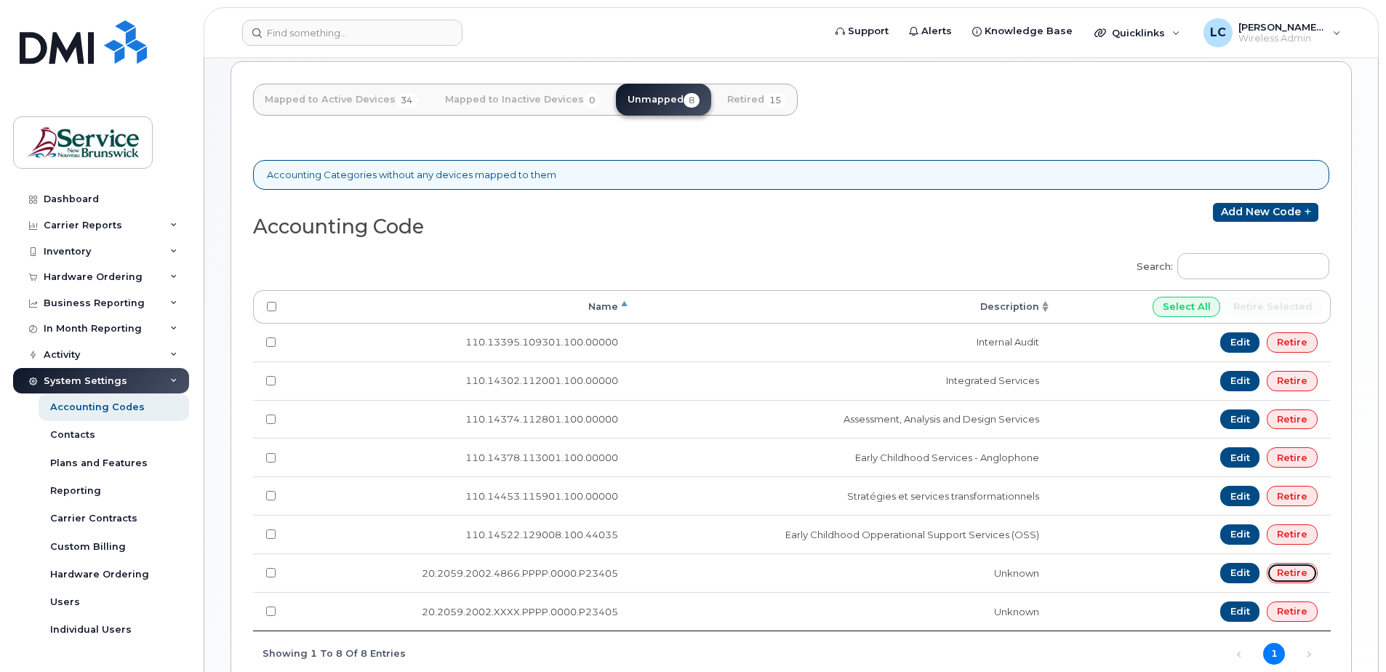
drag, startPoint x: 1297, startPoint y: 570, endPoint x: 818, endPoint y: 76, distance: 688.2
click at [1297, 570] on link "Retire" at bounding box center [1292, 573] width 51 height 20
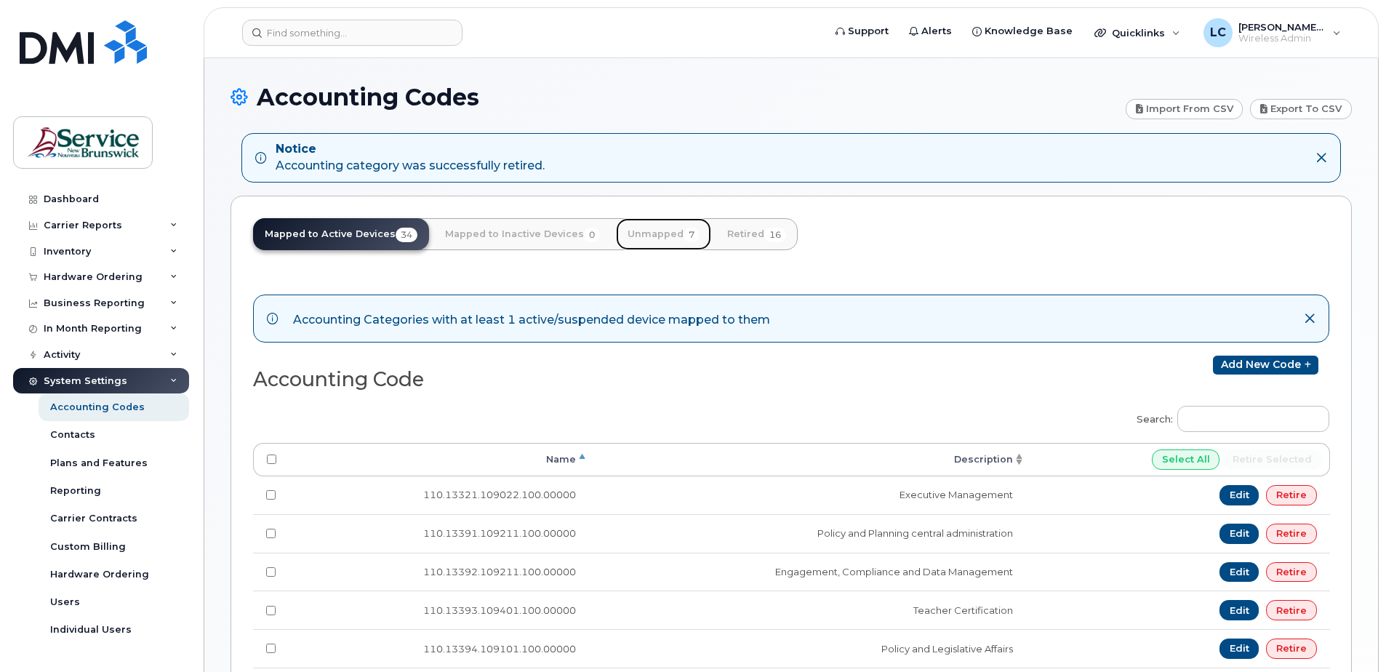
click at [628, 228] on link "Unmapped 7" at bounding box center [663, 234] width 95 height 32
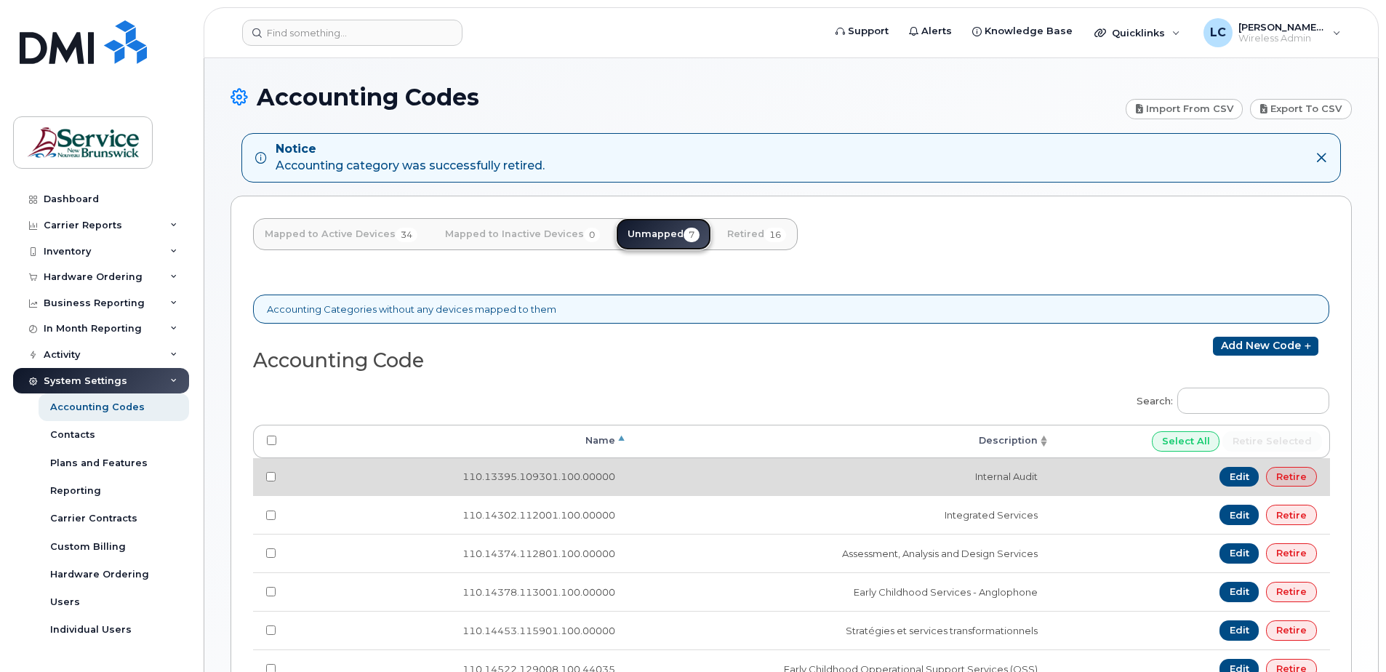
scroll to position [195, 0]
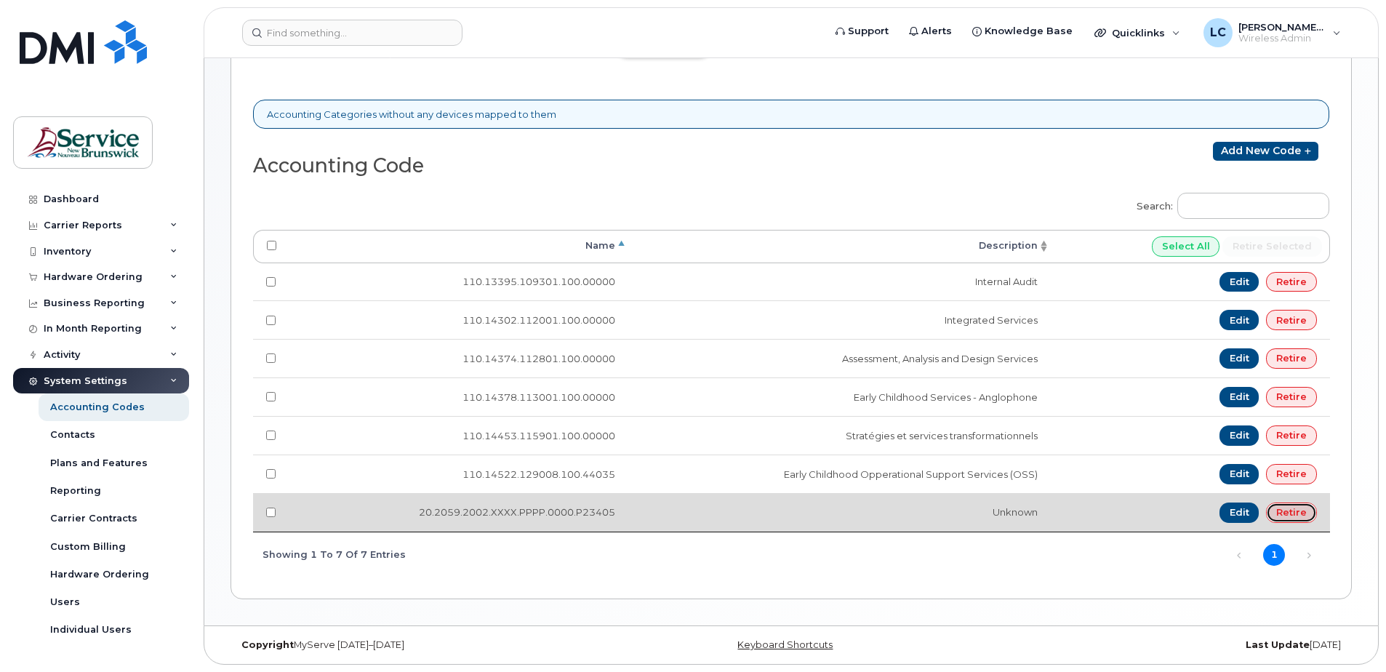
click at [1295, 508] on link "Retire" at bounding box center [1291, 513] width 51 height 20
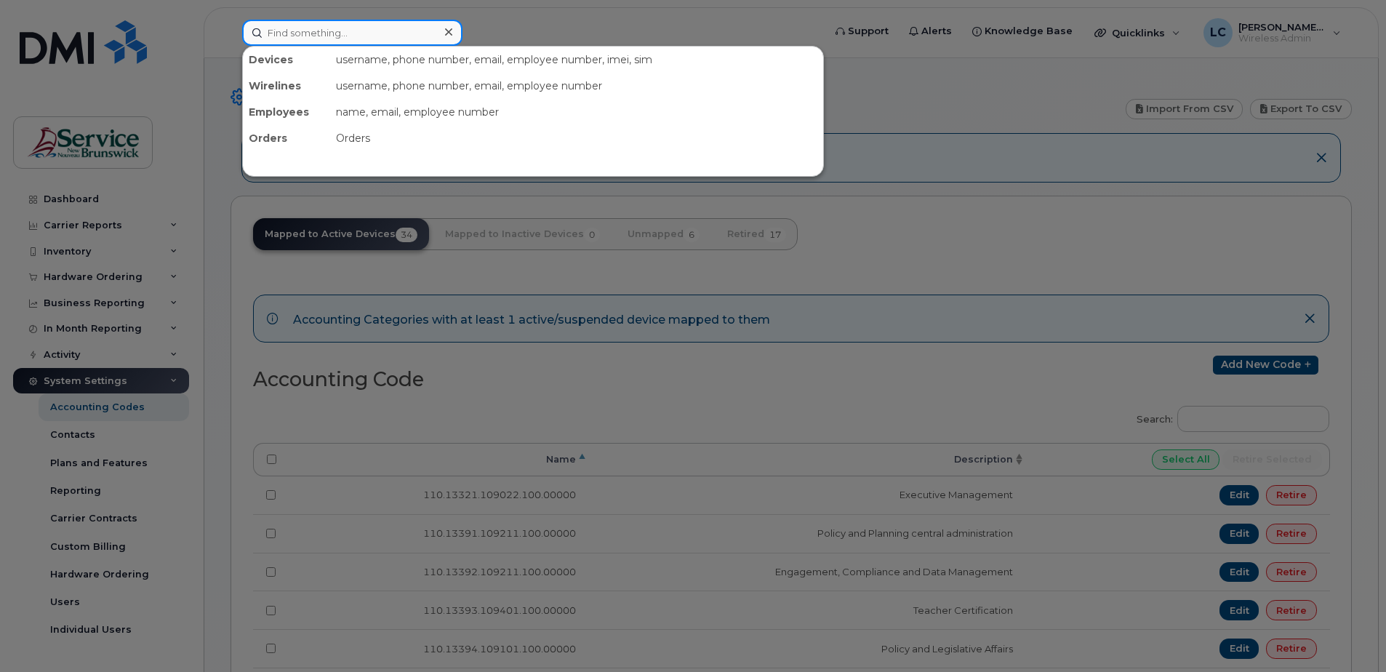
click at [319, 39] on input at bounding box center [352, 33] width 220 height 26
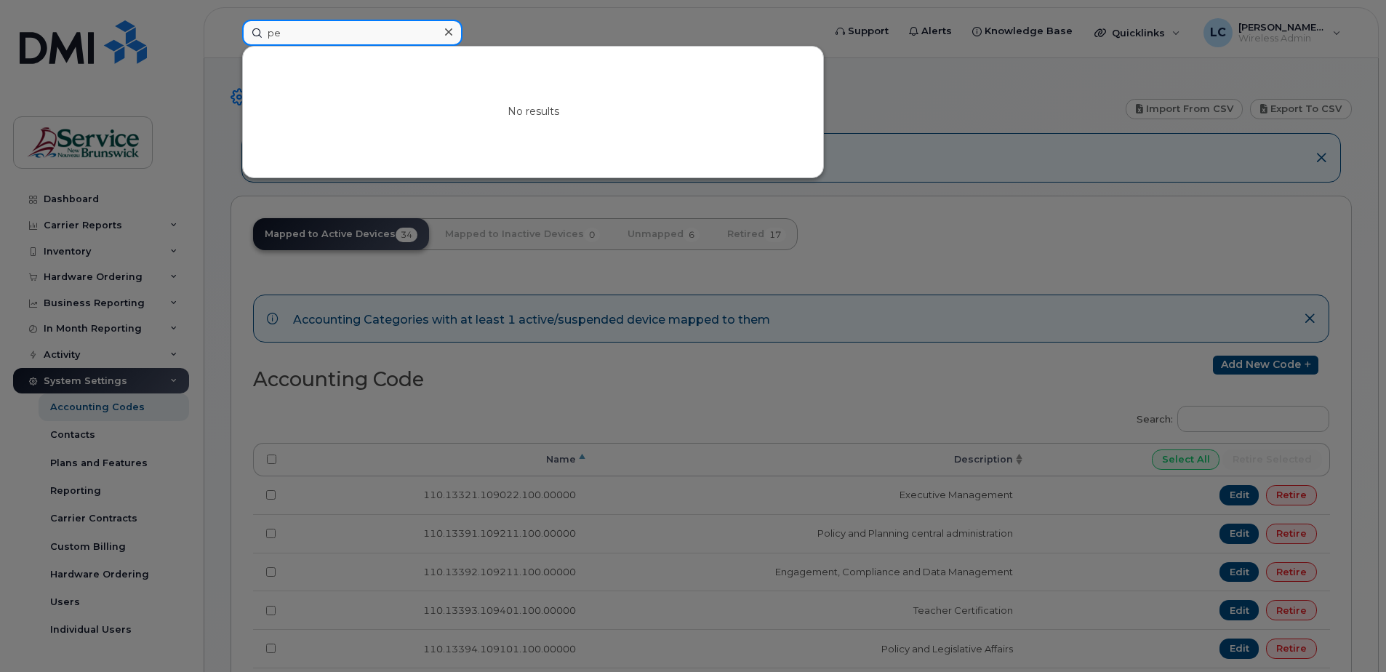
type input "p"
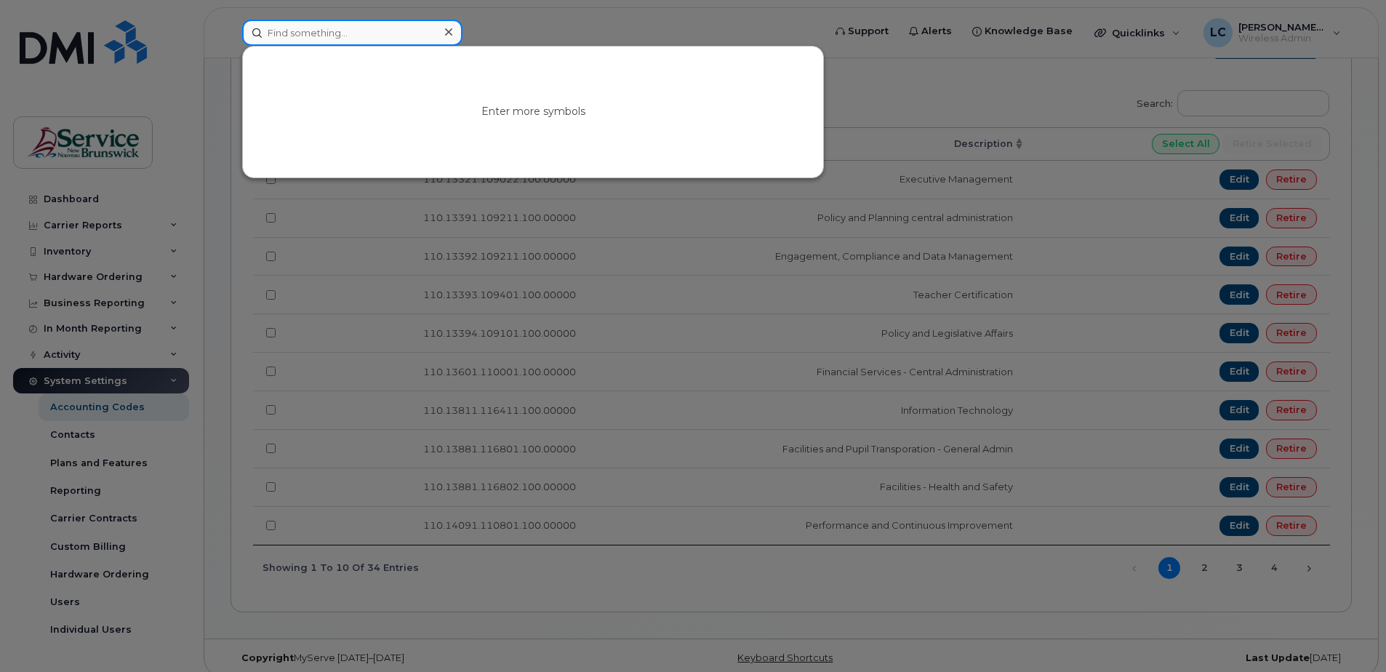
scroll to position [329, 0]
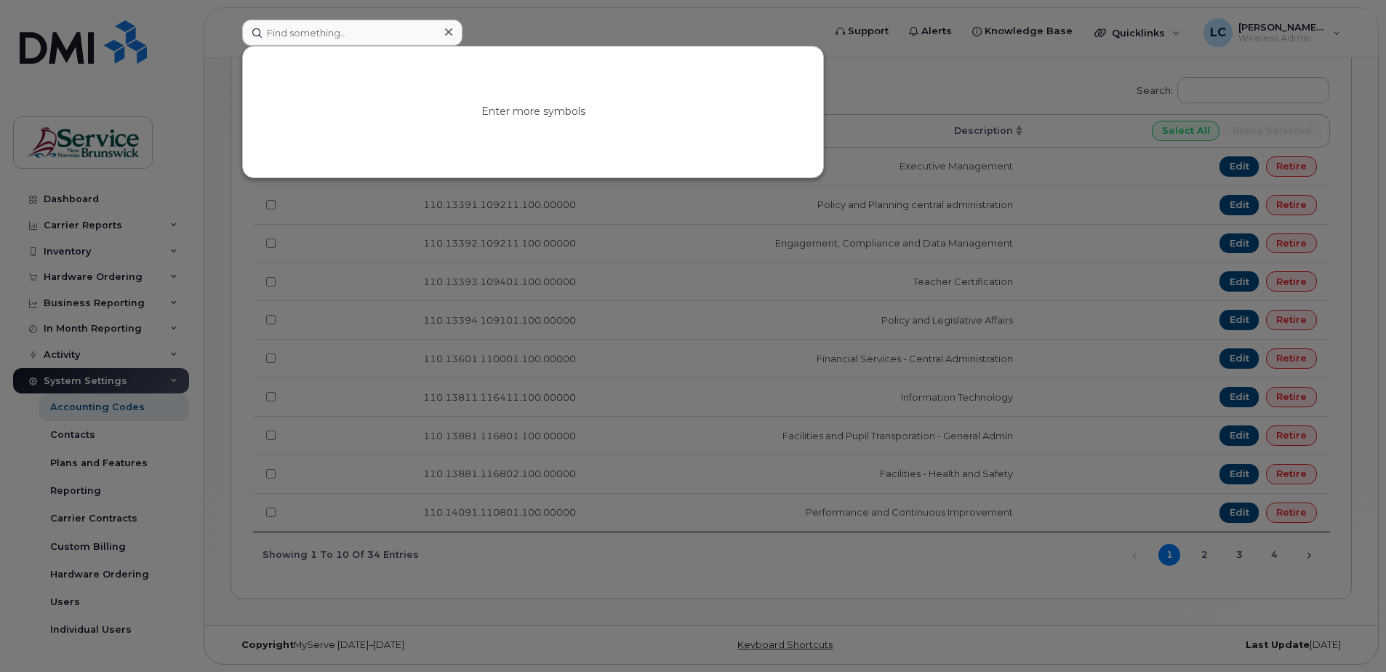
click at [113, 651] on div at bounding box center [693, 336] width 1386 height 672
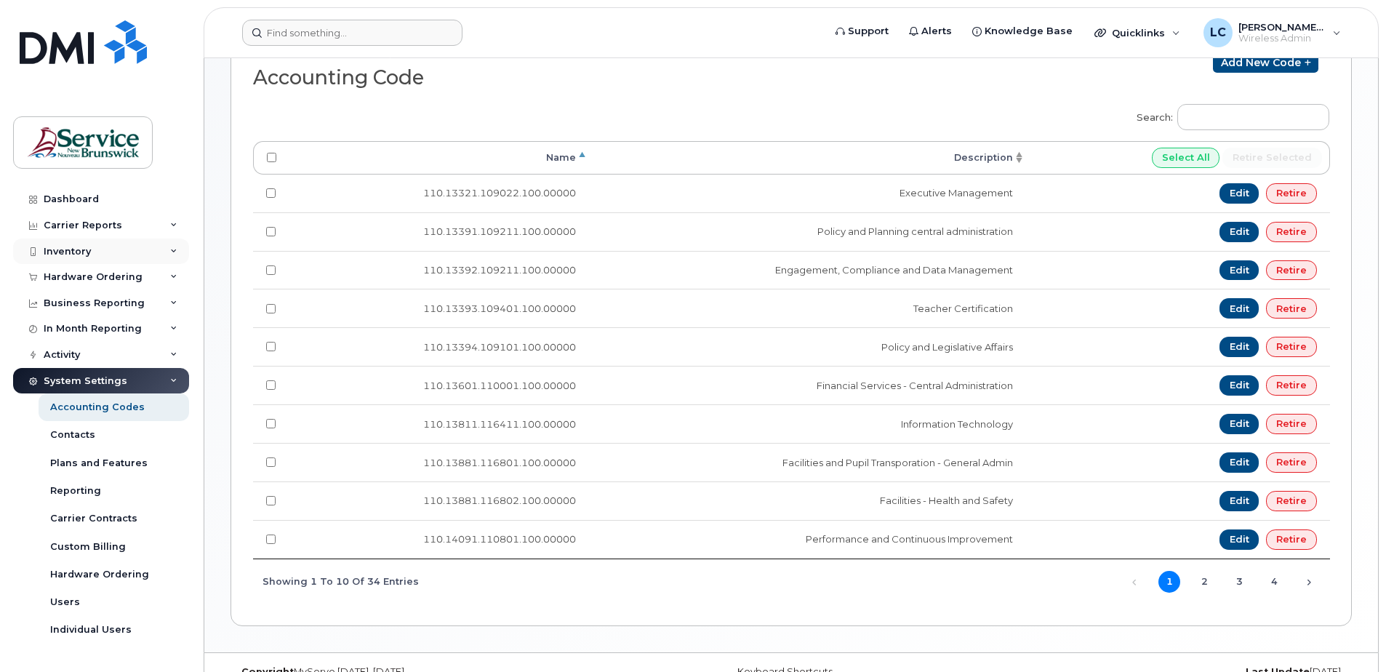
scroll to position [256, 0]
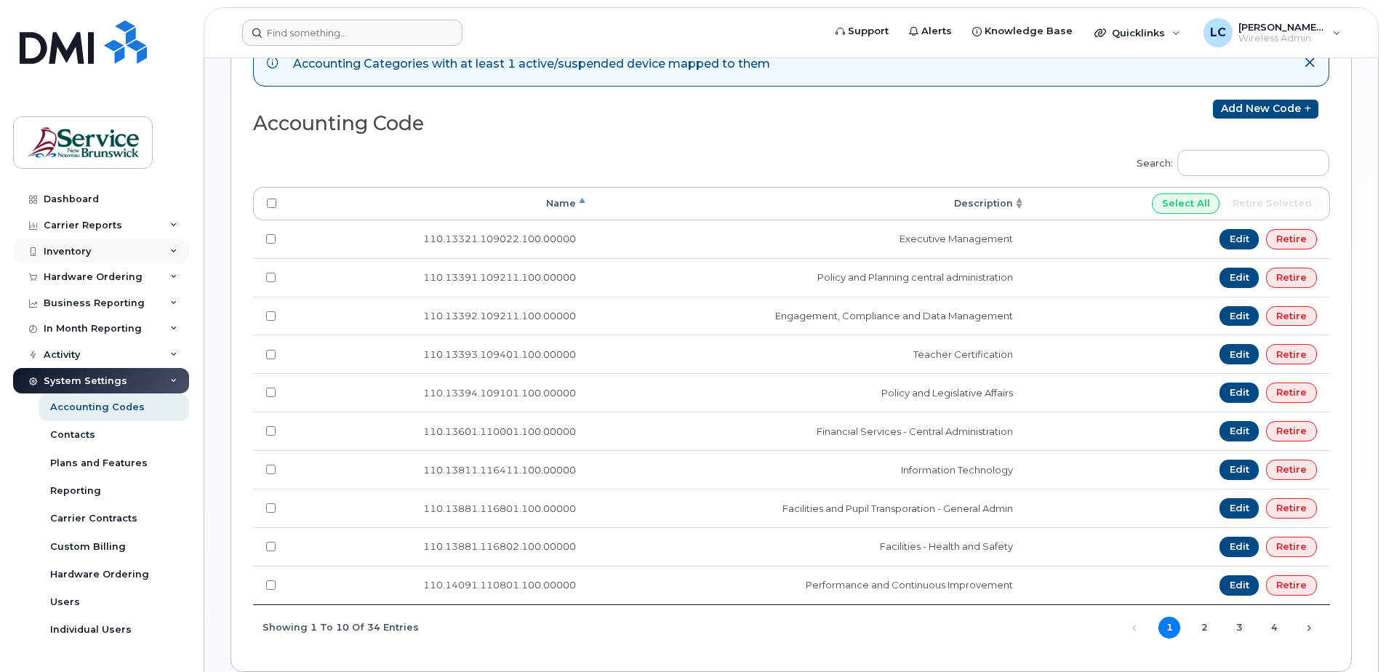
click at [164, 246] on div "Inventory" at bounding box center [101, 252] width 176 height 26
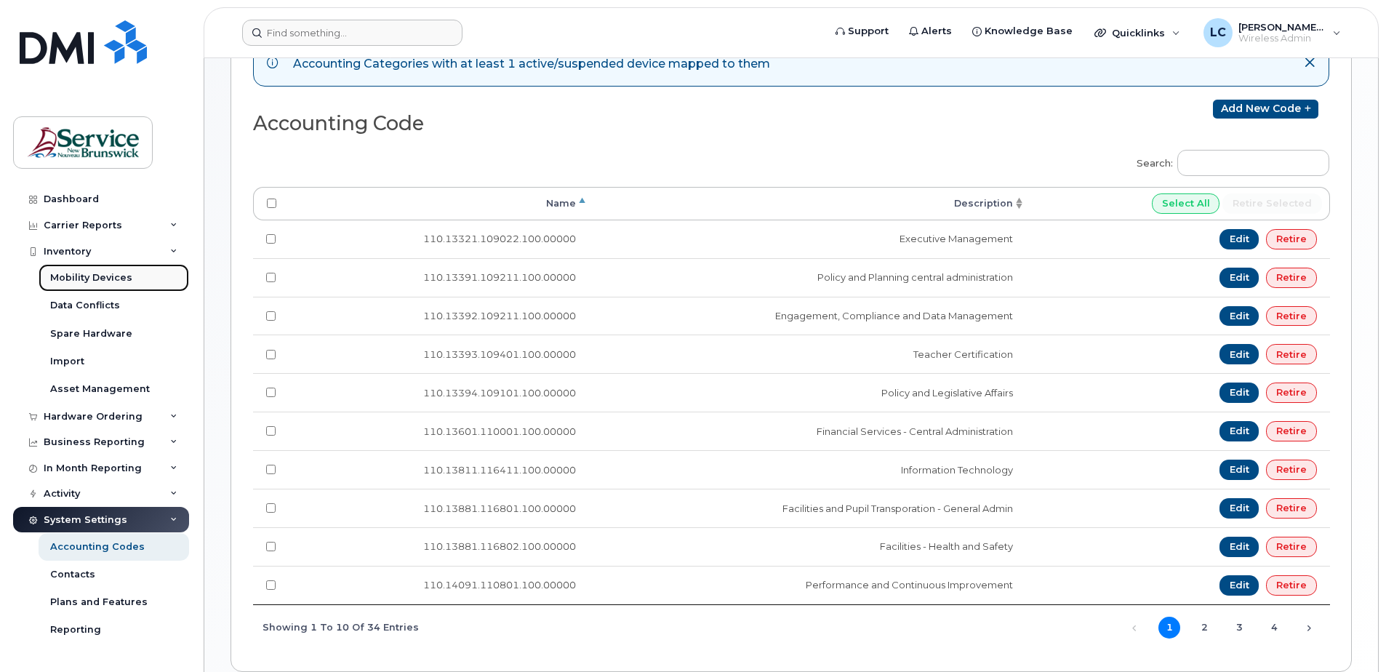
click at [135, 276] on link "Mobility Devices" at bounding box center [114, 278] width 151 height 28
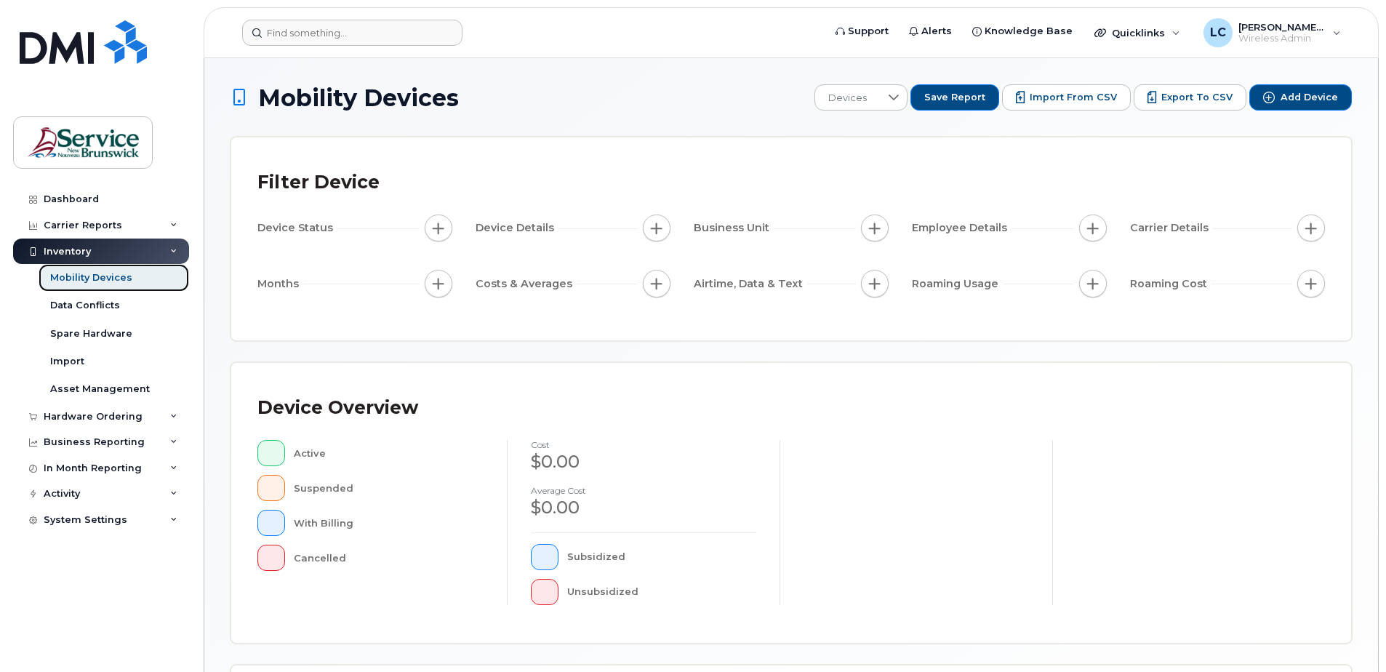
click at [109, 280] on div "Mobility Devices" at bounding box center [91, 277] width 82 height 13
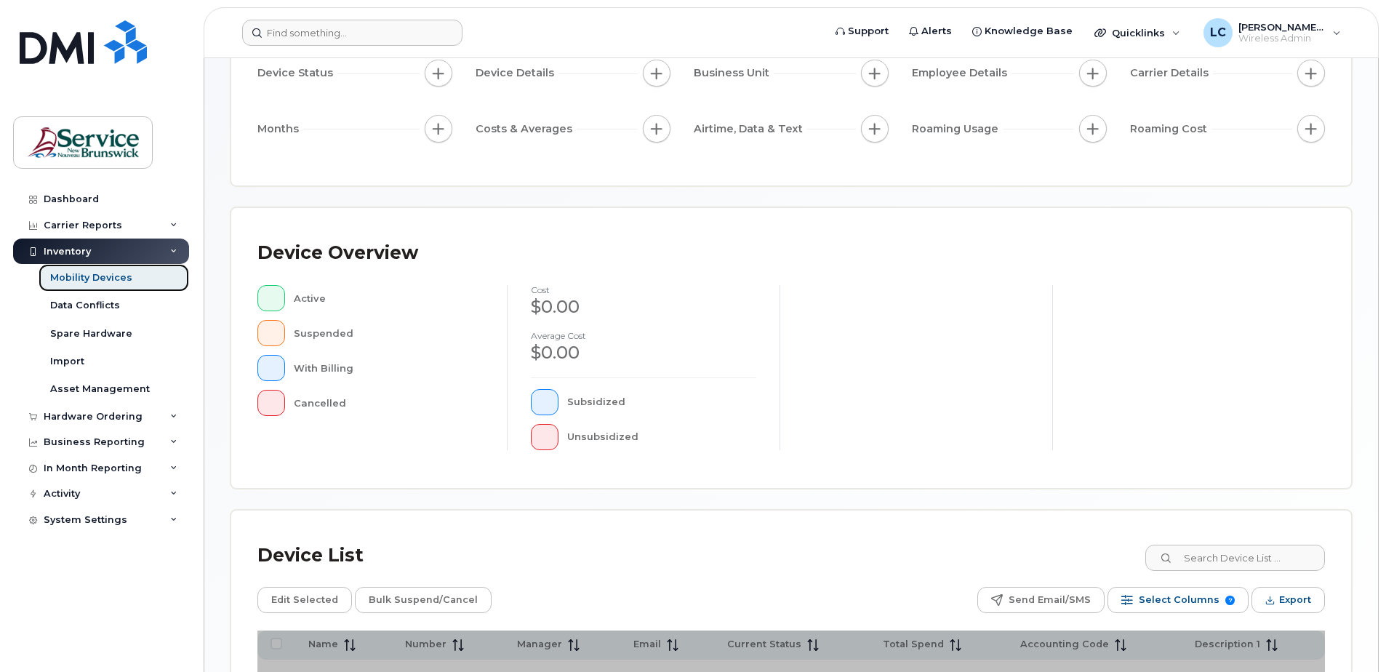
scroll to position [328, 0]
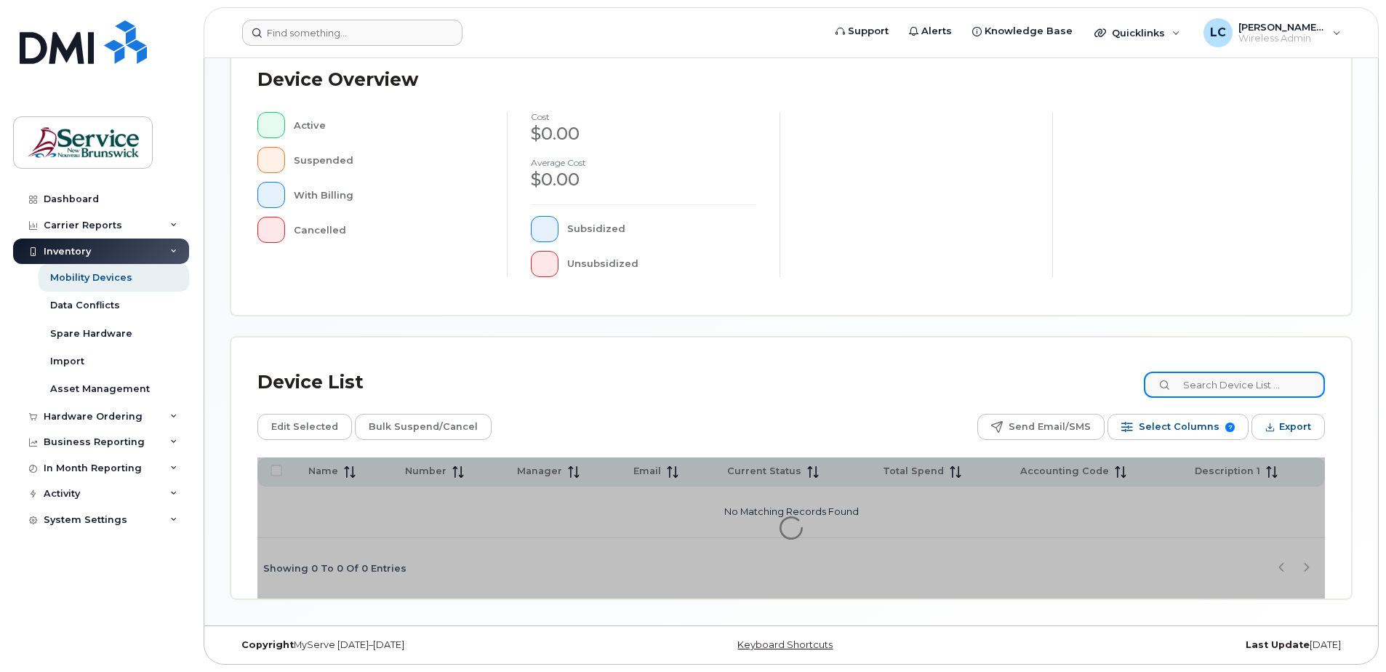
click at [1232, 383] on input at bounding box center [1234, 385] width 181 height 26
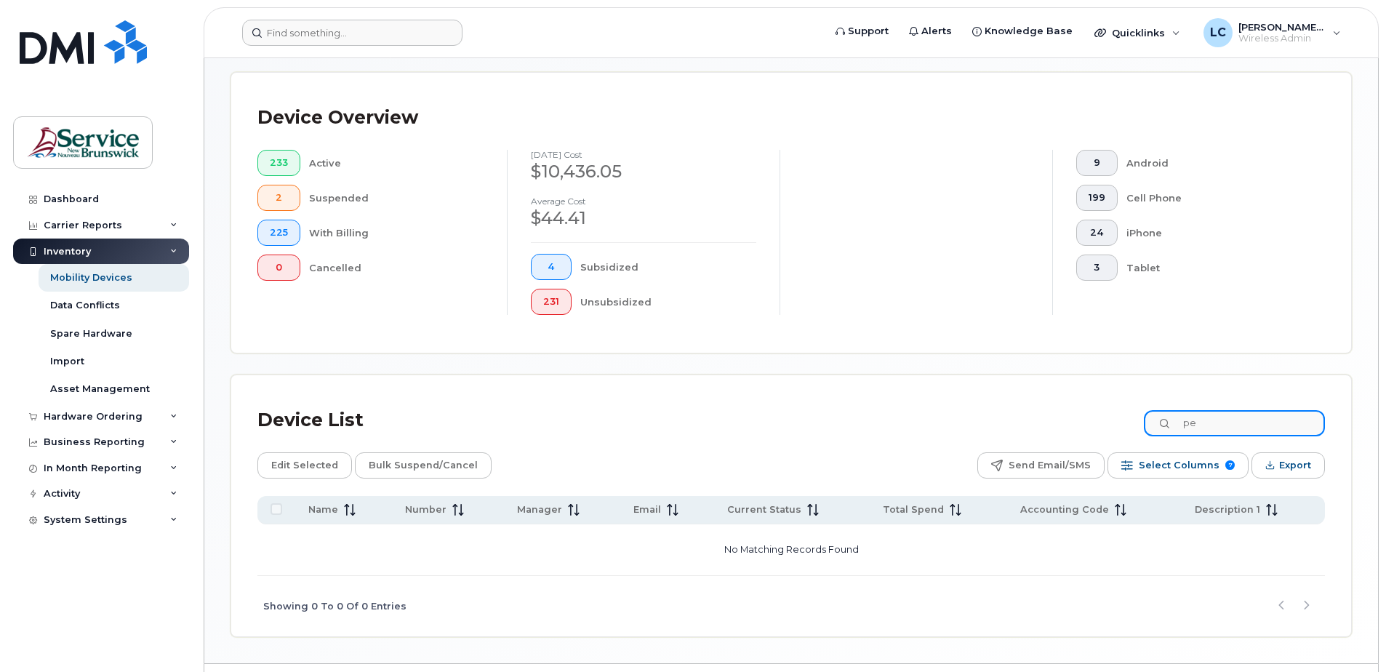
type input "p"
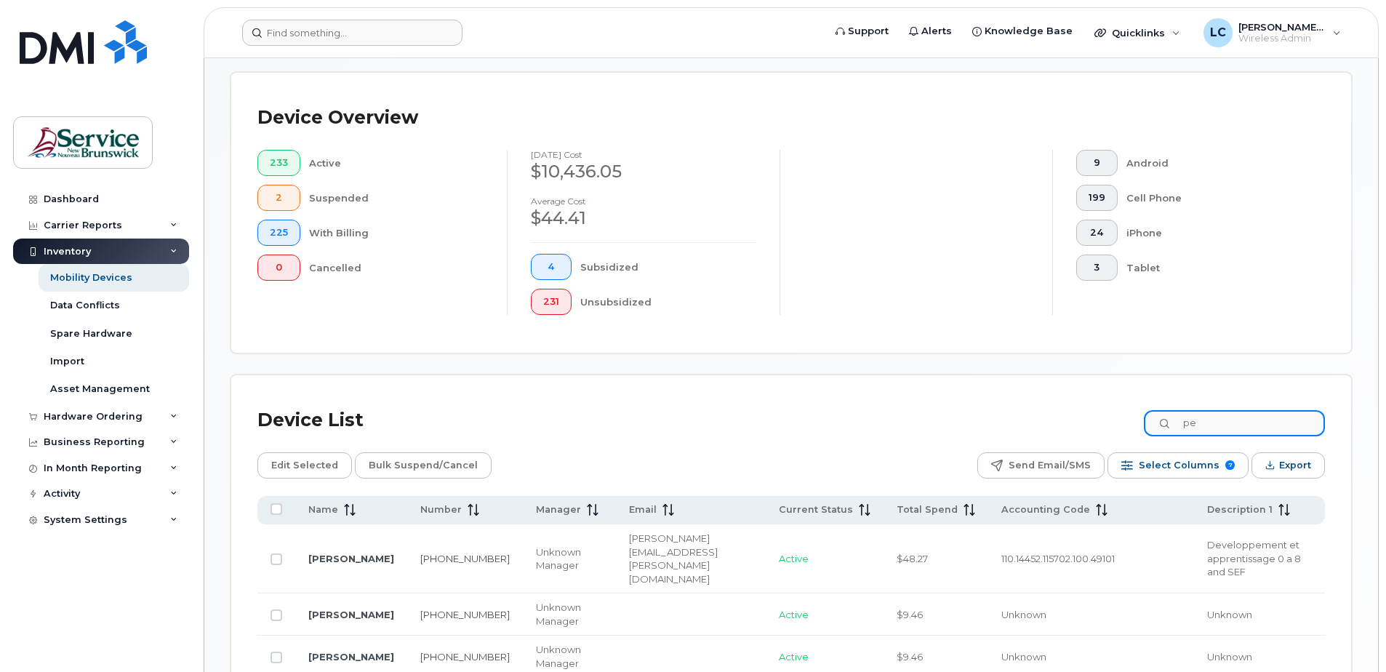
type input "p"
